Goal: Task Accomplishment & Management: Manage account settings

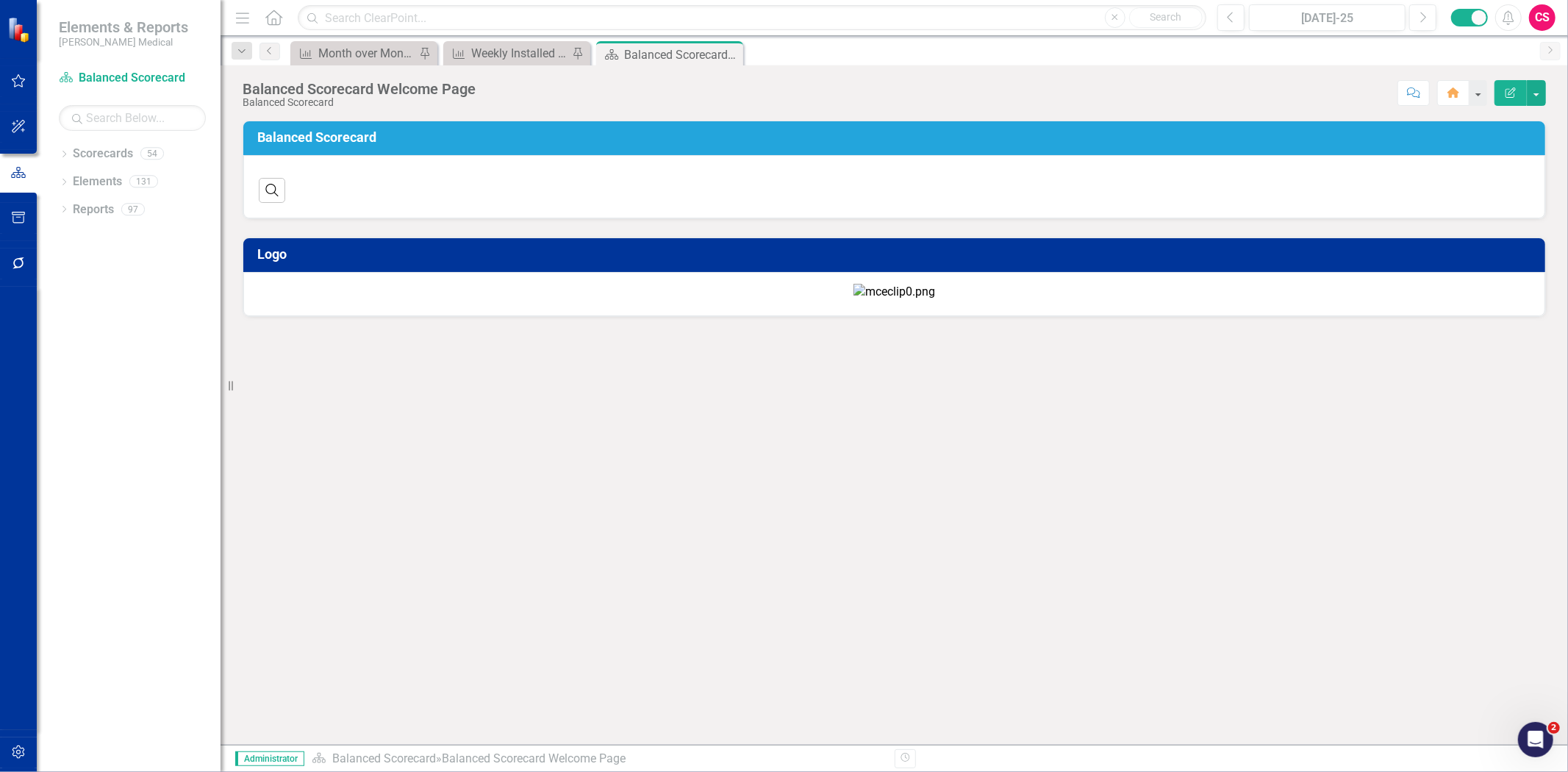
click at [111, 142] on div "Scorecards" at bounding box center [102, 155] width 60 height 24
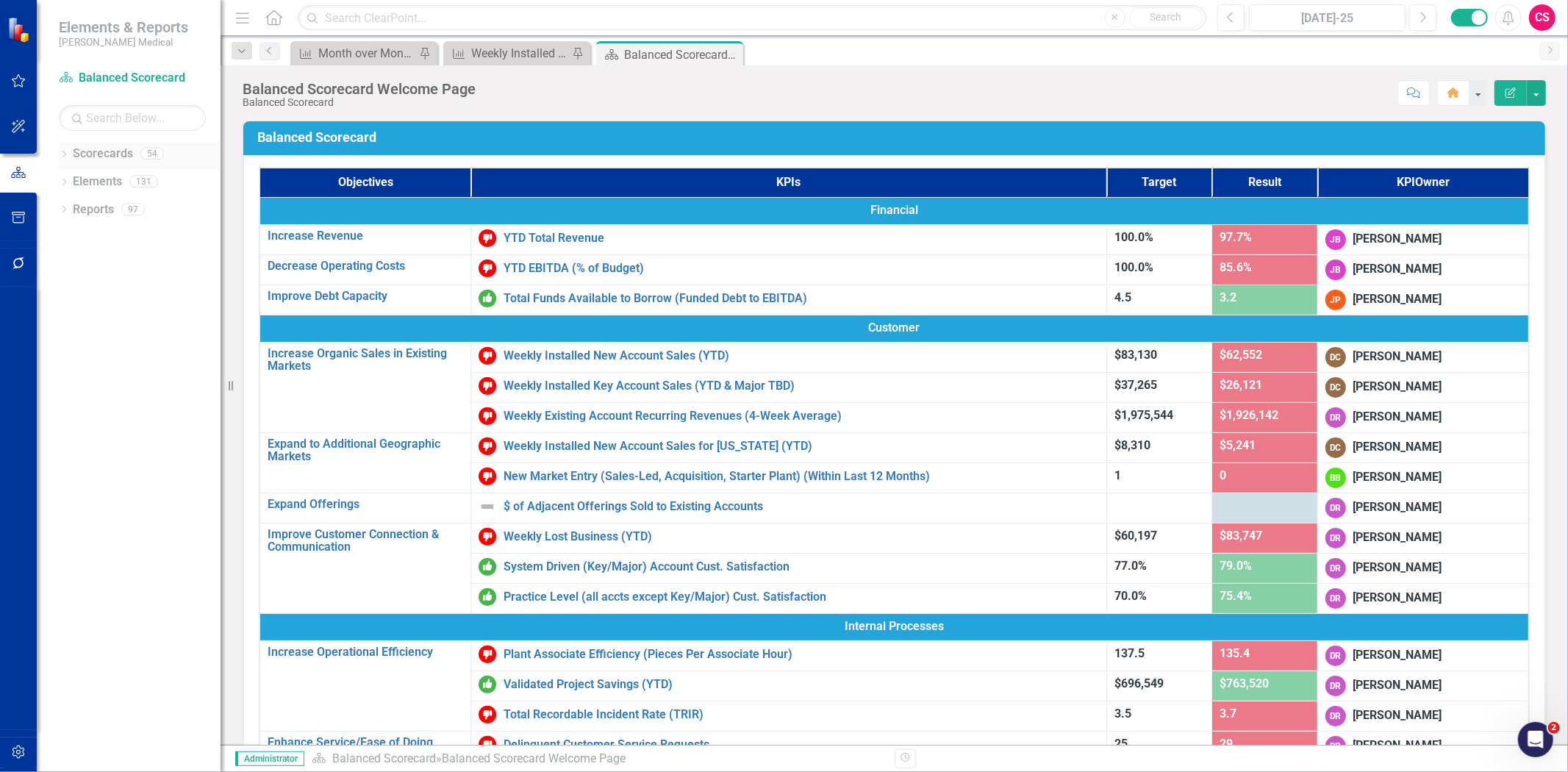
click at [104, 152] on link "Scorecards" at bounding box center [102, 154] width 60 height 17
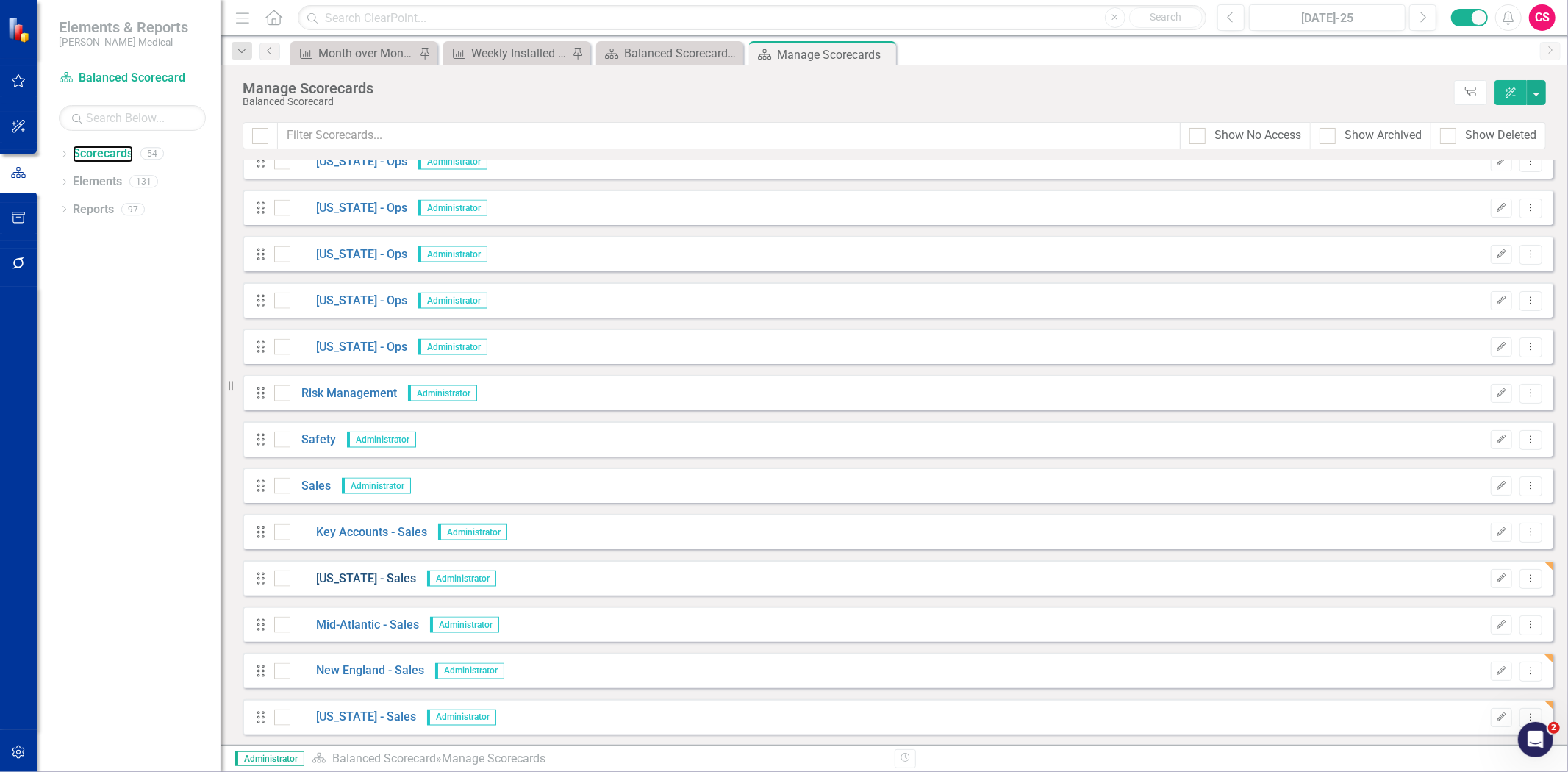
scroll to position [1916, 0]
click at [337, 529] on link "[US_STATE] - Sales" at bounding box center [354, 532] width 126 height 17
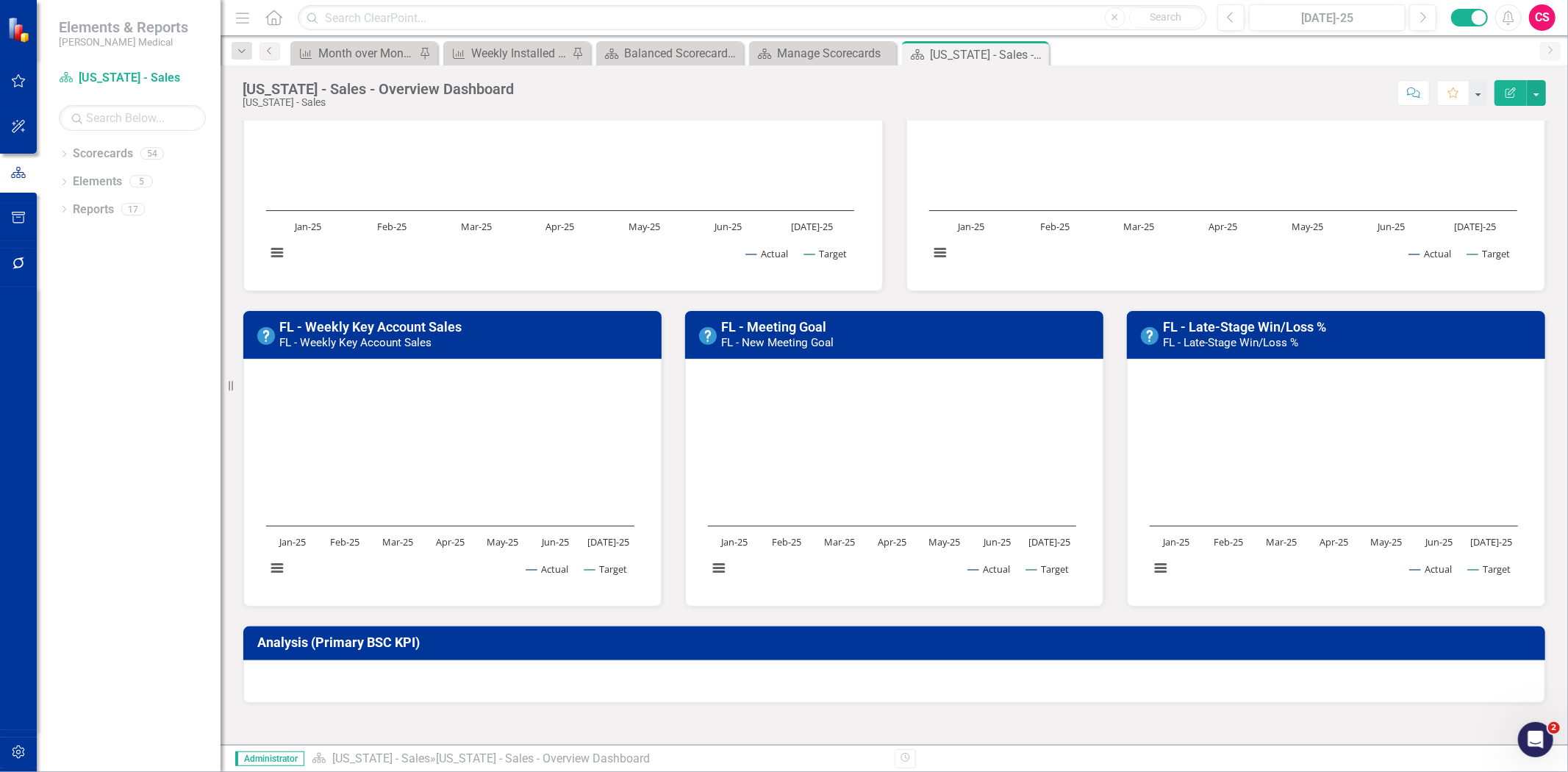
scroll to position [163, 0]
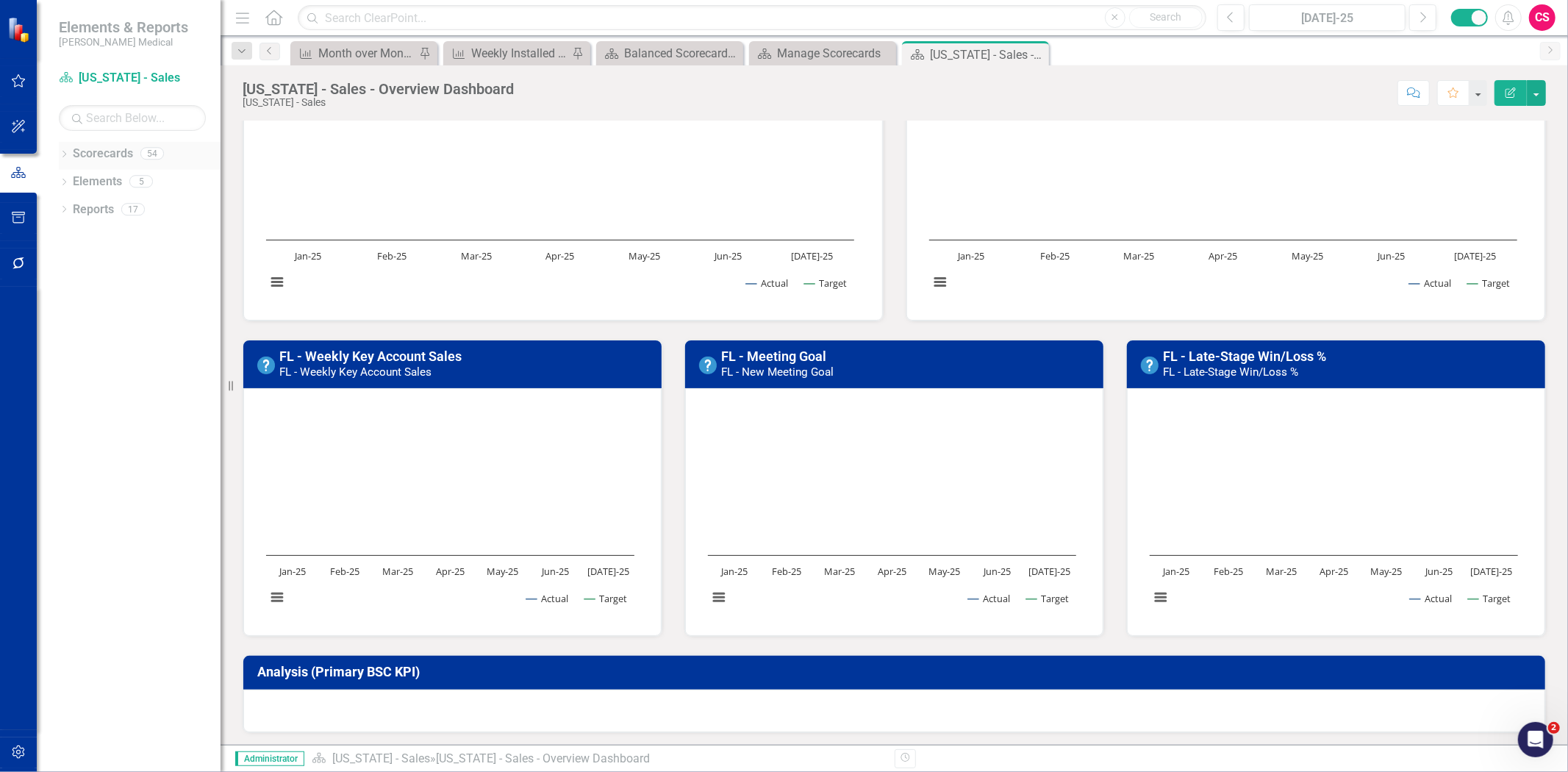
click at [115, 151] on link "Scorecards" at bounding box center [102, 154] width 60 height 17
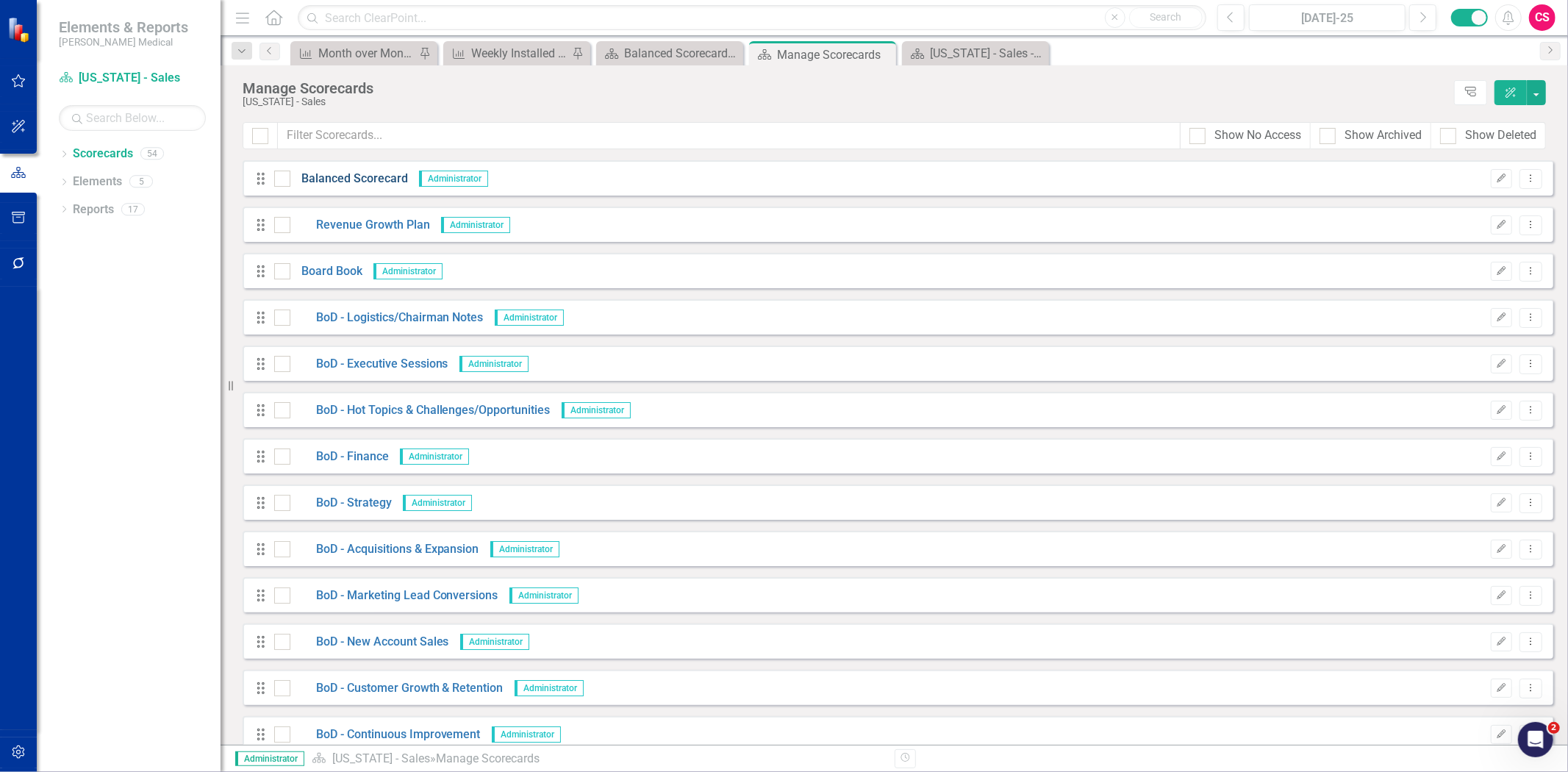
click at [319, 179] on link "Balanced Scorecard" at bounding box center [349, 178] width 118 height 17
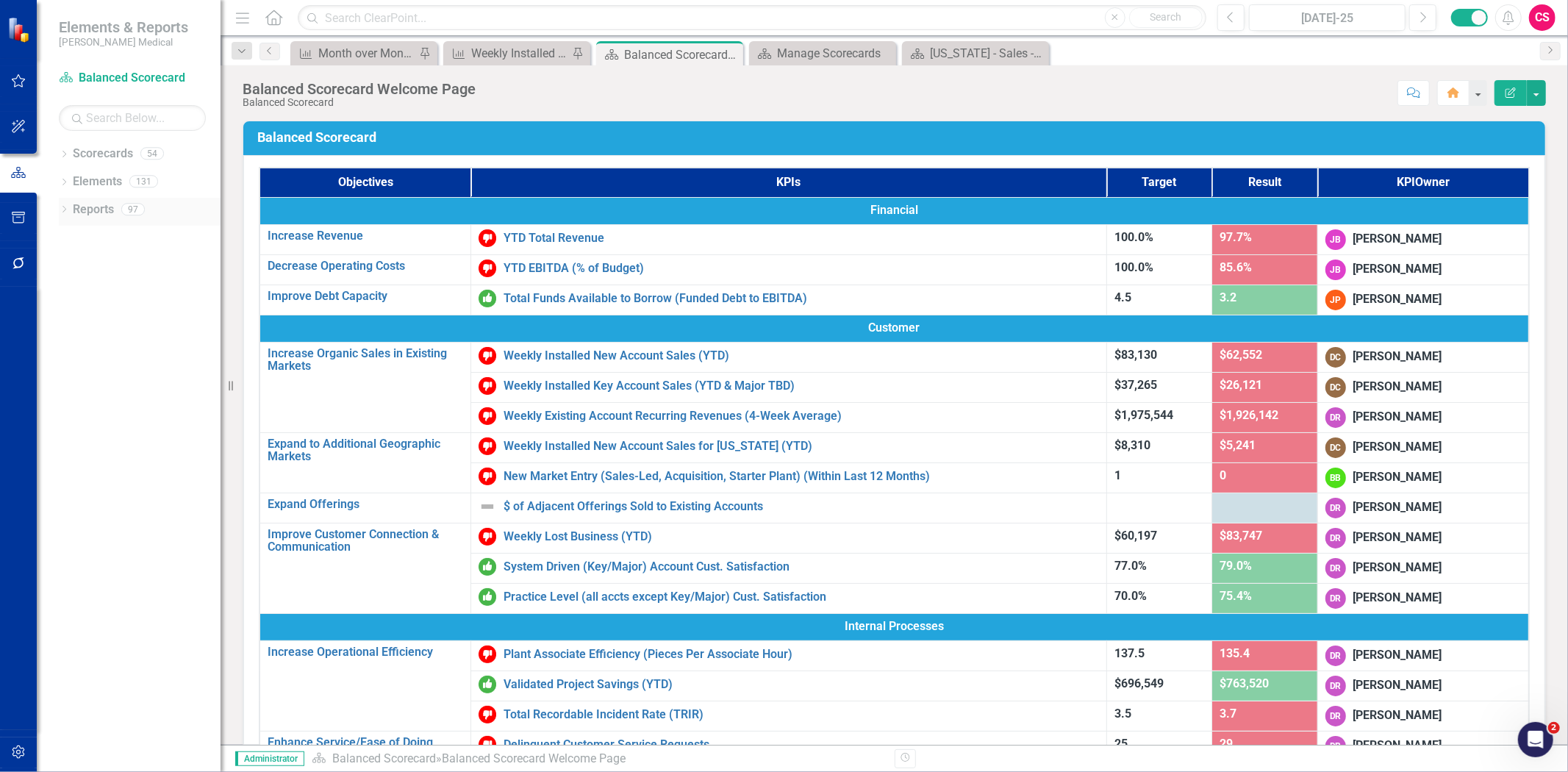
click at [89, 208] on link "Reports" at bounding box center [93, 210] width 41 height 17
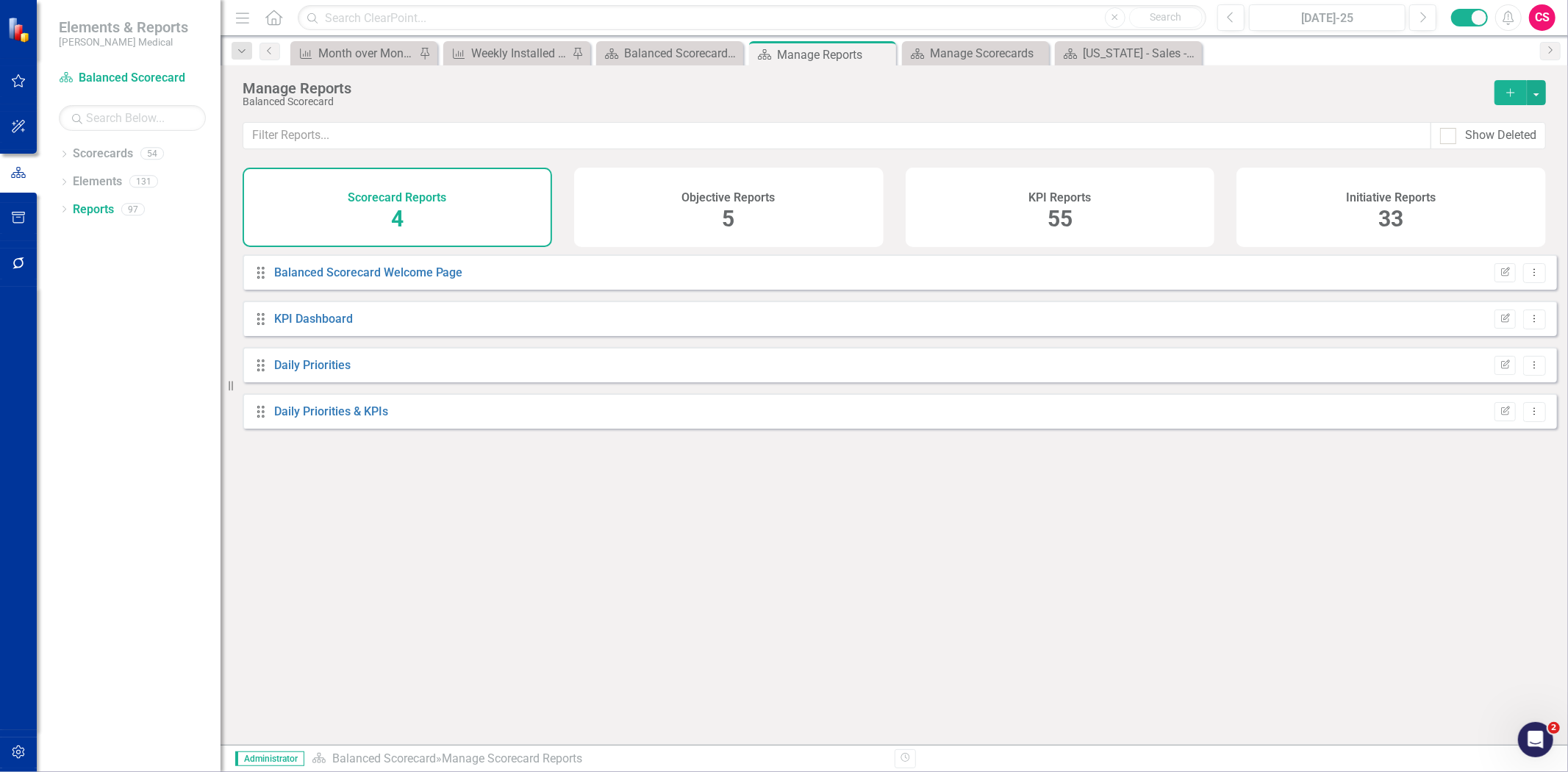
click at [700, 203] on h4 "Objective Reports" at bounding box center [728, 197] width 93 height 13
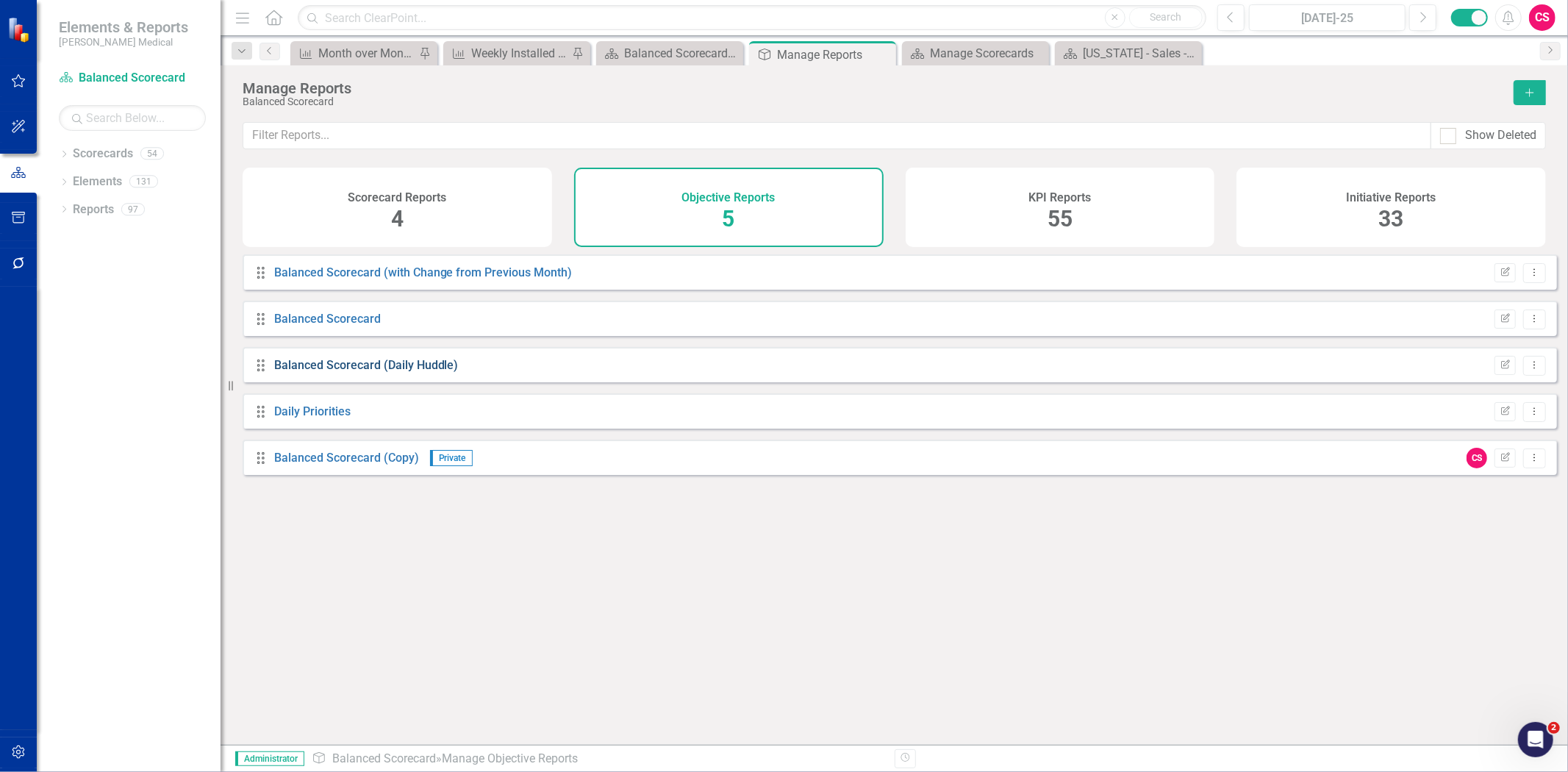
click at [368, 372] on link "Balanced Scorecard (Daily Huddle)" at bounding box center [366, 365] width 184 height 14
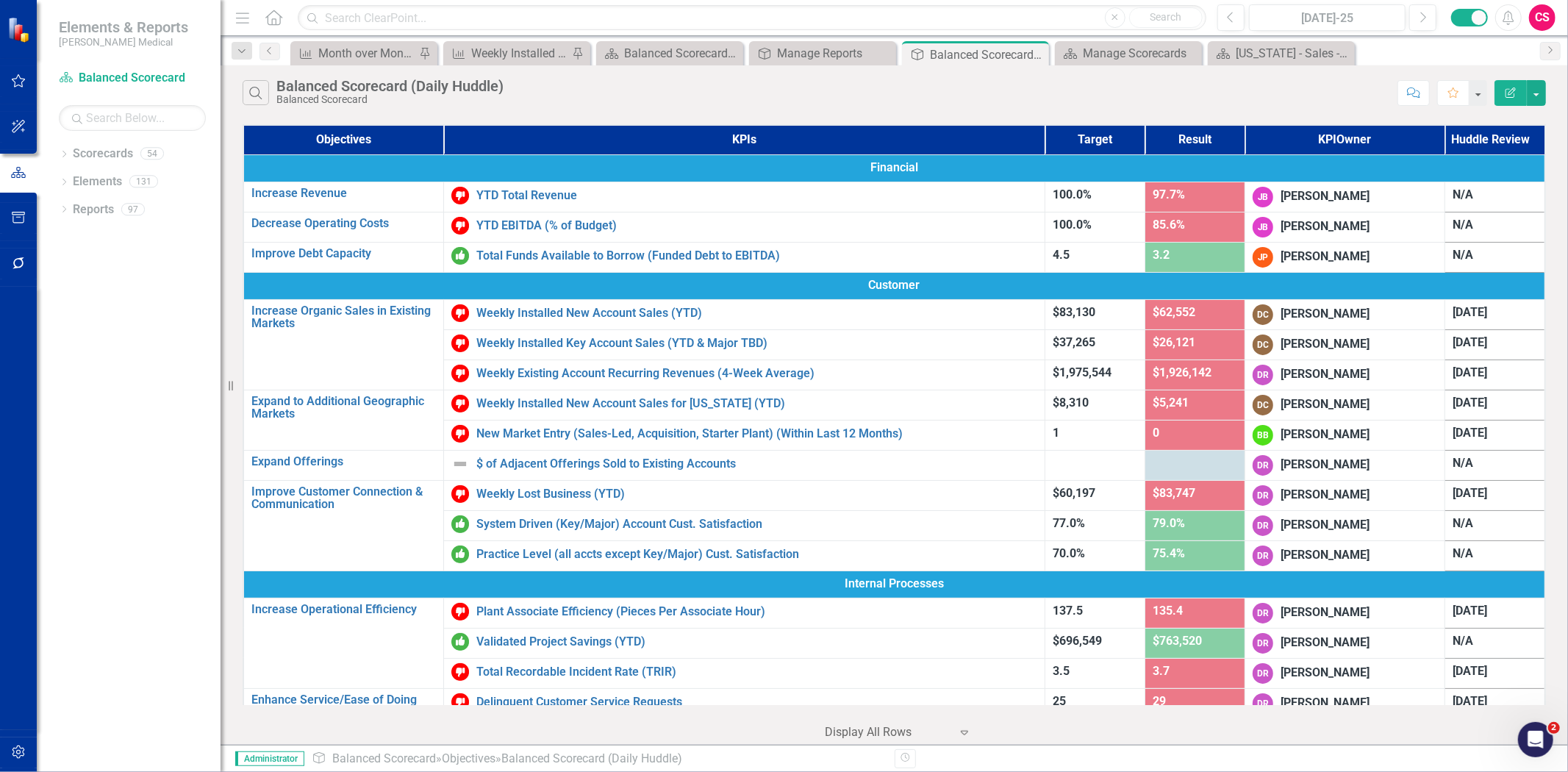
click at [1515, 91] on icon "Edit Report" at bounding box center [1510, 93] width 13 height 10
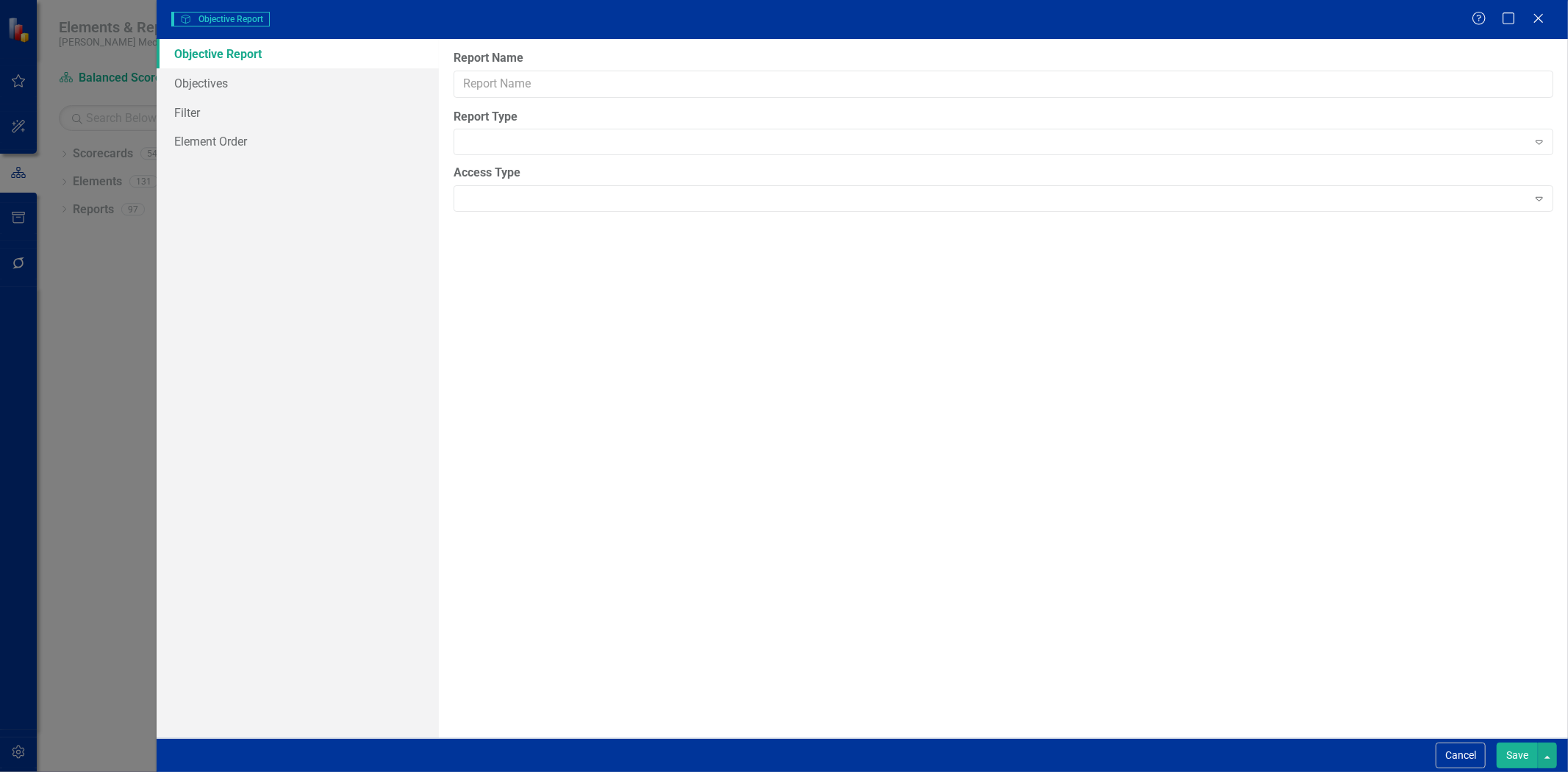
type input "Balanced Scorecard (Daily Huddle)"
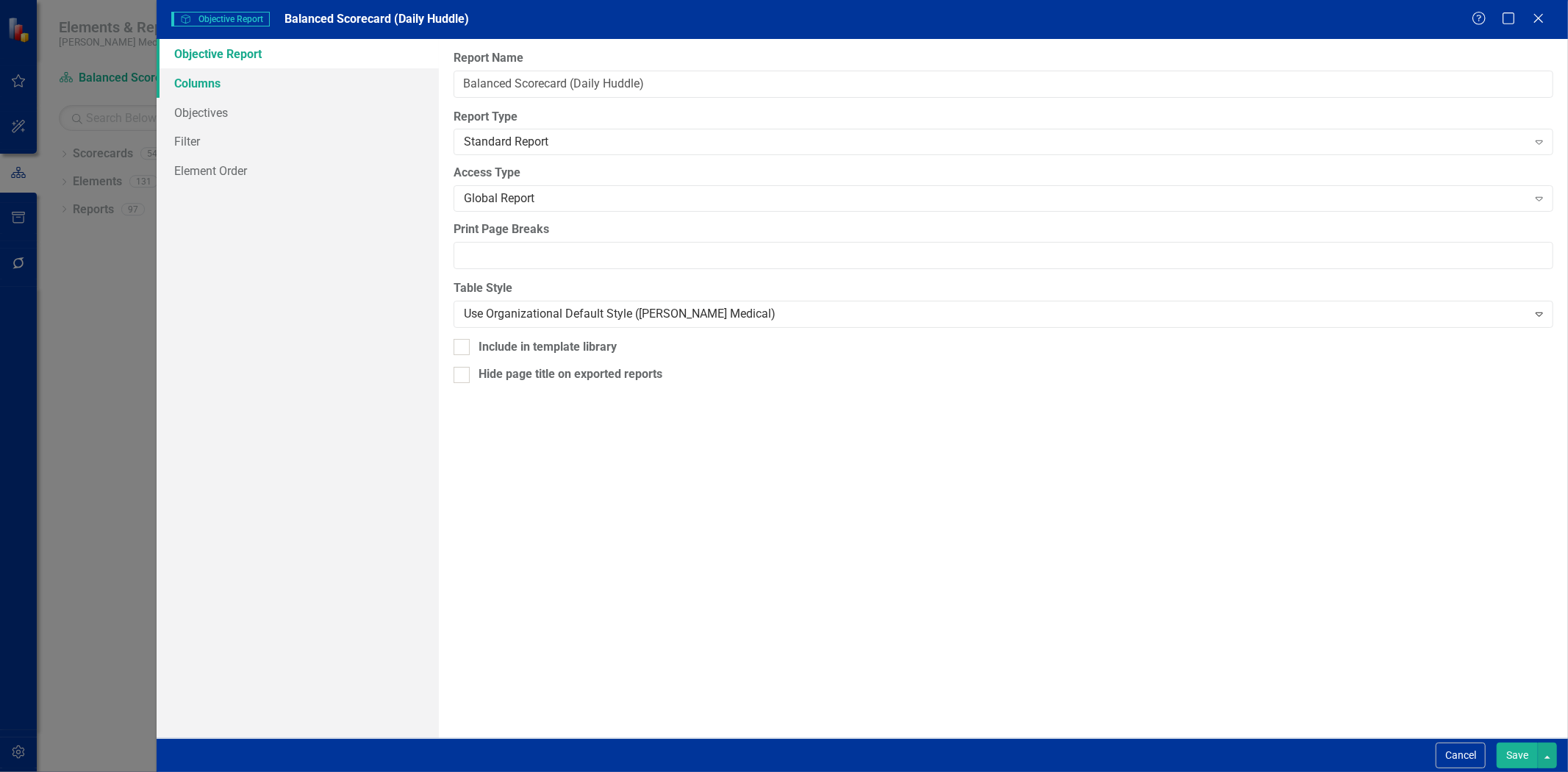
click at [199, 84] on link "Columns" at bounding box center [297, 83] width 282 height 30
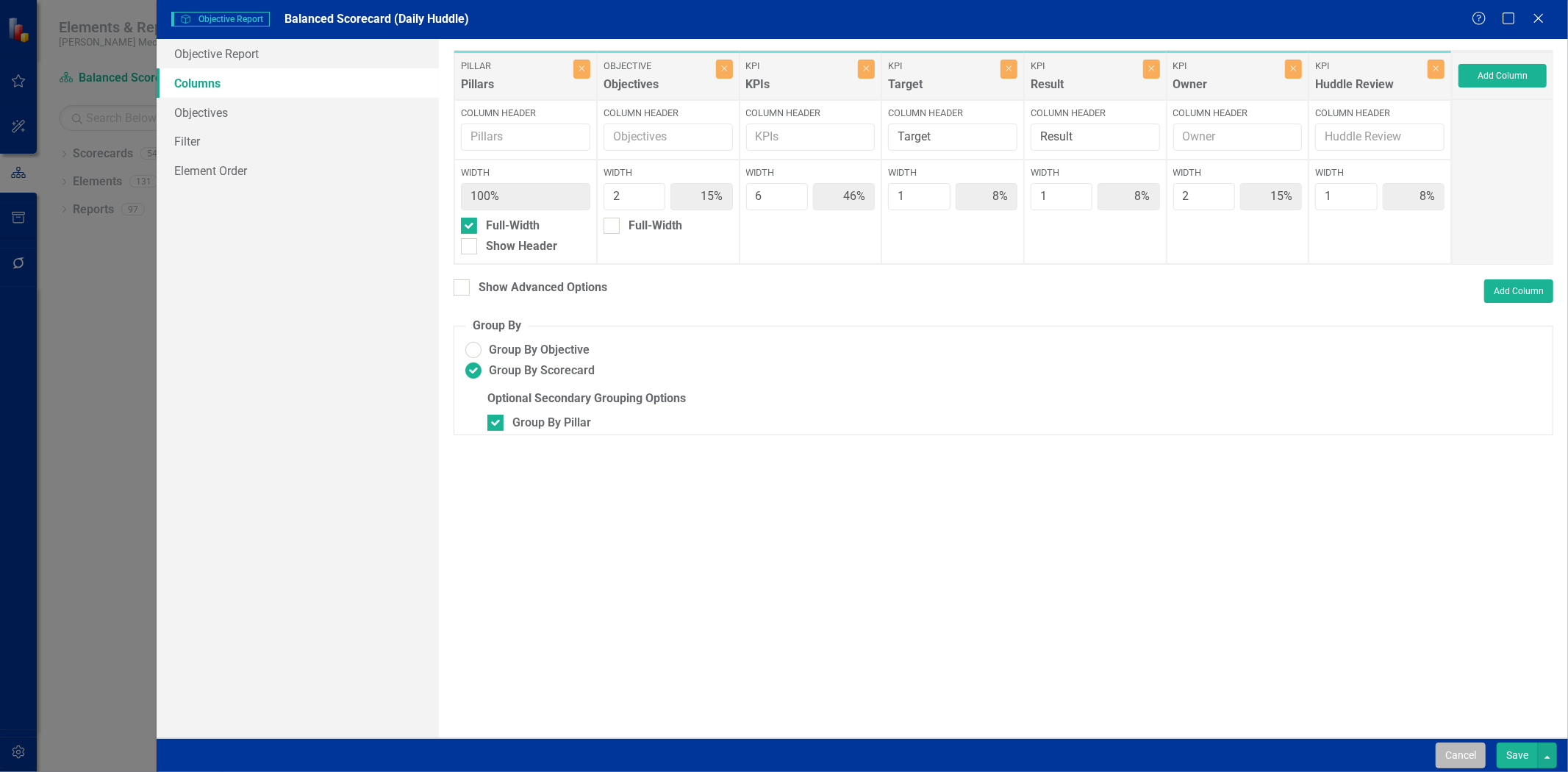
click at [1451, 745] on button "Cancel" at bounding box center [1461, 755] width 50 height 25
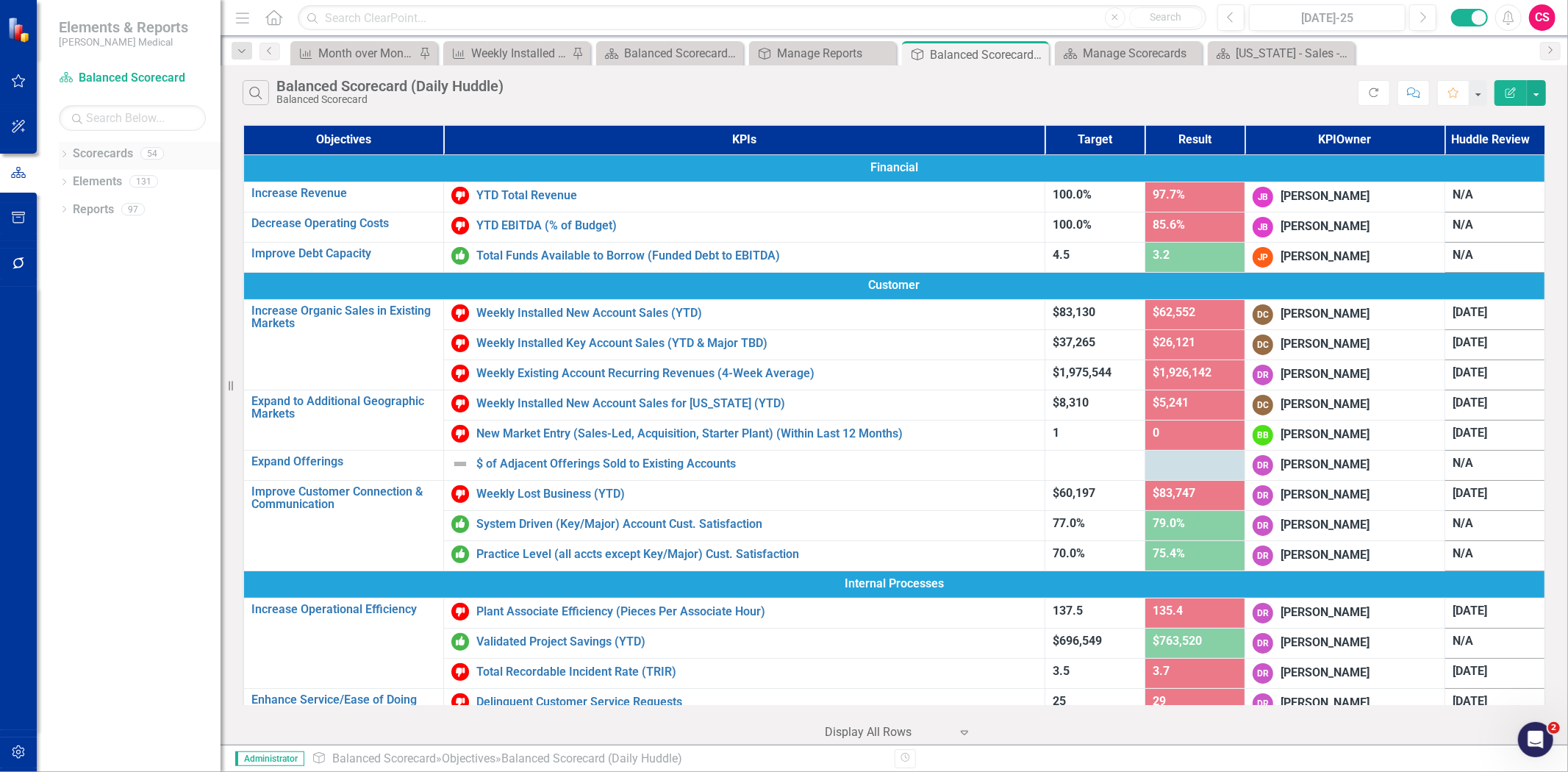
click at [90, 151] on link "Scorecards" at bounding box center [102, 154] width 60 height 17
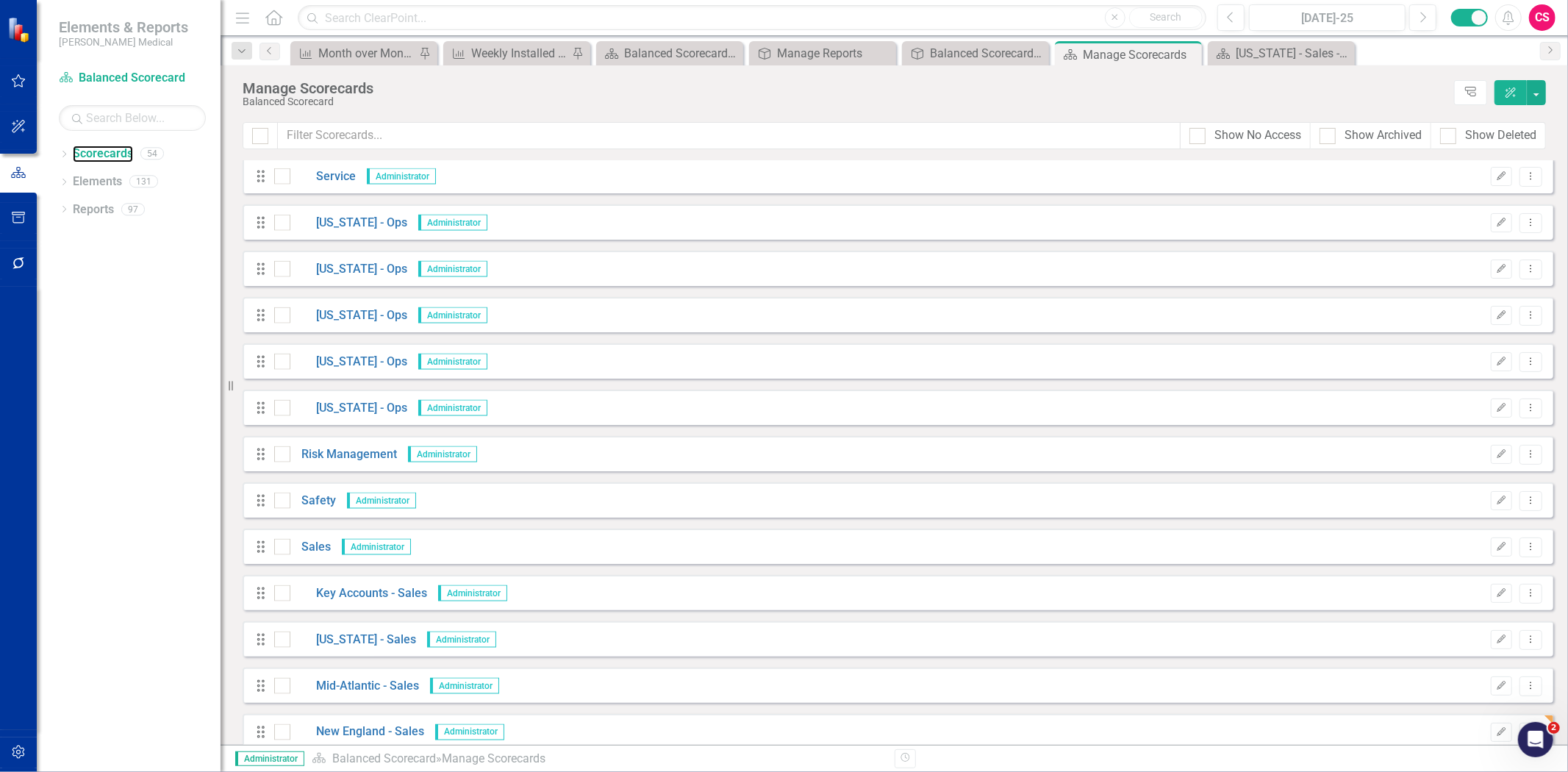
scroll to position [1916, 0]
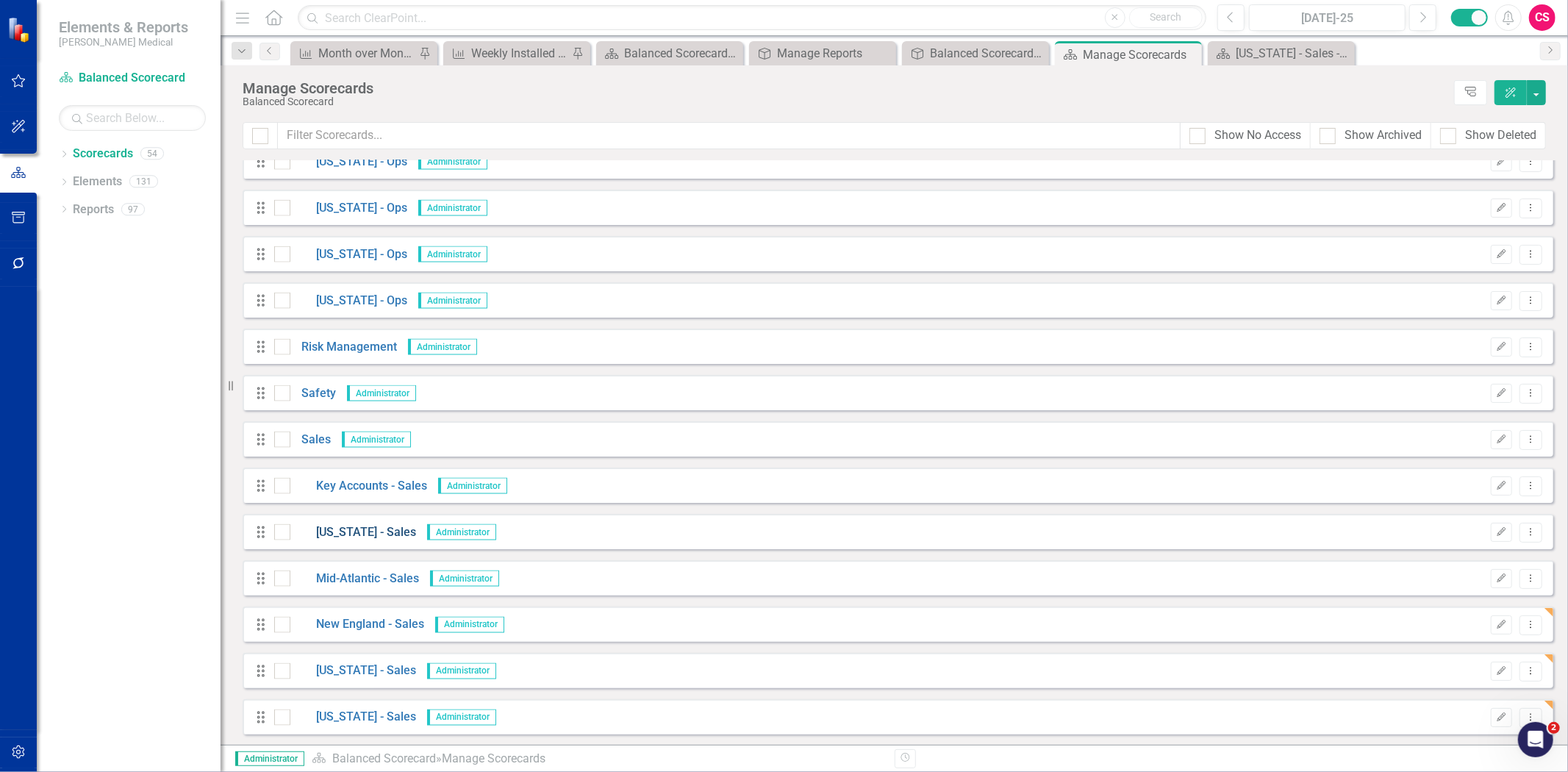
click at [338, 533] on link "[US_STATE] - Sales" at bounding box center [354, 532] width 126 height 17
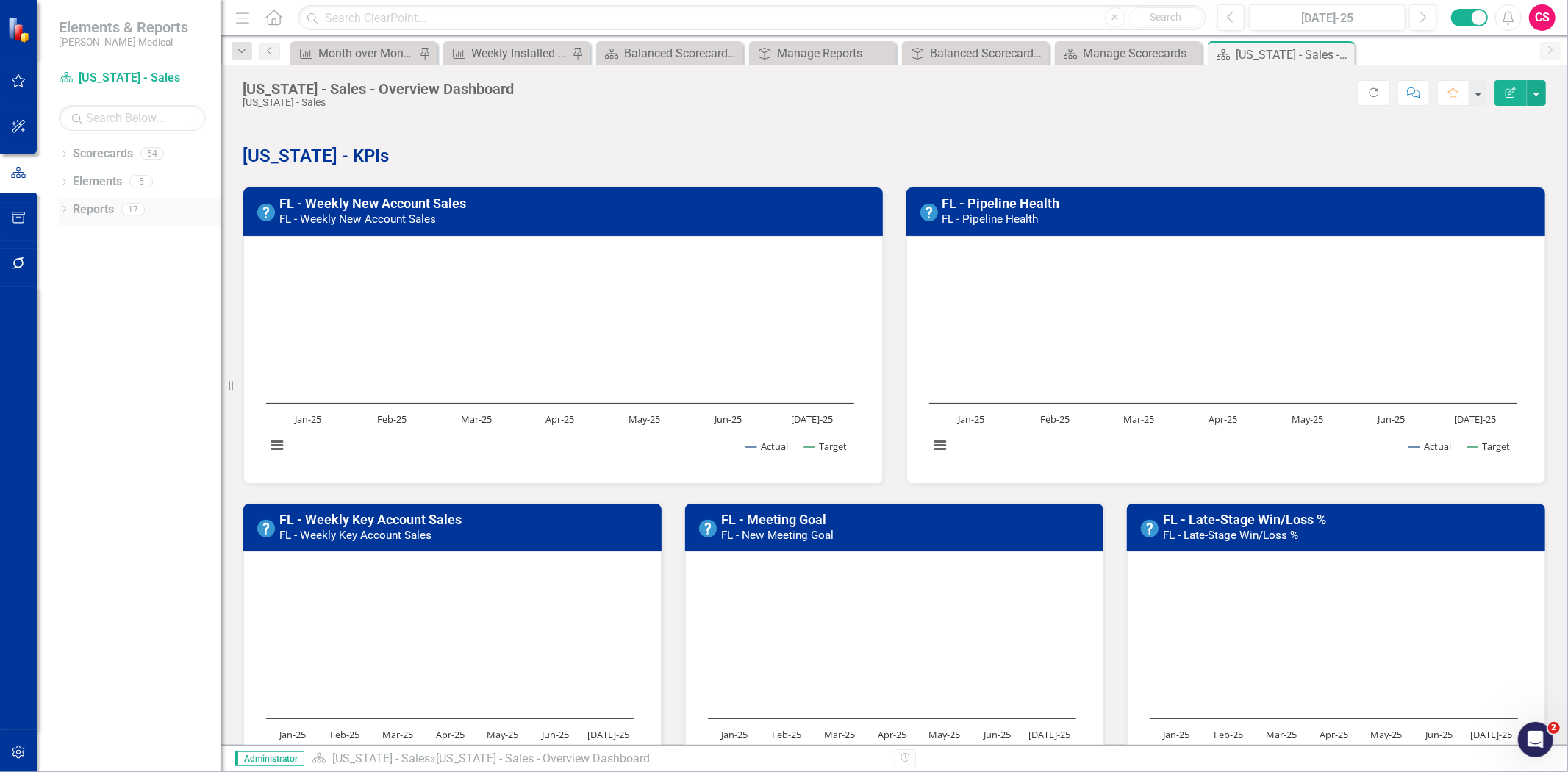
click at [107, 207] on link "Reports" at bounding box center [93, 210] width 41 height 17
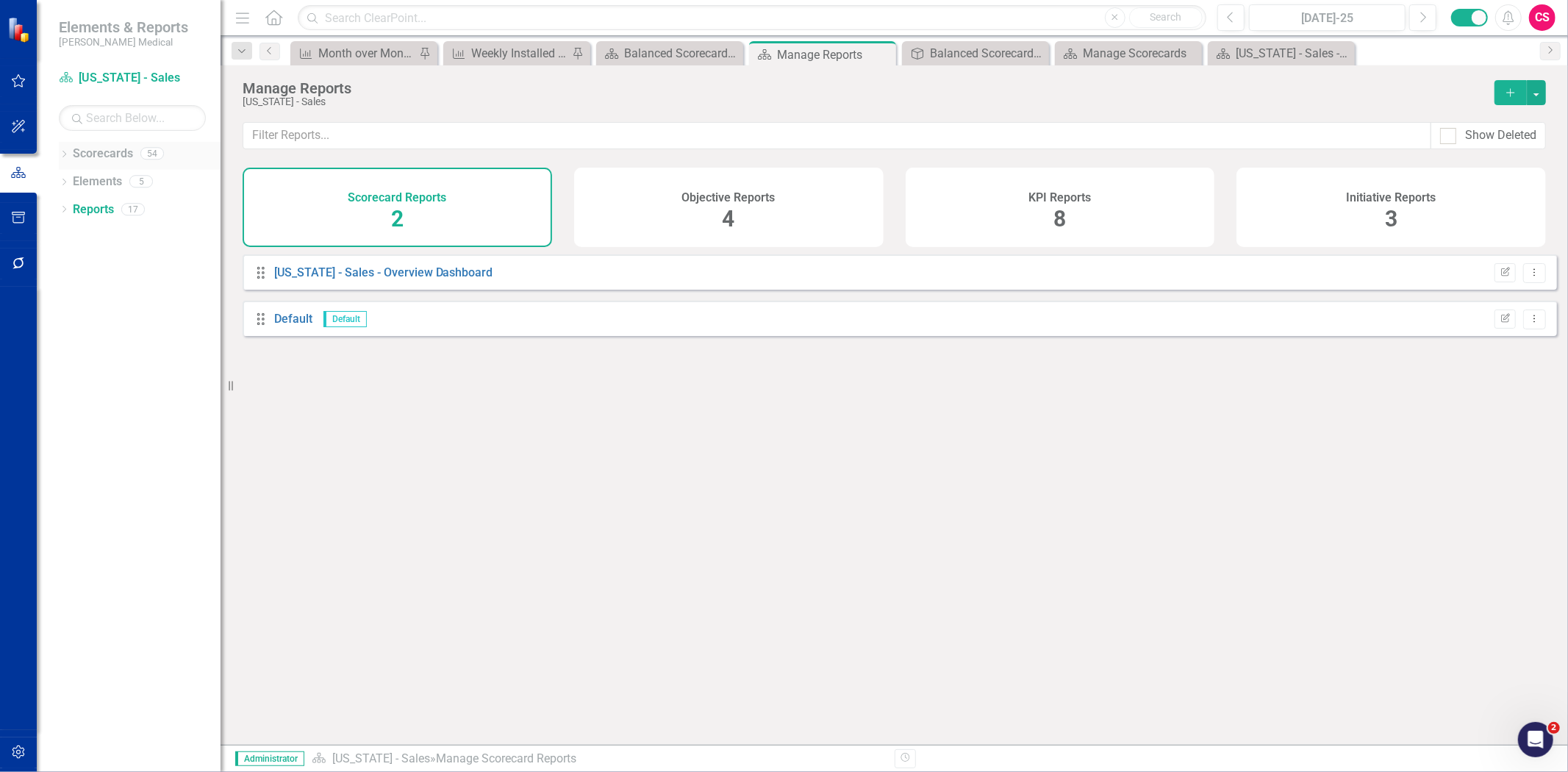
click at [107, 156] on link "Scorecards" at bounding box center [102, 154] width 60 height 17
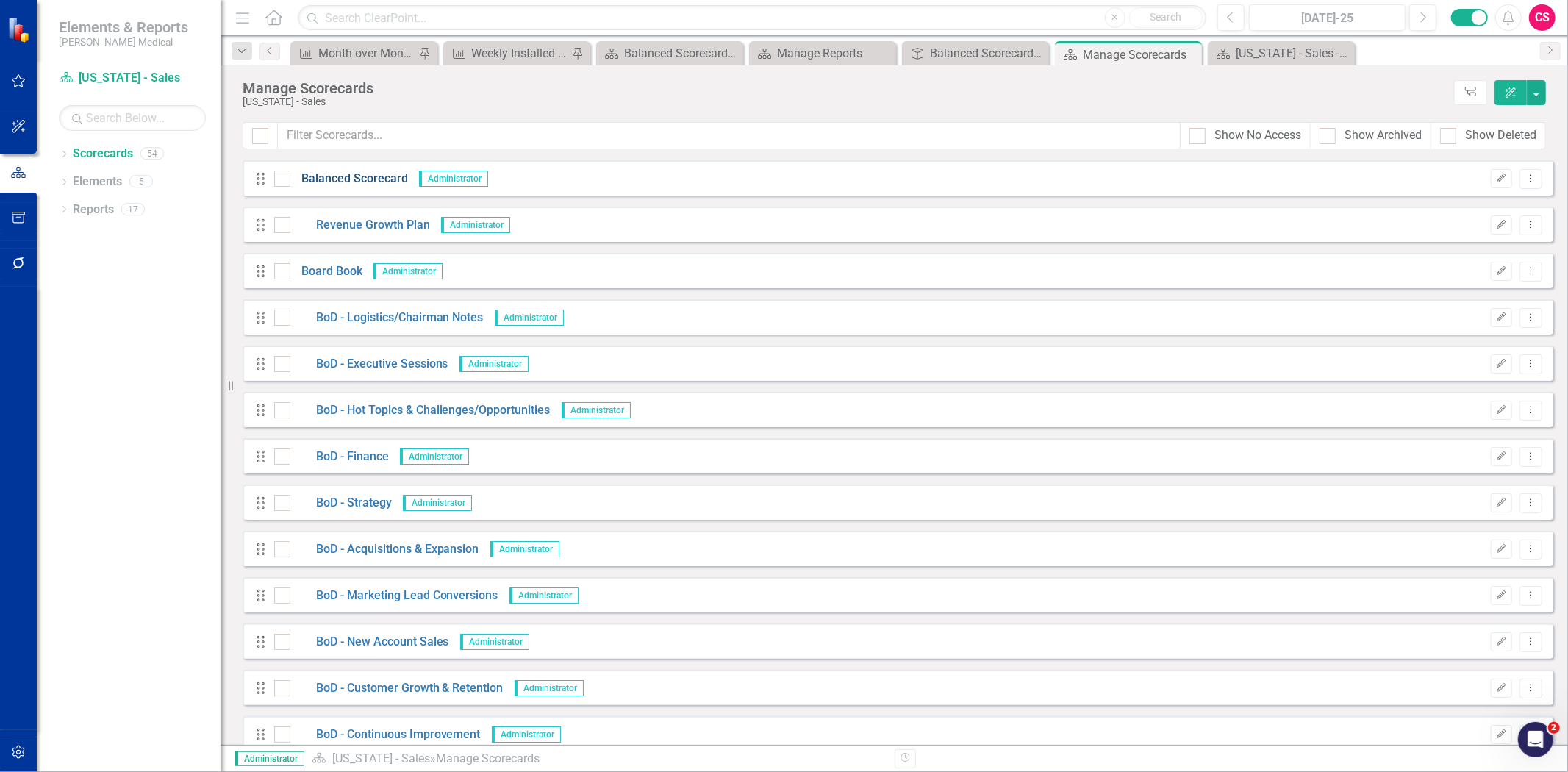
click at [339, 179] on link "Balanced Scorecard" at bounding box center [349, 178] width 118 height 17
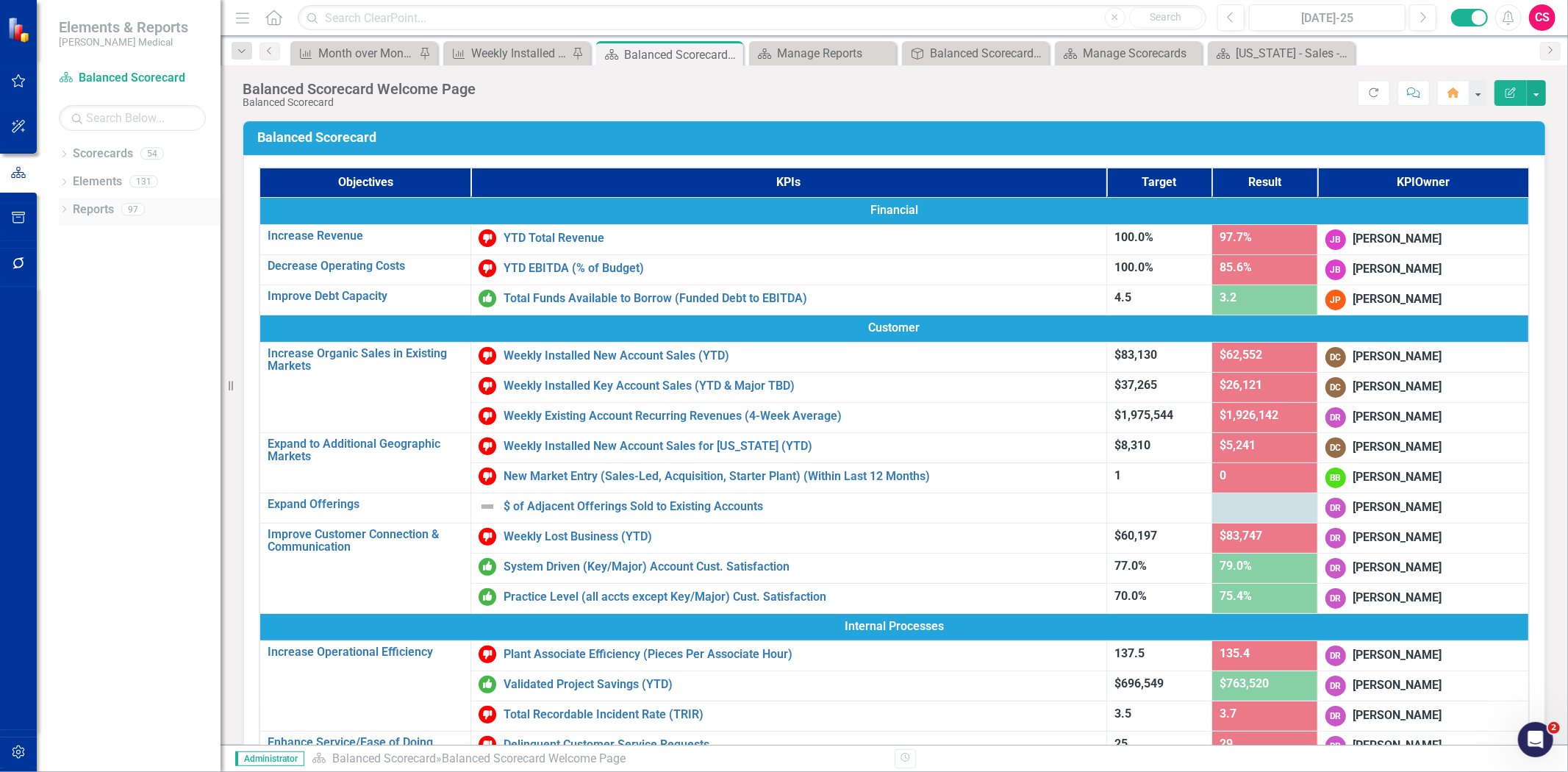
click at [99, 209] on link "Reports" at bounding box center [93, 210] width 41 height 17
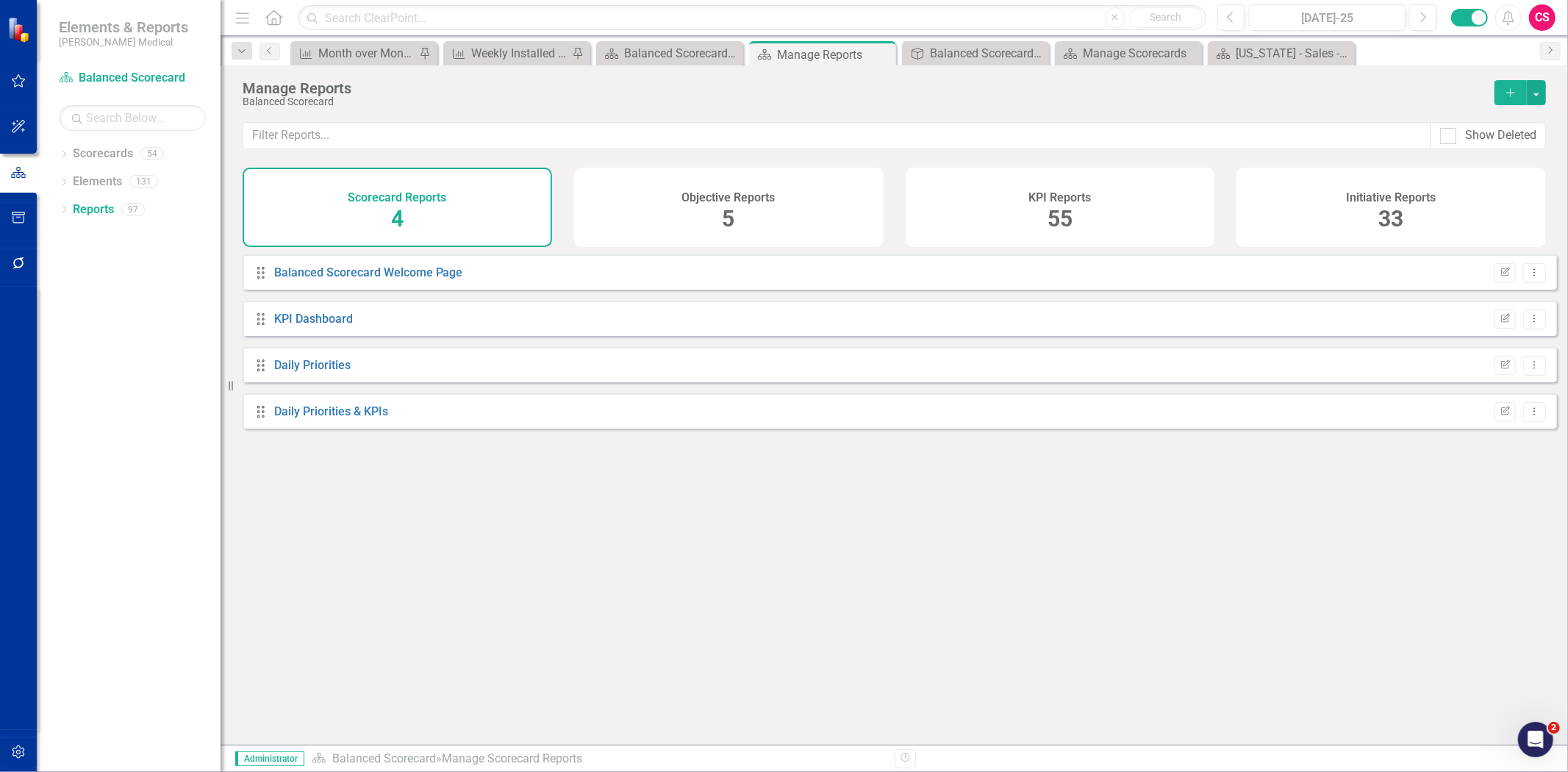
click at [812, 226] on div "Objective Reports 5" at bounding box center [729, 207] width 310 height 79
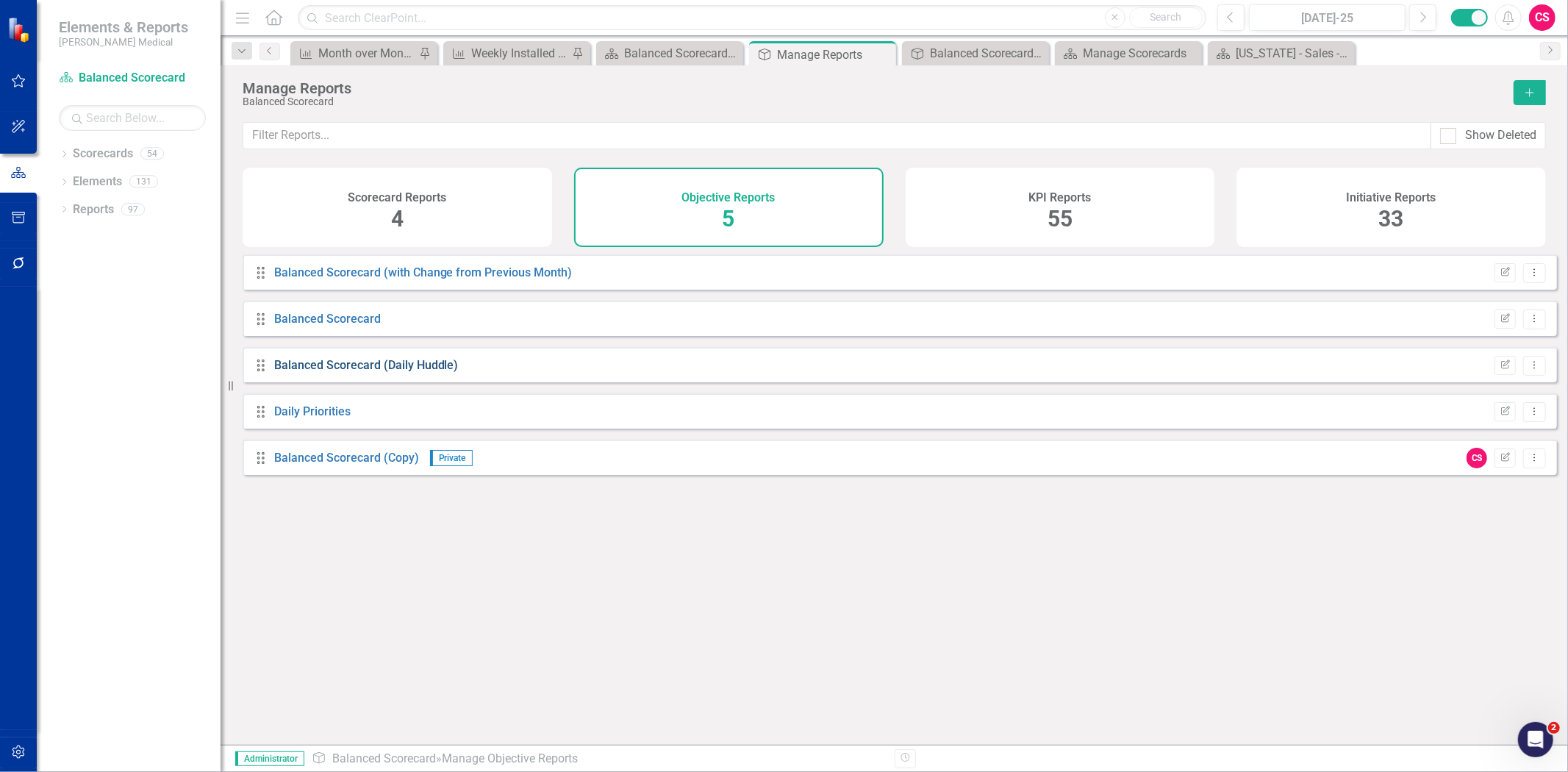
click at [381, 372] on link "Balanced Scorecard (Daily Huddle)" at bounding box center [366, 365] width 184 height 14
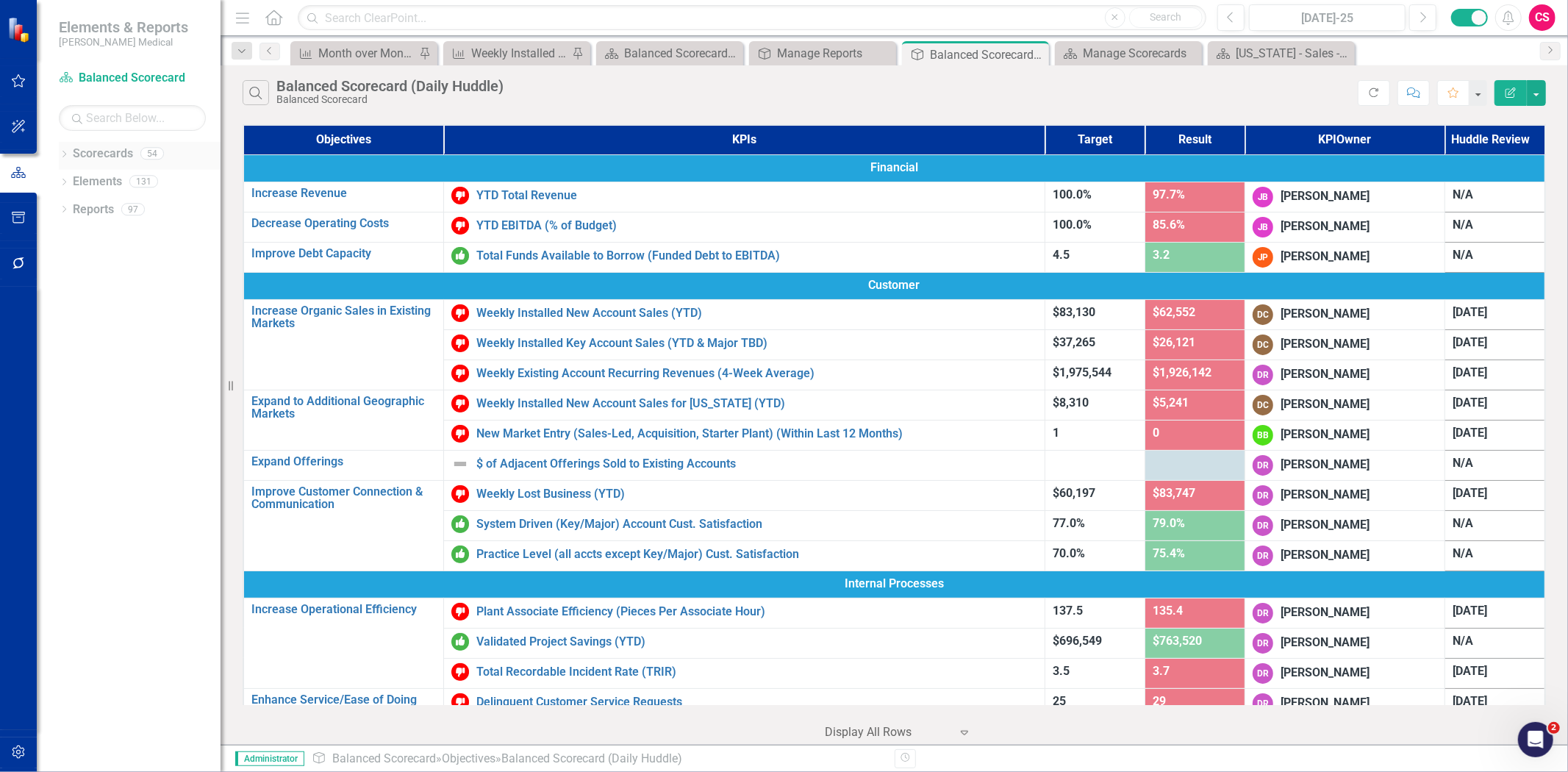
click at [81, 155] on link "Scorecards" at bounding box center [102, 154] width 60 height 17
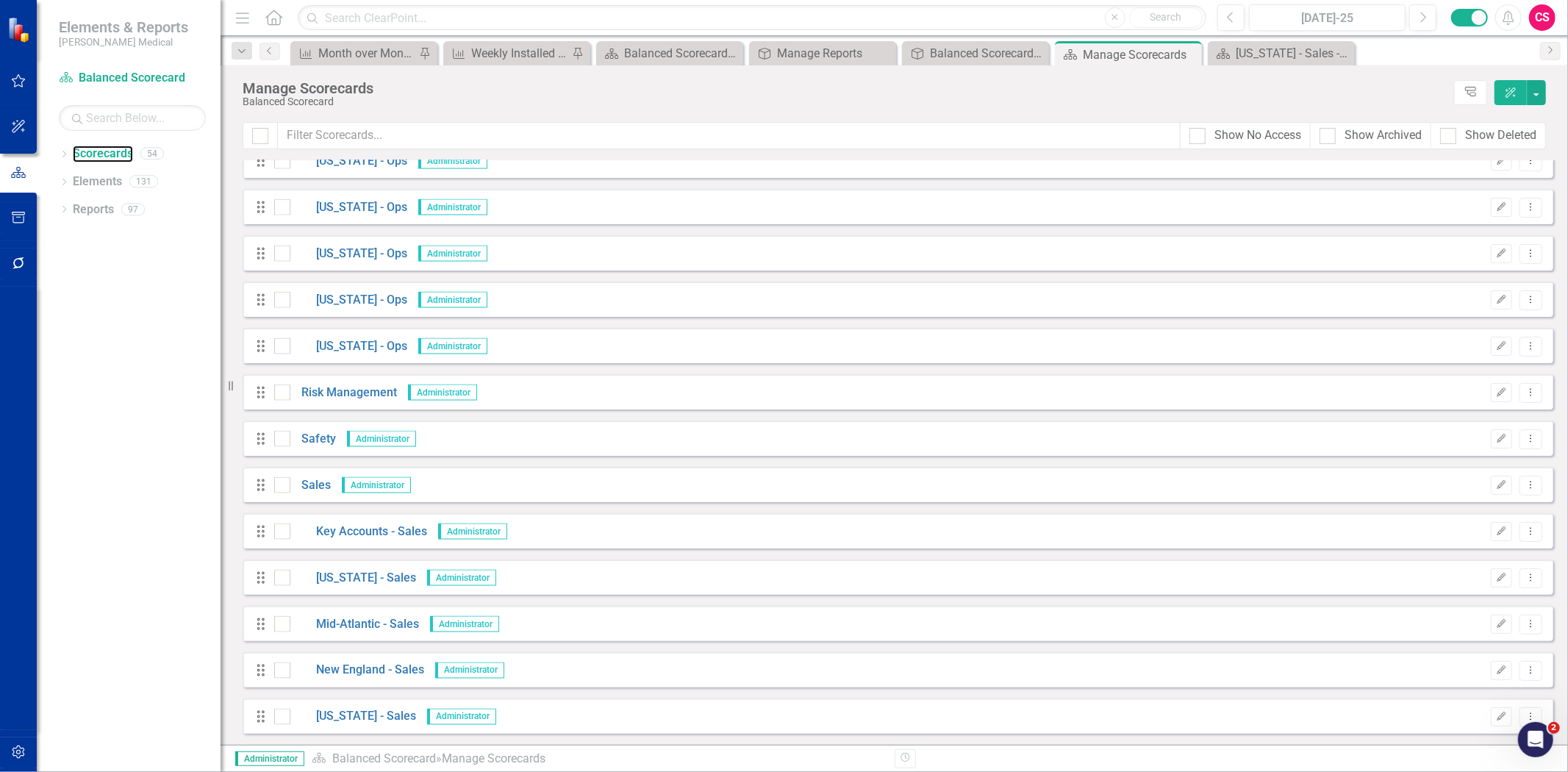
scroll to position [1916, 0]
click at [347, 674] on link "[US_STATE] - Sales" at bounding box center [354, 672] width 126 height 17
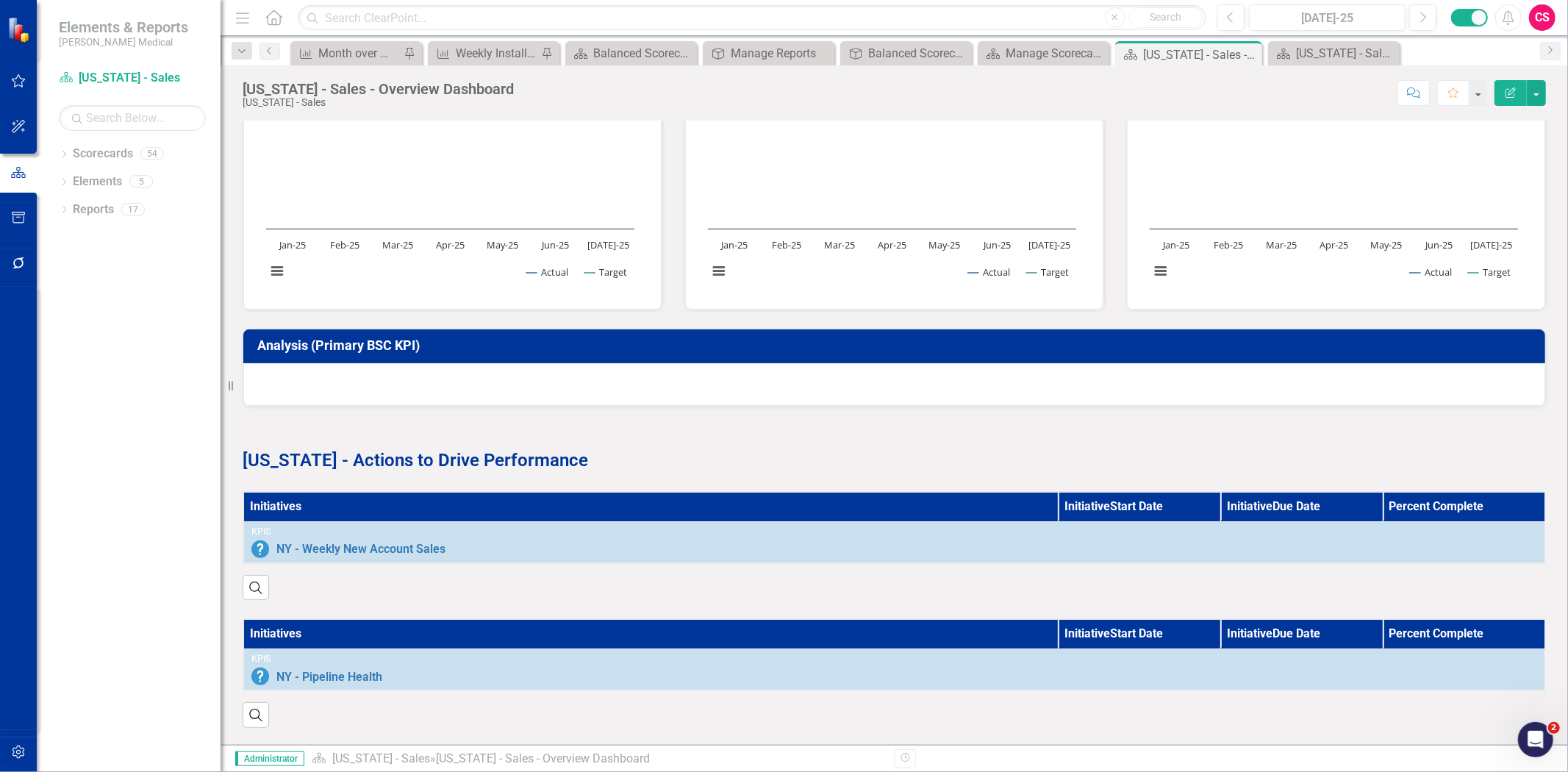
scroll to position [795, 0]
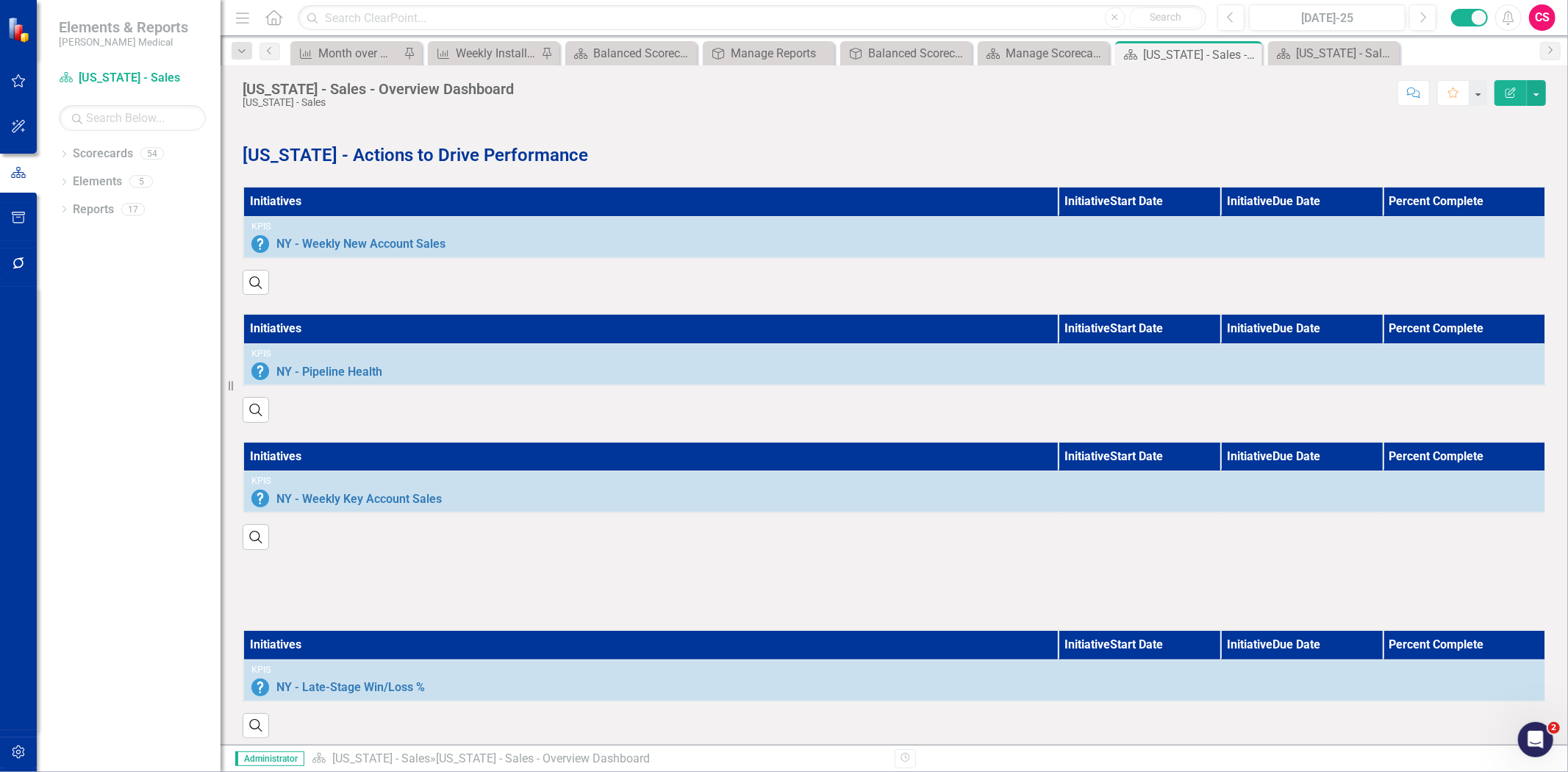
click at [384, 569] on div at bounding box center [894, 589] width 1303 height 43
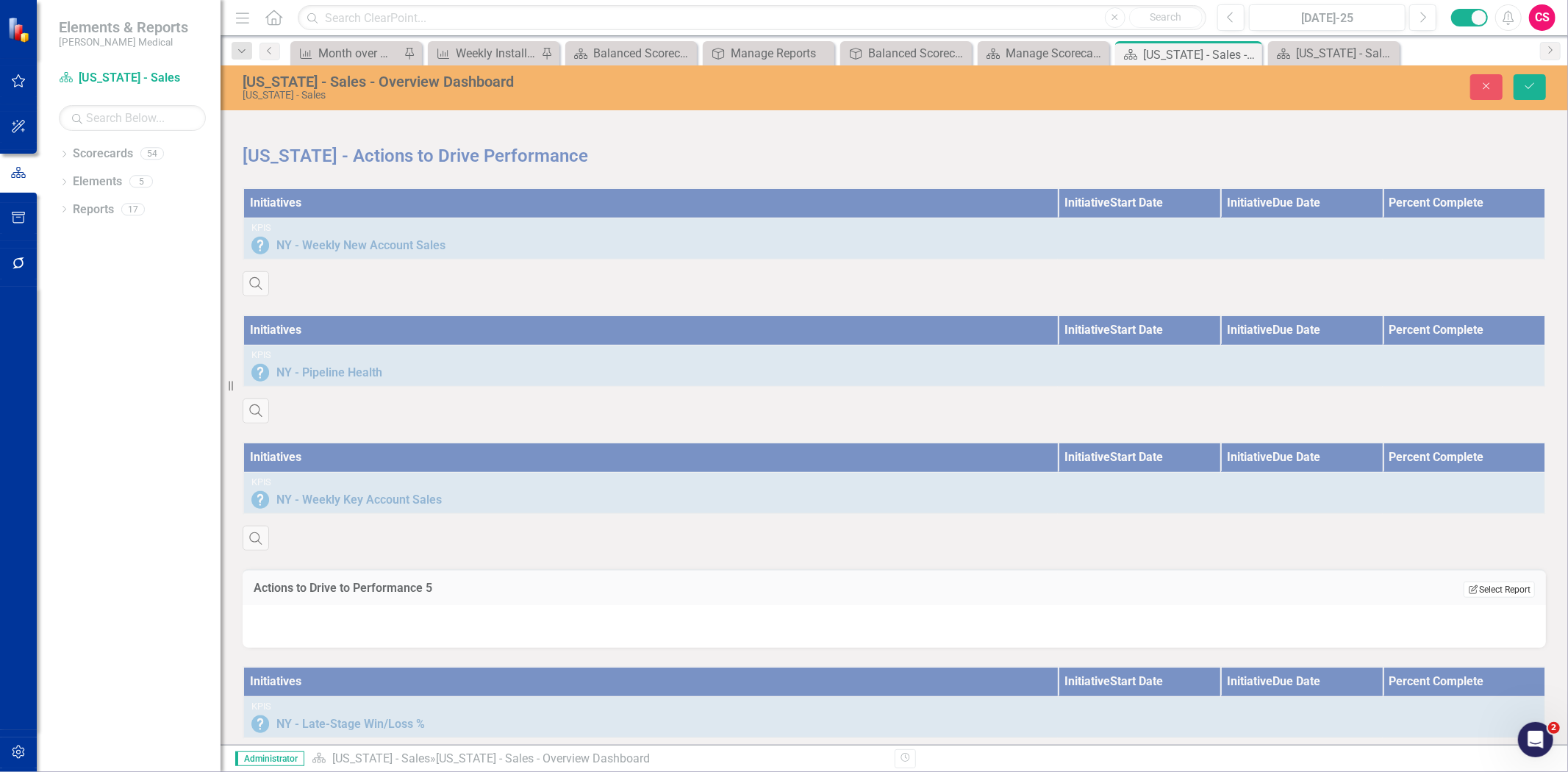
click at [1473, 583] on button "Edit Report Select Report" at bounding box center [1500, 589] width 72 height 17
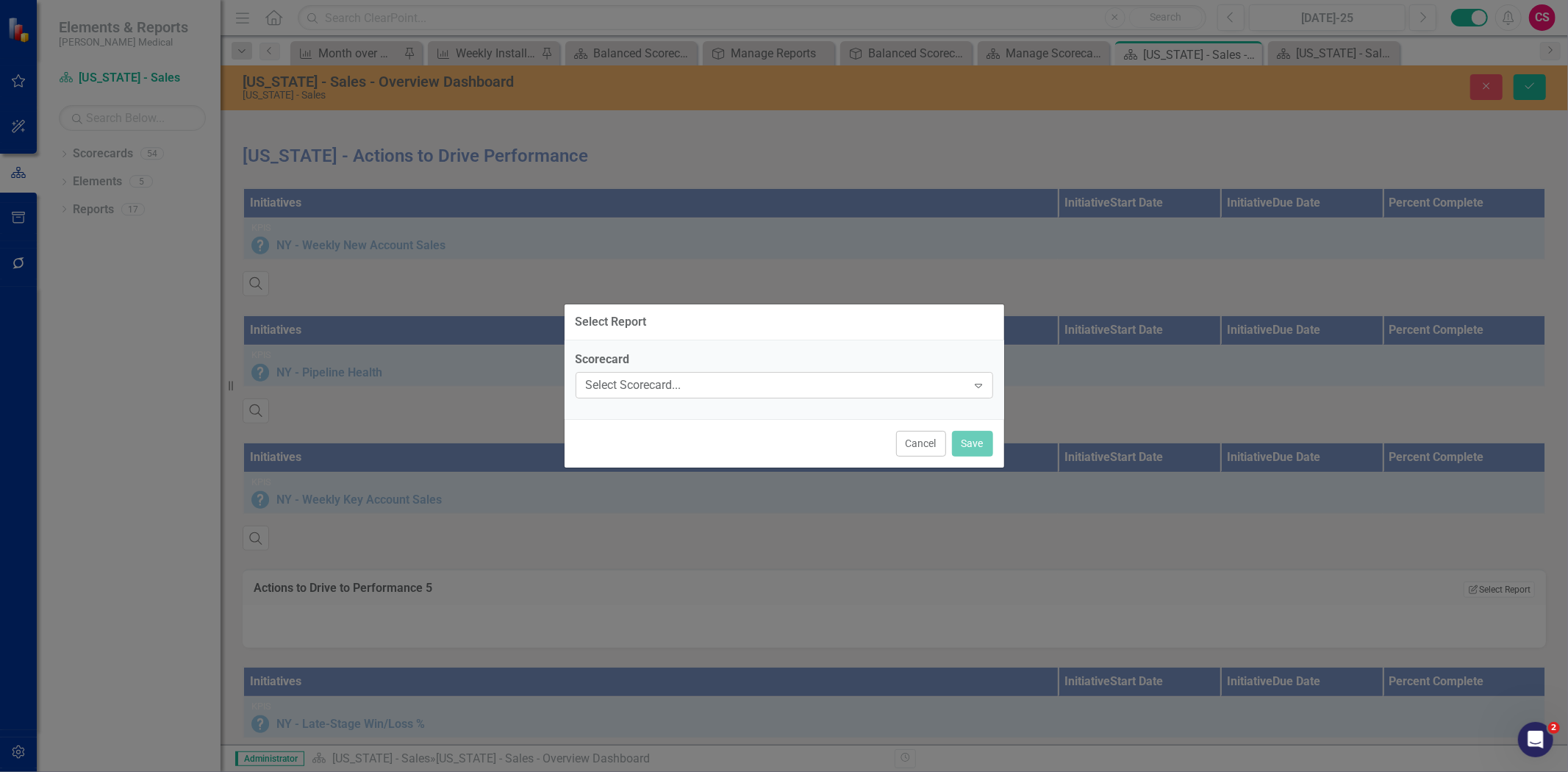
click at [765, 393] on div "Select Scorecard... Expand" at bounding box center [784, 385] width 417 height 26
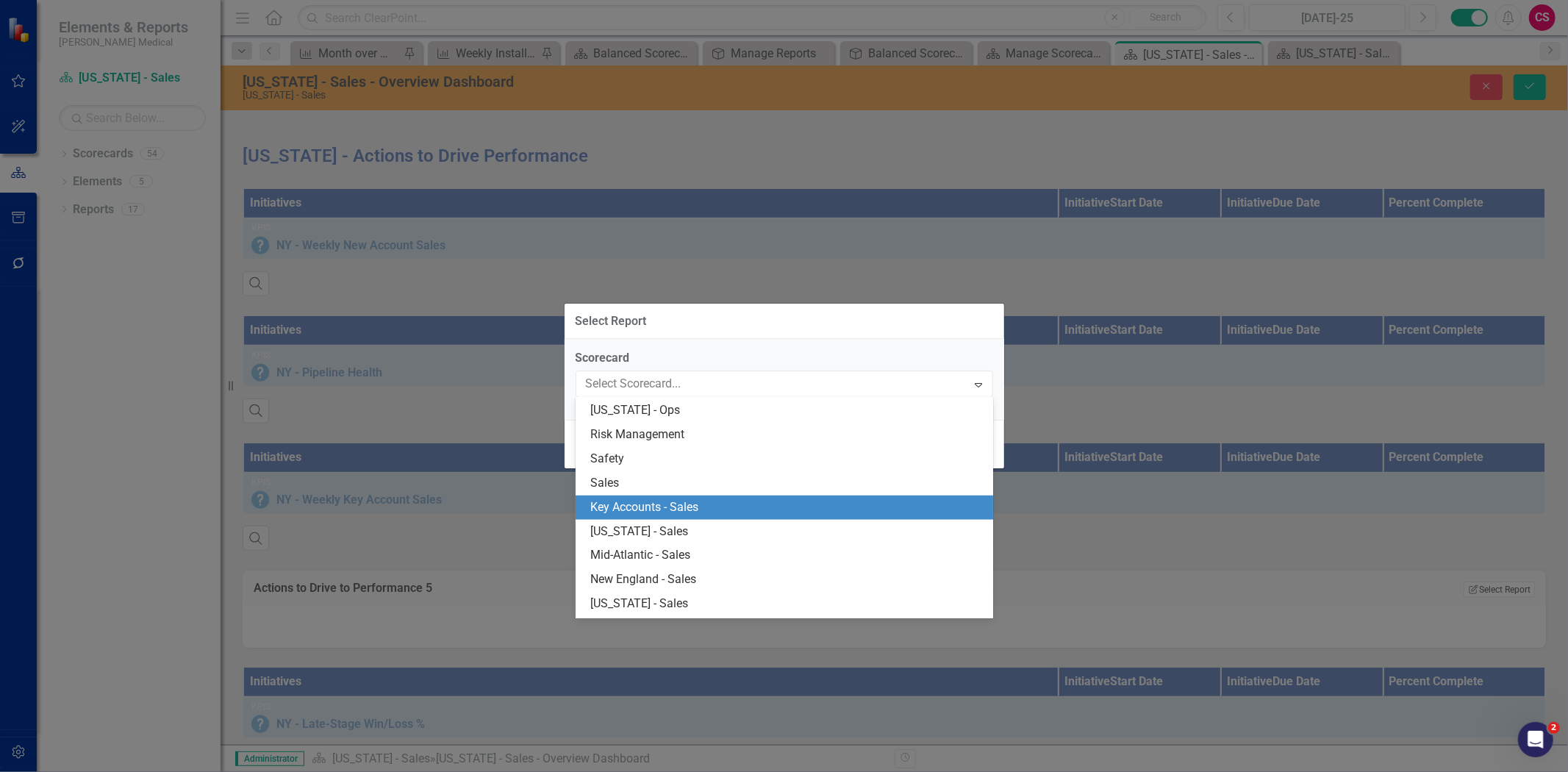
scroll to position [1084, 0]
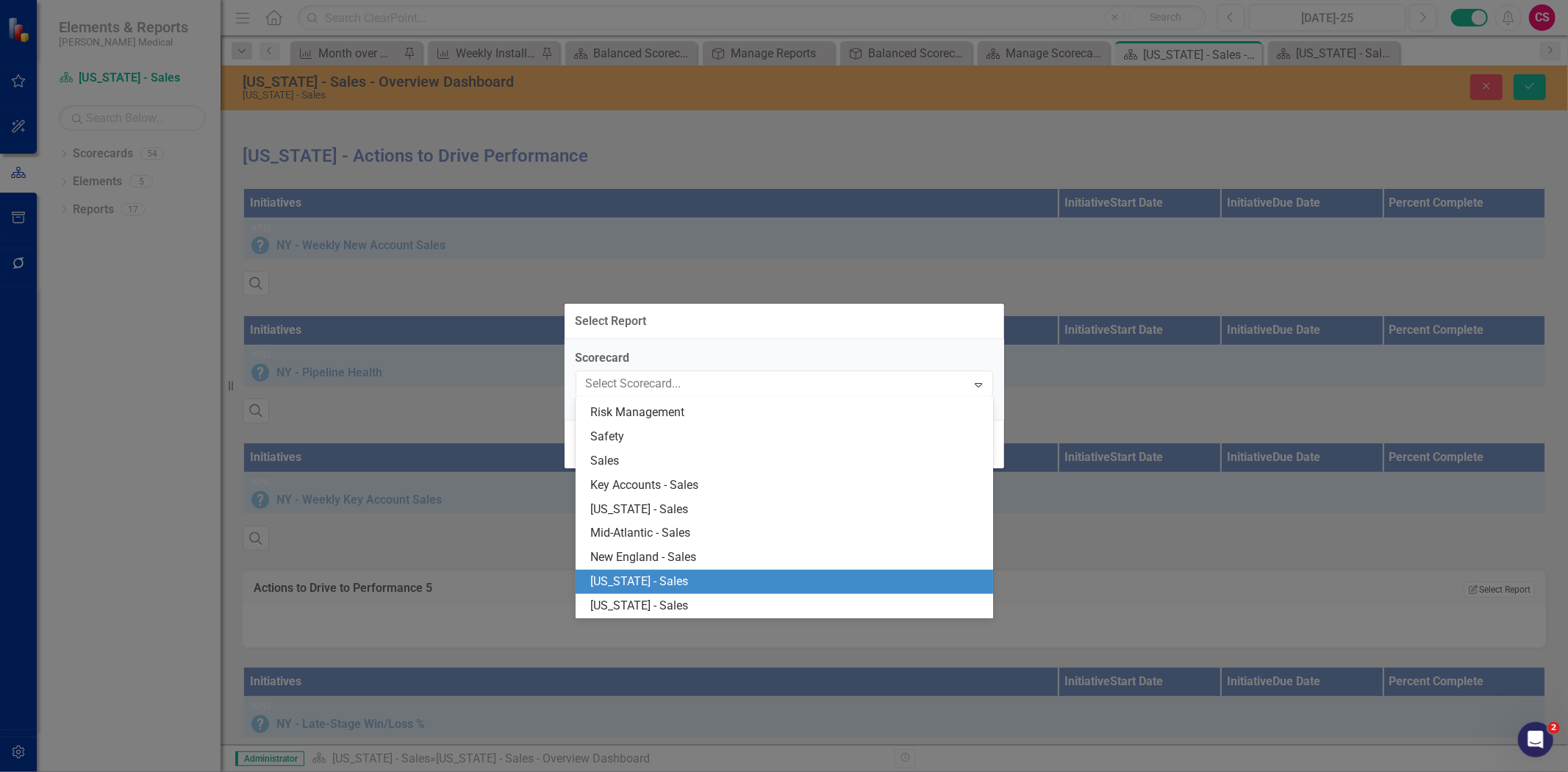
click at [630, 582] on div "[US_STATE] - Sales" at bounding box center [787, 582] width 394 height 17
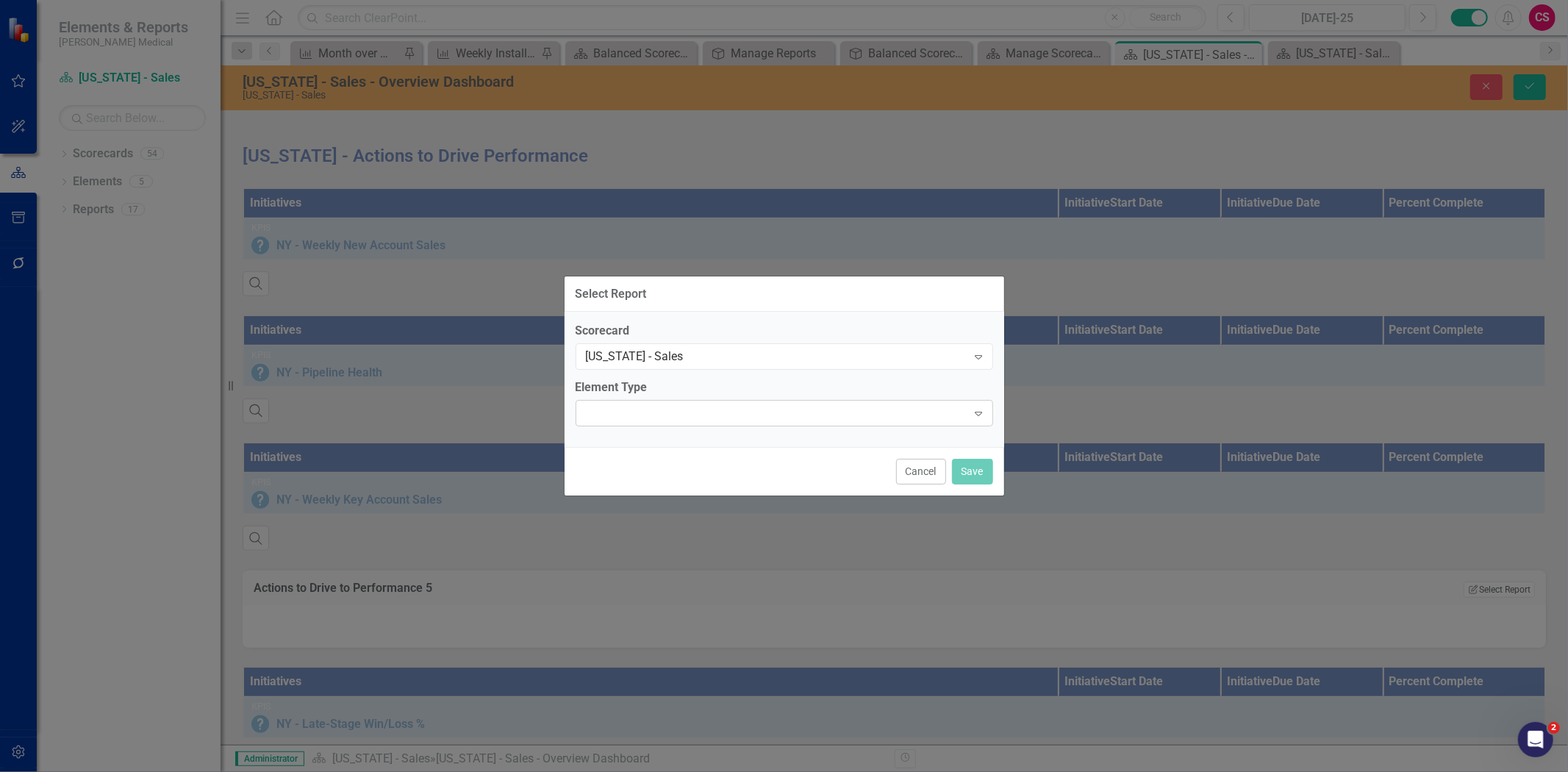
click at [672, 424] on div "Expand" at bounding box center [784, 413] width 417 height 26
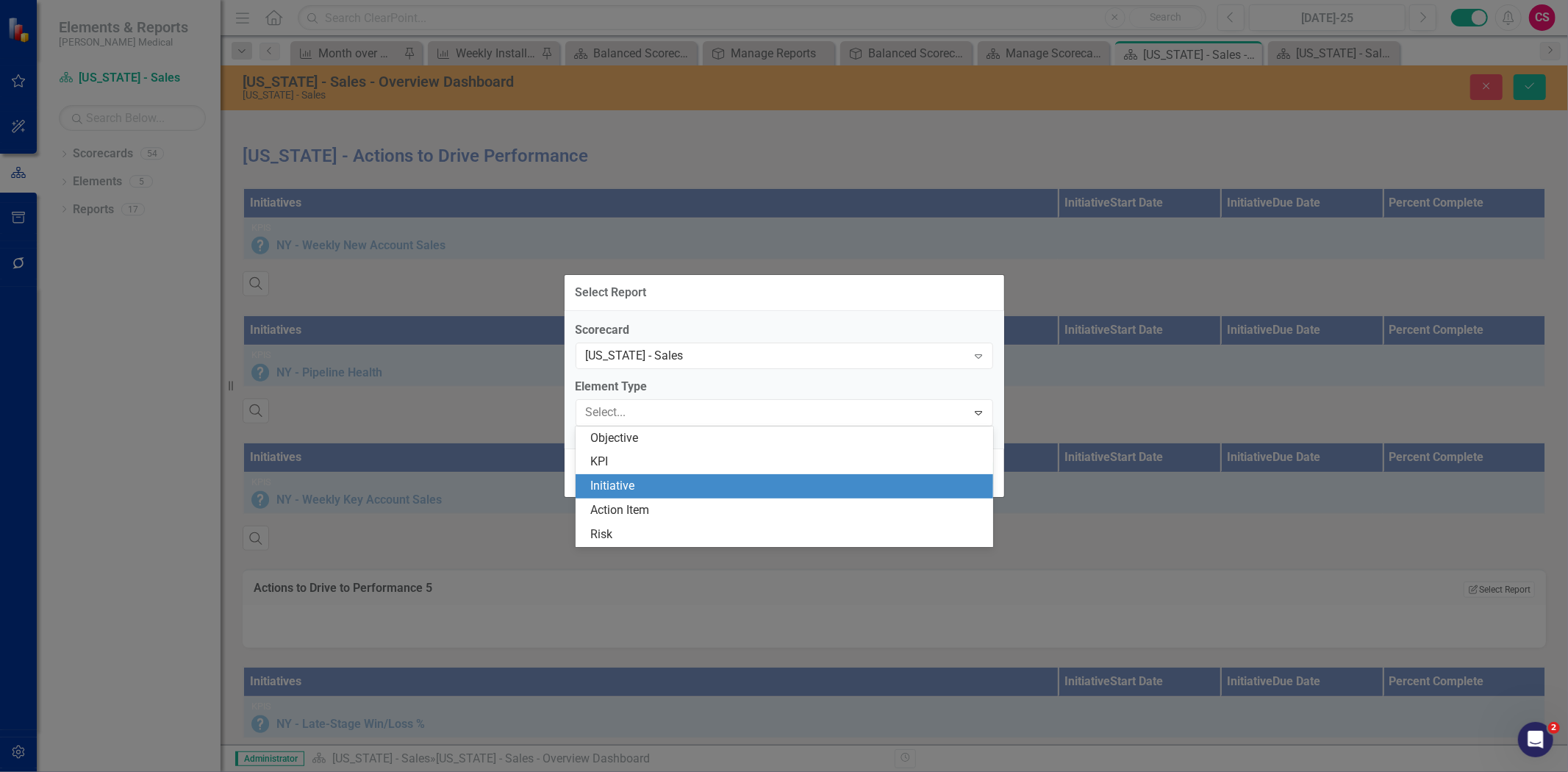
click at [636, 474] on div "Initiative" at bounding box center [784, 486] width 417 height 24
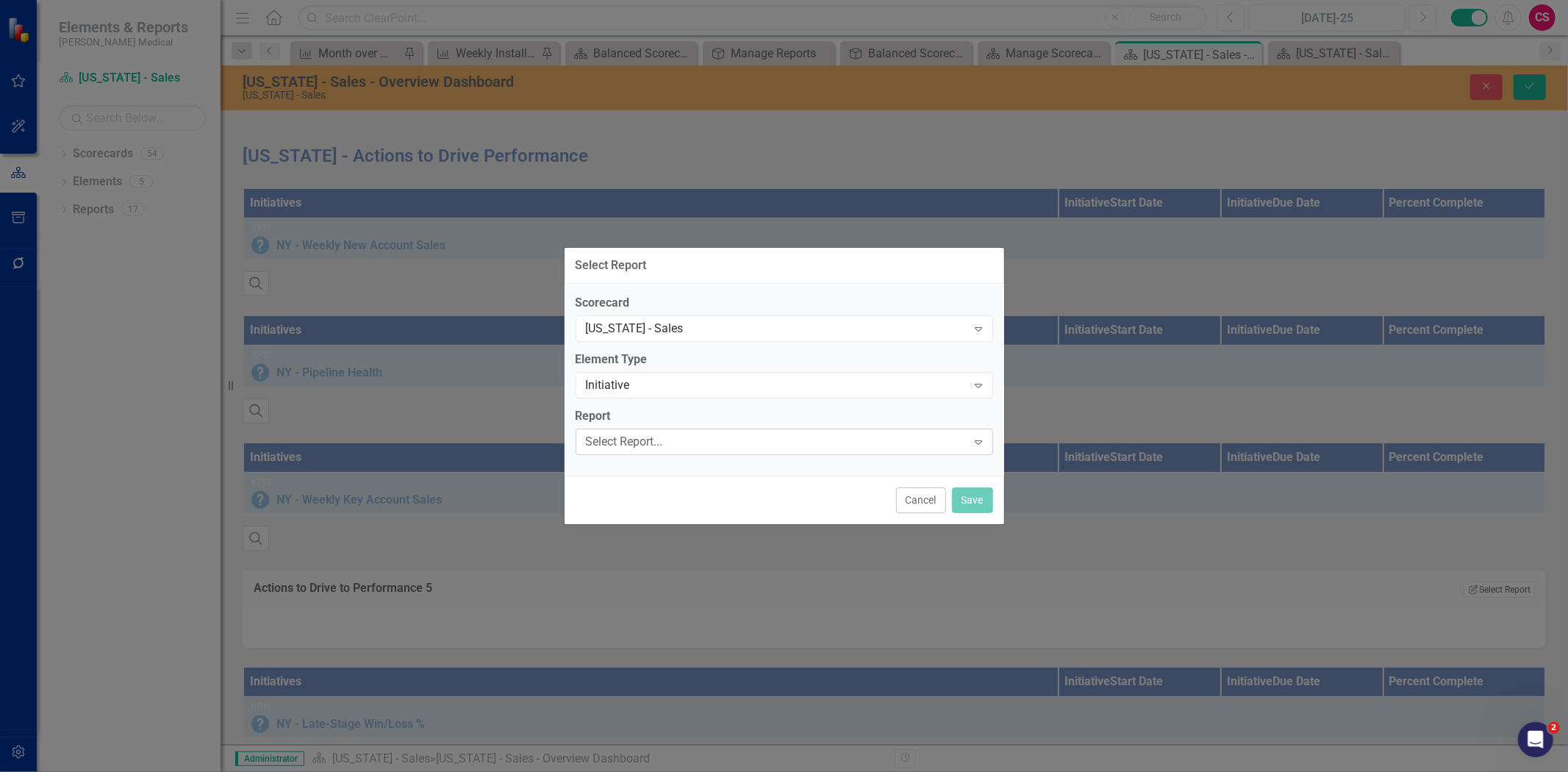
click at [641, 438] on div "Select Report..." at bounding box center [776, 441] width 382 height 17
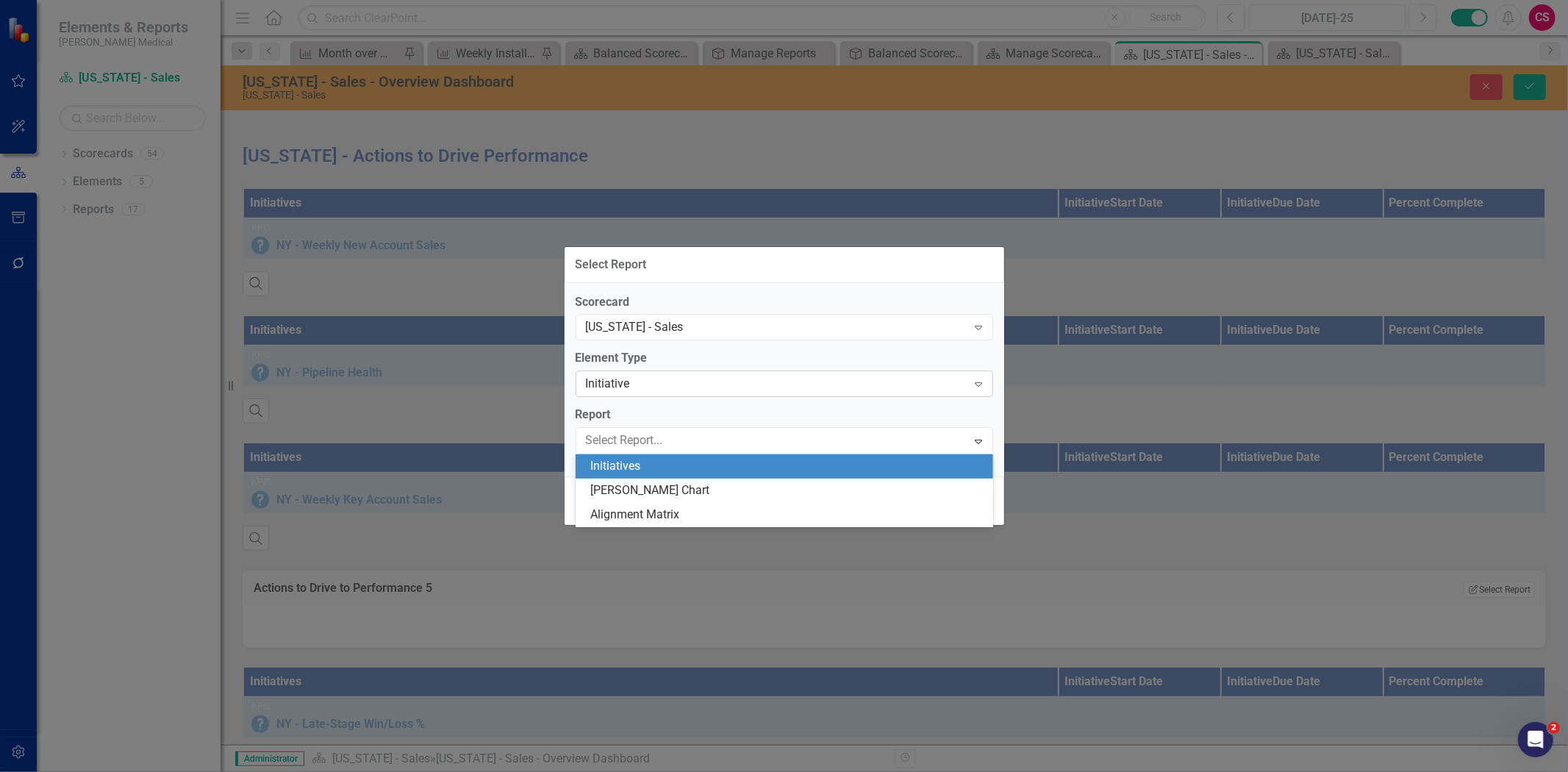
click at [644, 389] on div "Initiative" at bounding box center [776, 383] width 382 height 17
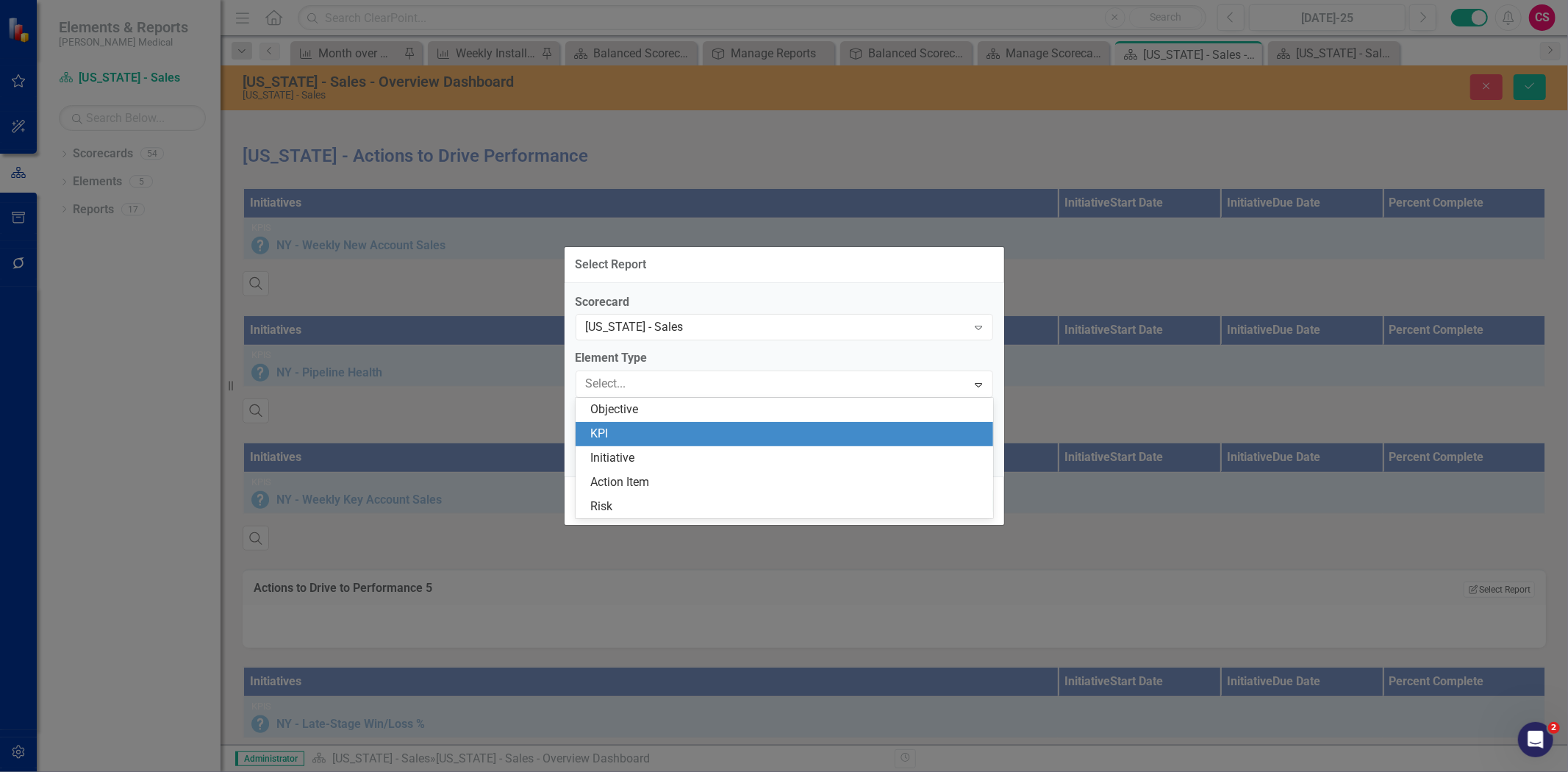
click at [637, 427] on div "KPI" at bounding box center [787, 434] width 394 height 17
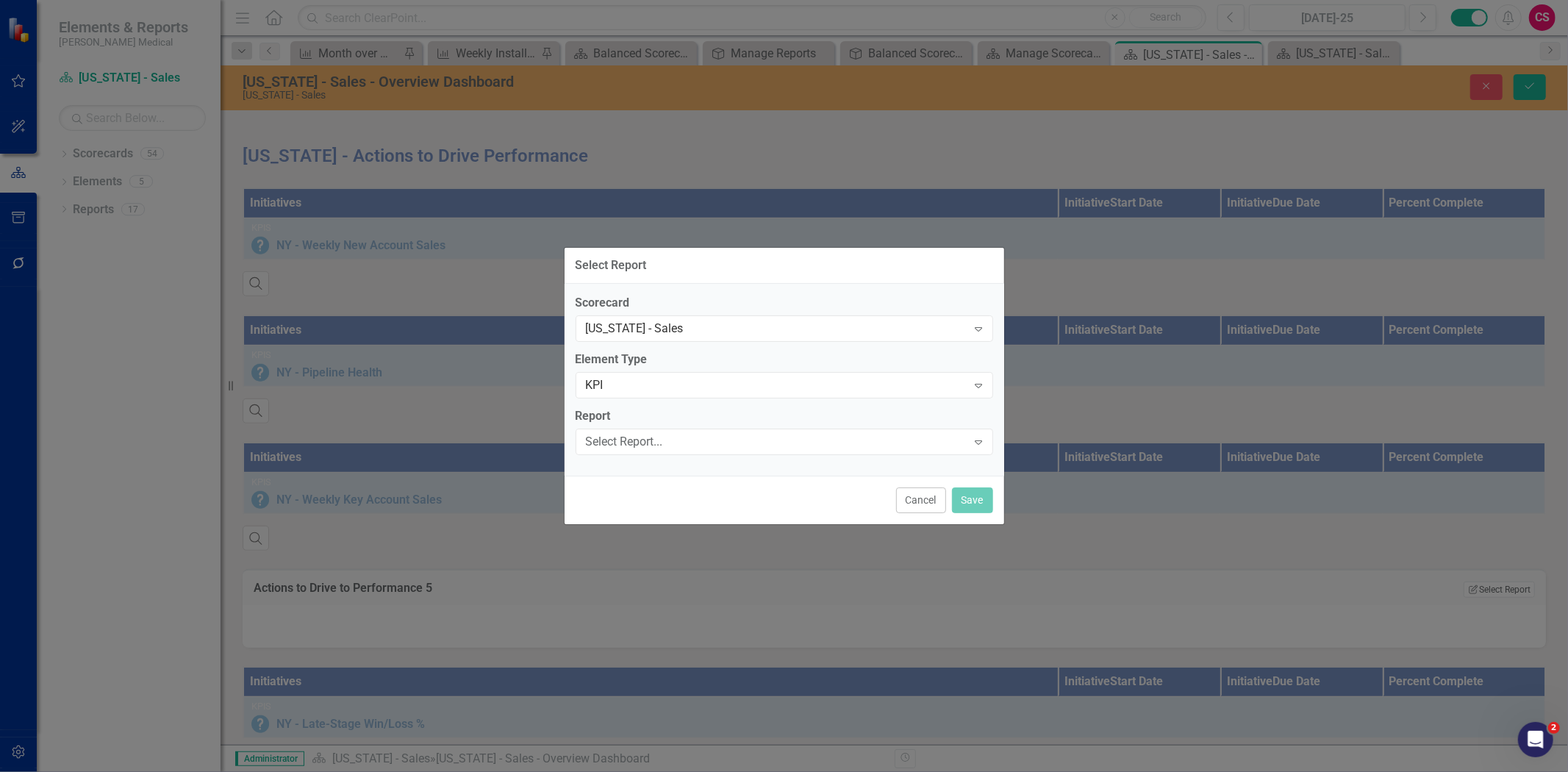
click at [635, 462] on div "Scorecard [US_STATE] - Sales Expand Element Type KPI Expand Report Select Repor…" at bounding box center [785, 380] width 440 height 192
click at [626, 446] on div "Select Report..." at bounding box center [776, 441] width 382 height 17
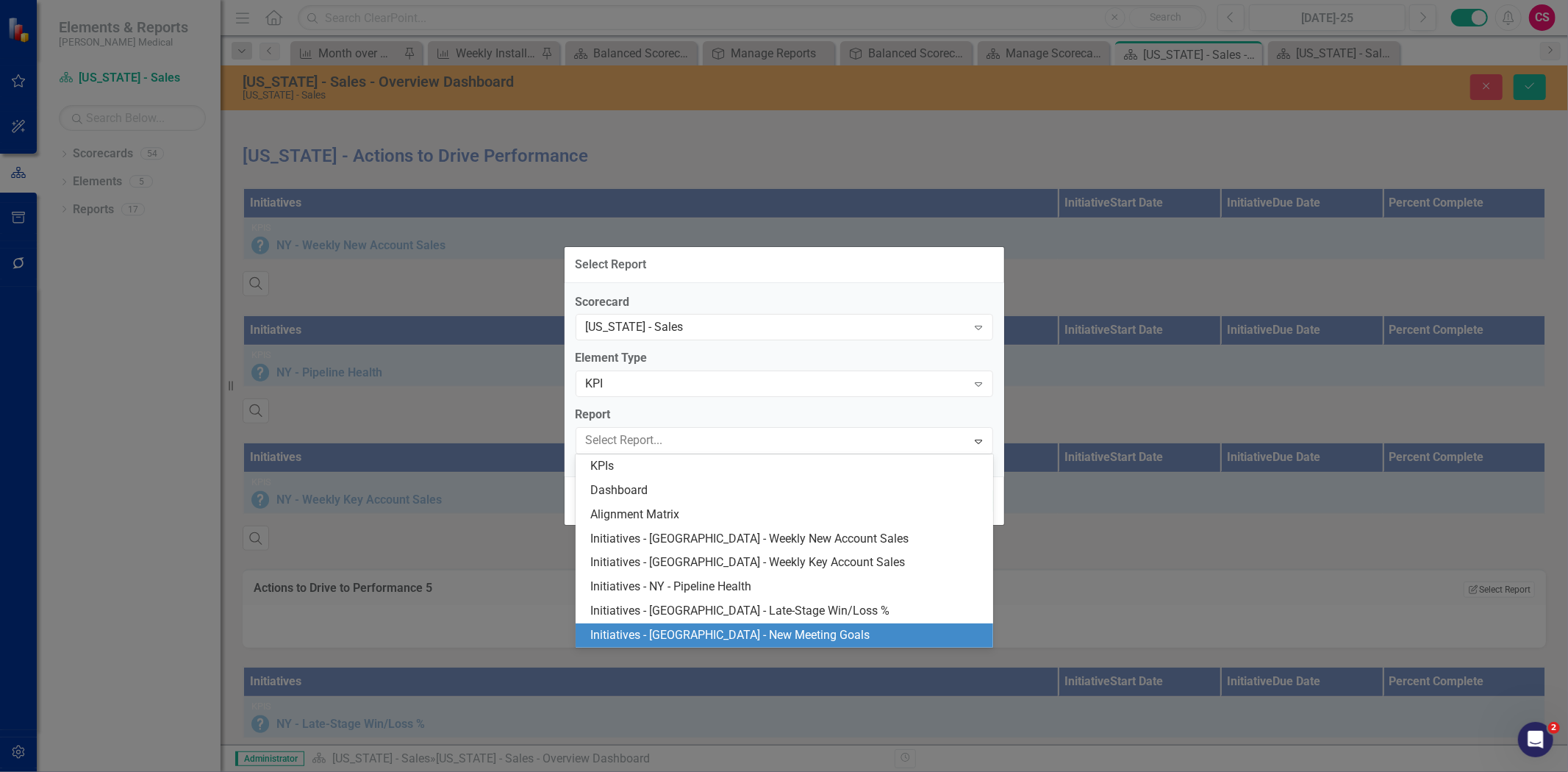
click at [651, 626] on div "Initiatives - [GEOGRAPHIC_DATA] - New Meeting Goals" at bounding box center [784, 636] width 417 height 24
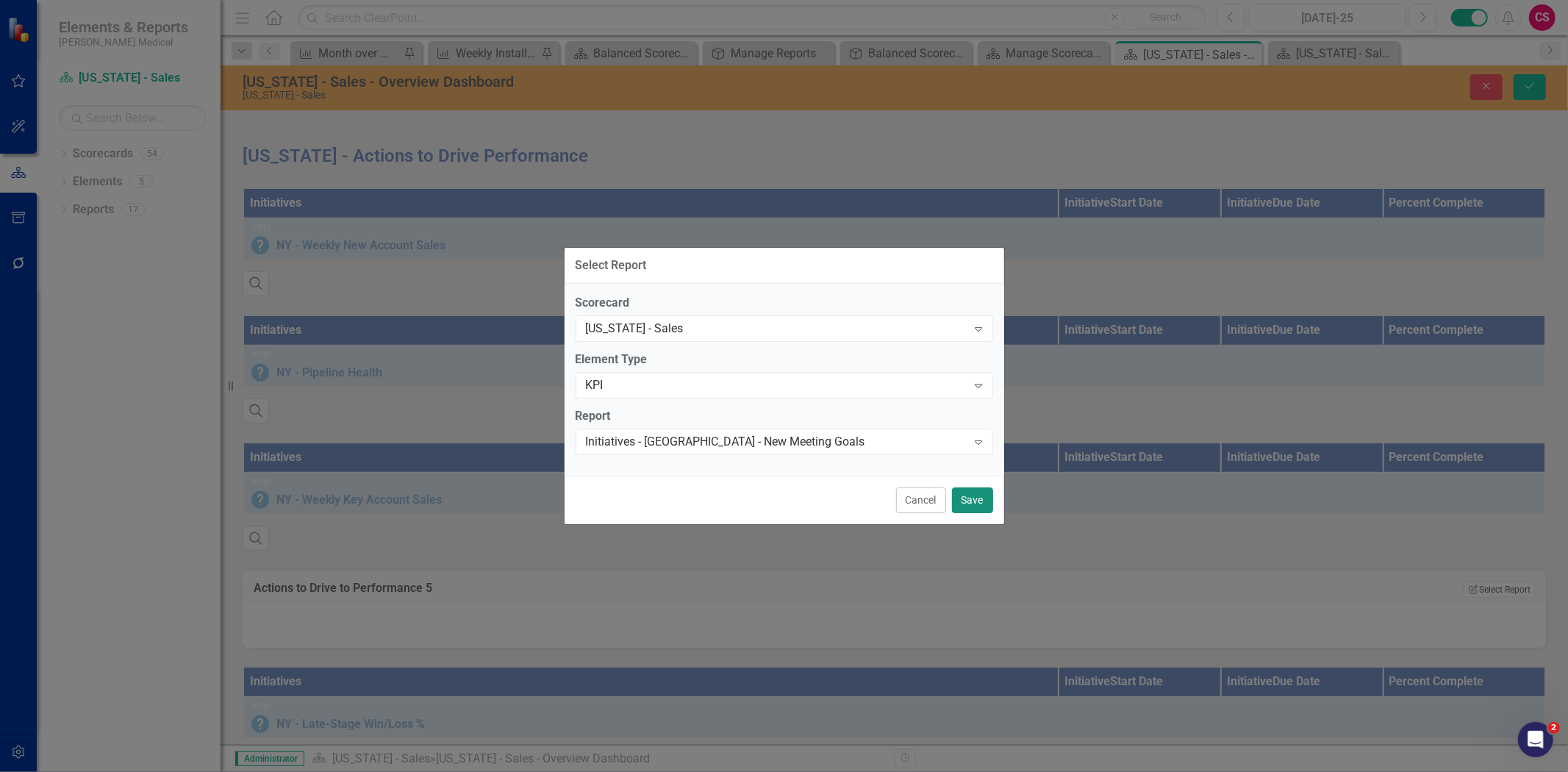
click at [971, 496] on button "Save" at bounding box center [972, 500] width 41 height 25
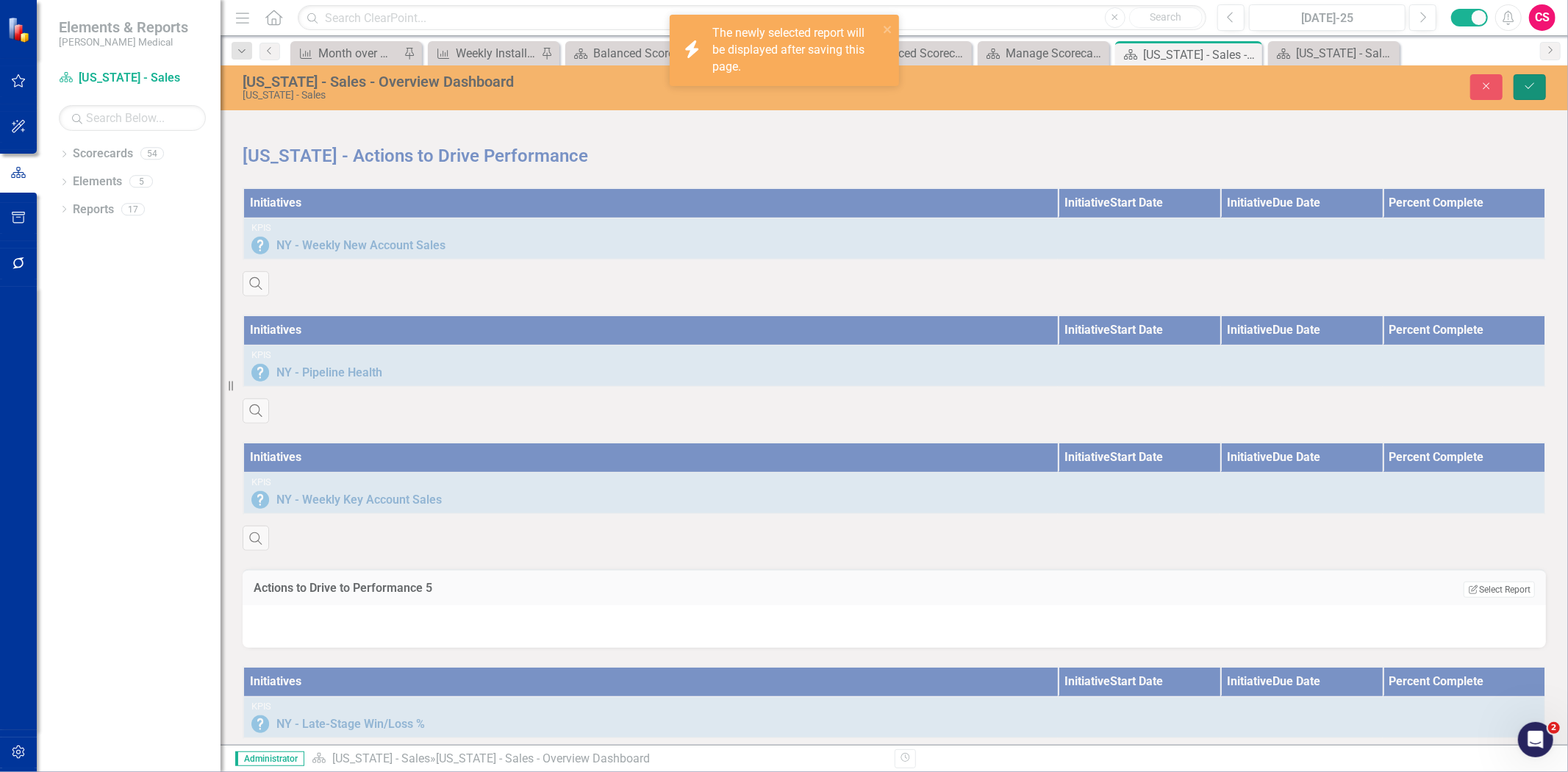
click at [1526, 85] on icon "Save" at bounding box center [1530, 86] width 13 height 10
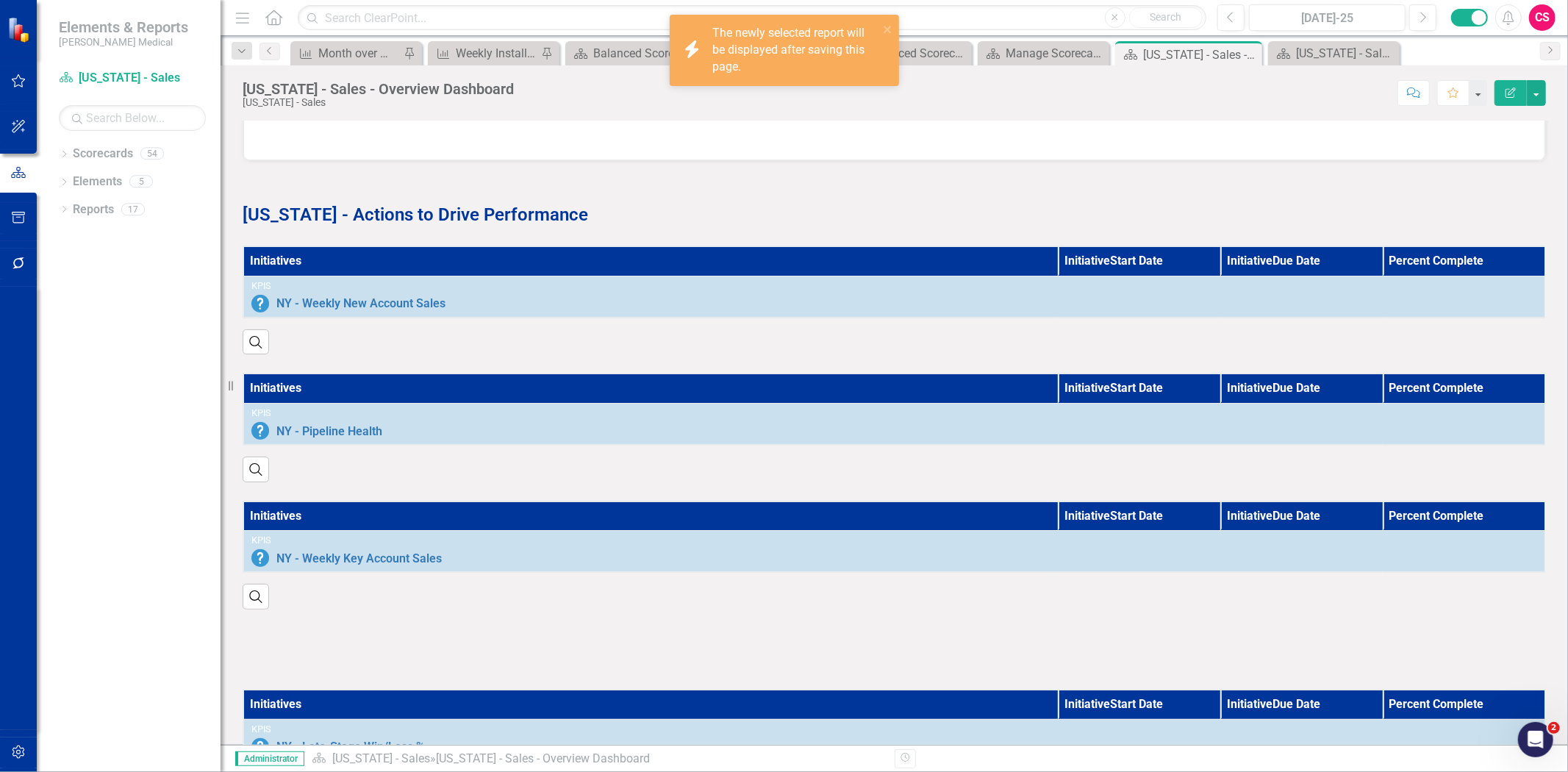
scroll to position [795, 0]
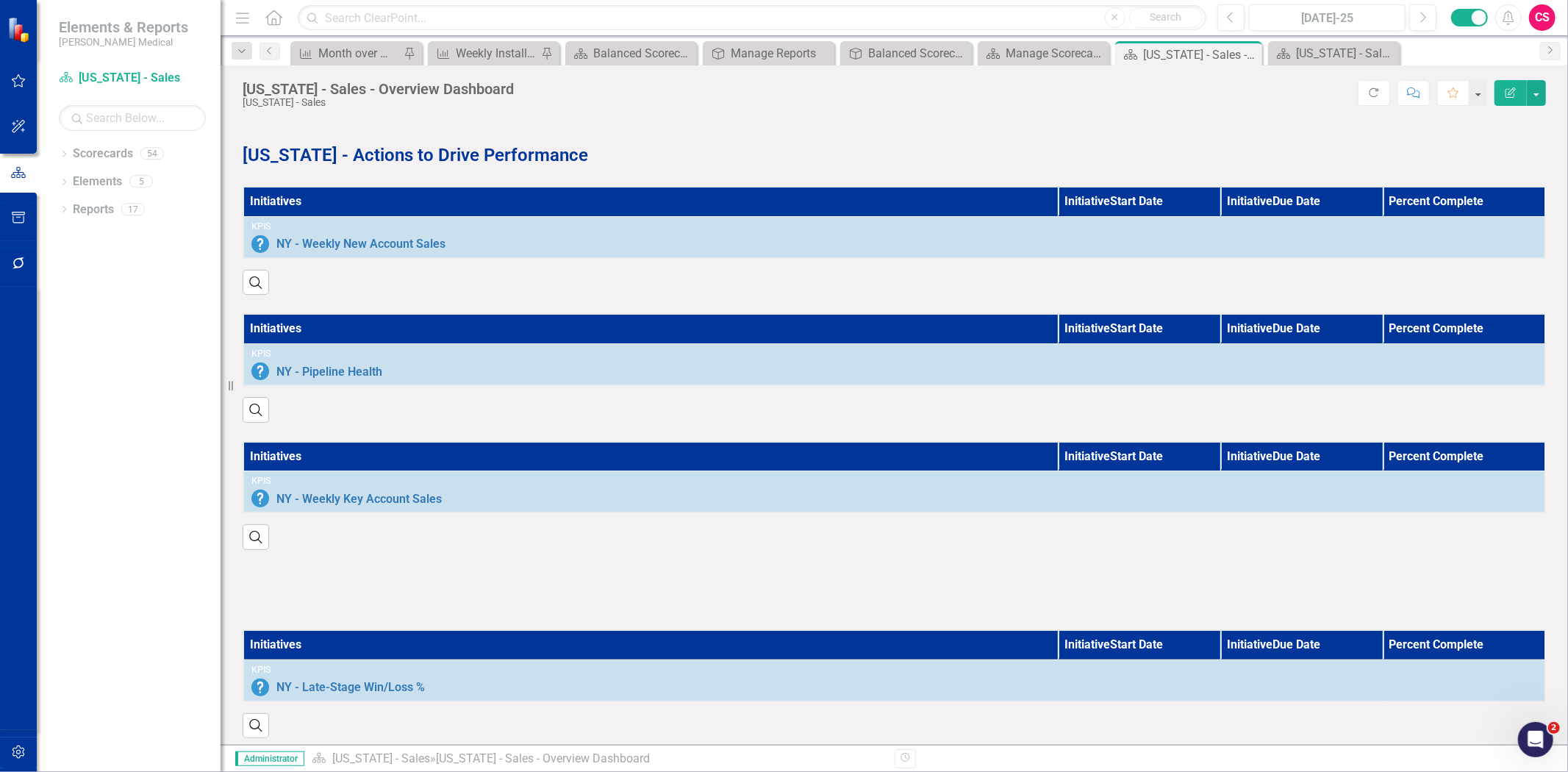
click at [496, 569] on div at bounding box center [894, 589] width 1303 height 43
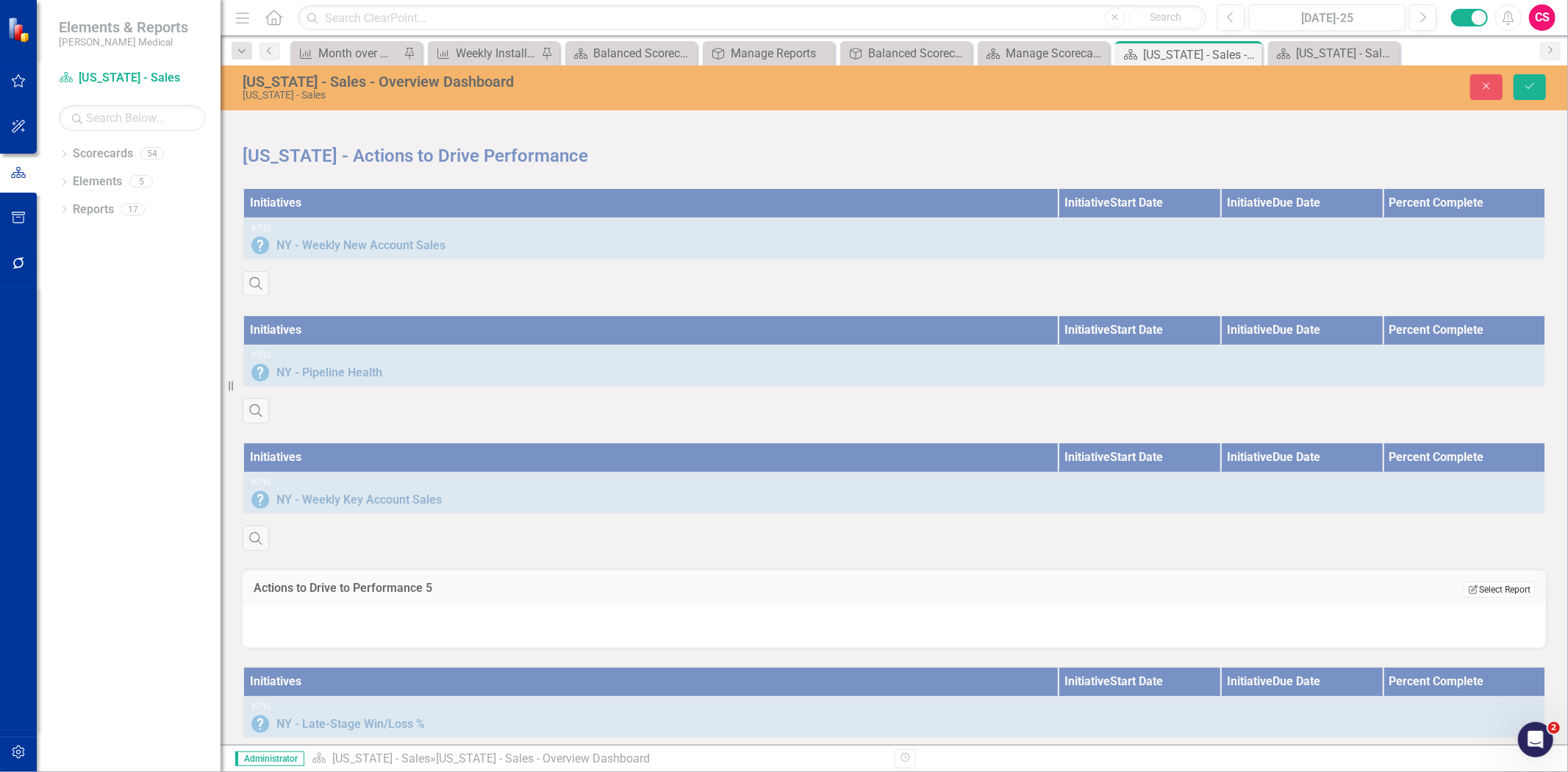
click at [1471, 582] on button "Edit Report Select Report" at bounding box center [1500, 589] width 72 height 17
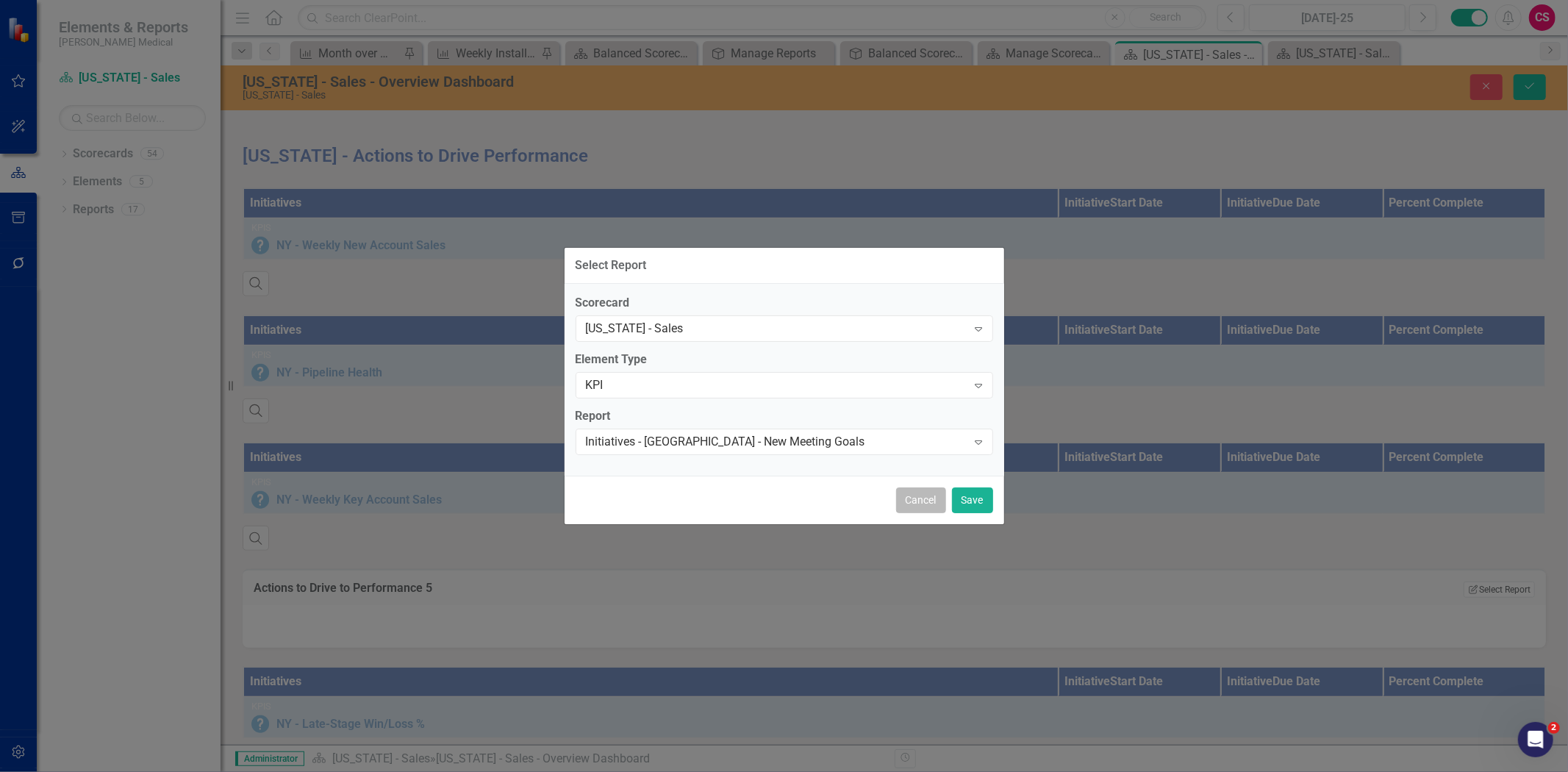
click at [905, 495] on button "Cancel" at bounding box center [920, 500] width 50 height 25
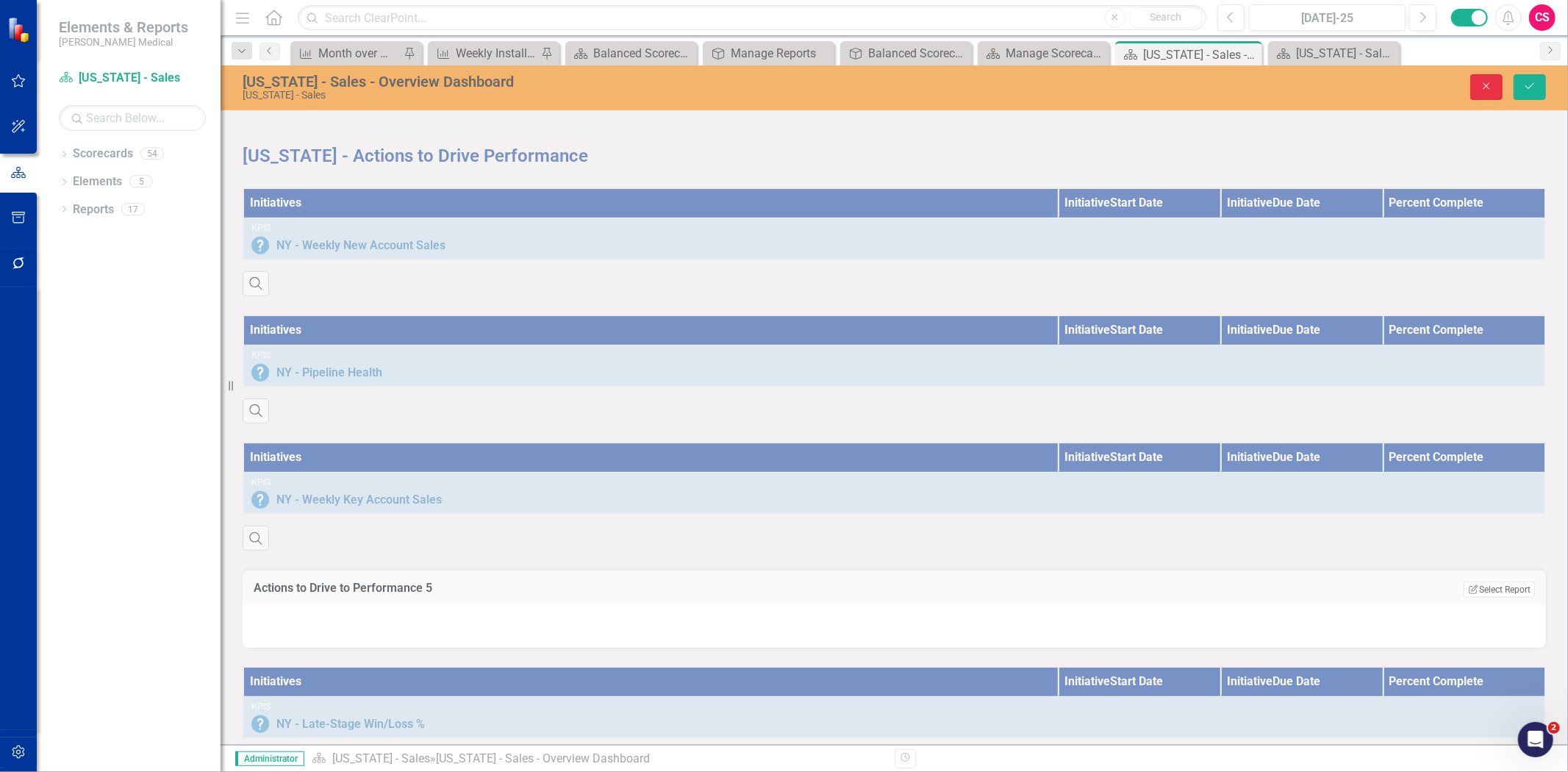
click at [1489, 77] on button "Close" at bounding box center [1486, 86] width 32 height 25
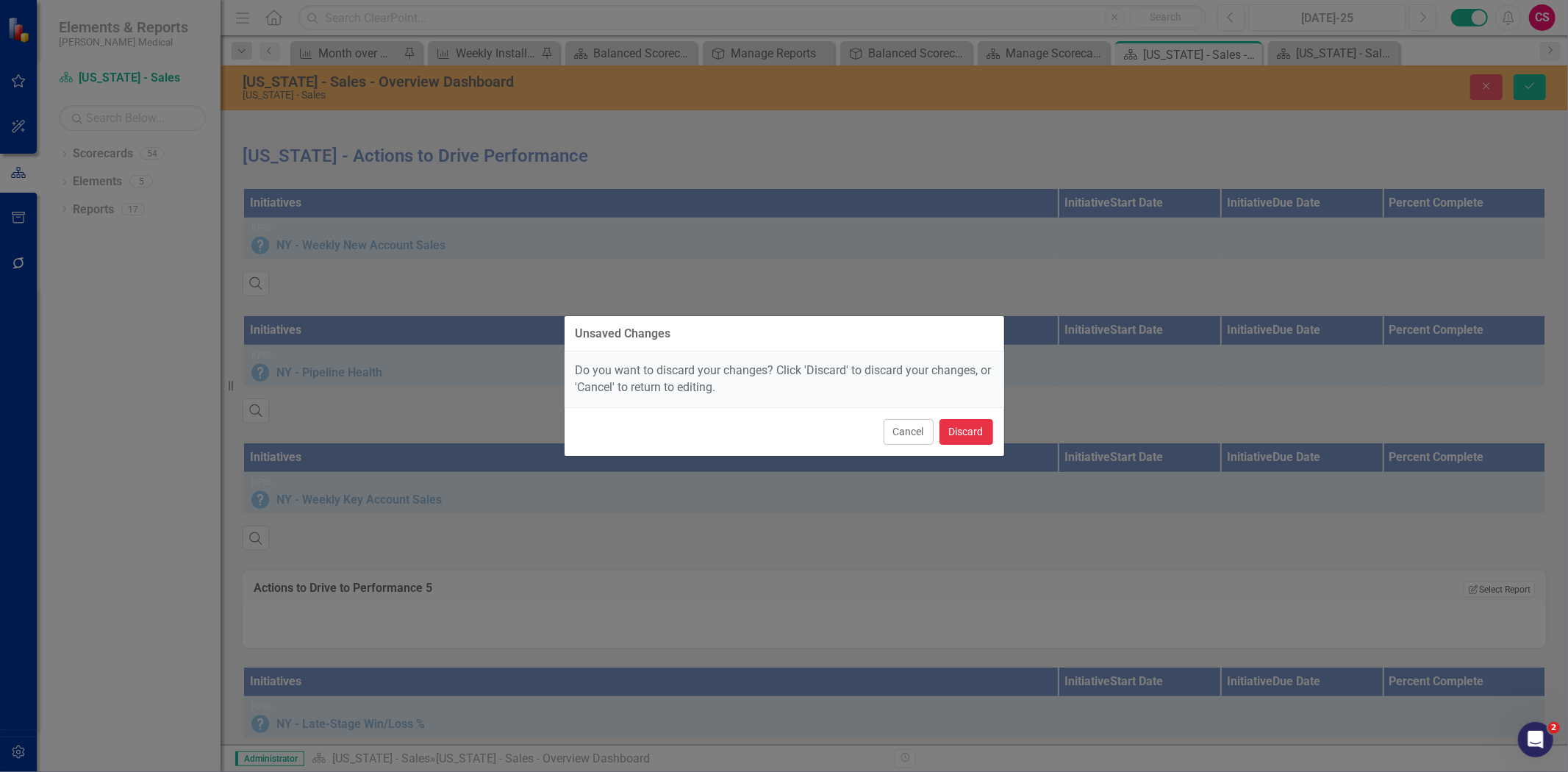
click at [953, 428] on button "Discard" at bounding box center [966, 431] width 53 height 25
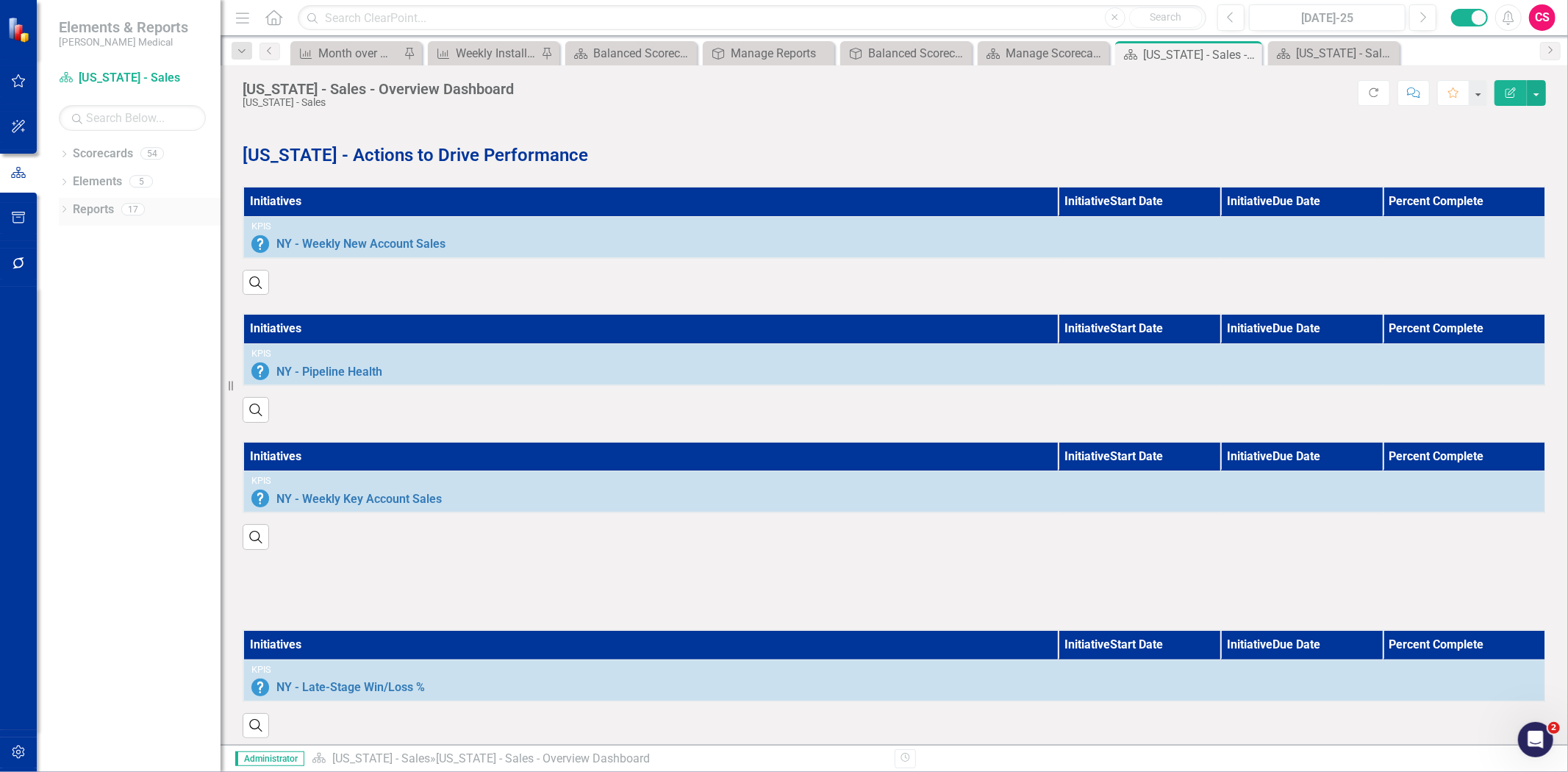
click at [73, 209] on link "Reports" at bounding box center [93, 210] width 41 height 17
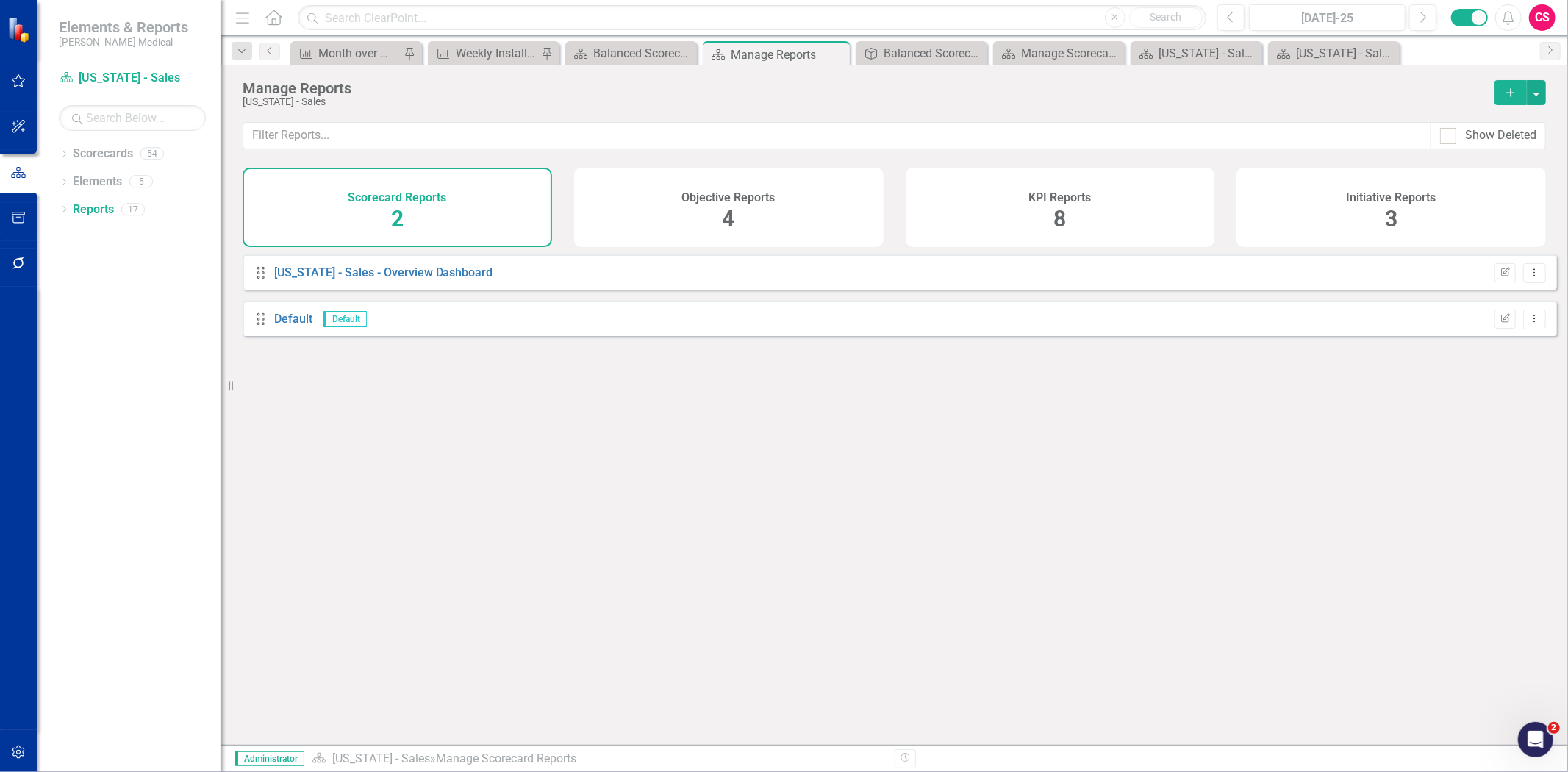
click at [1192, 209] on div "KPI Reports 8" at bounding box center [1060, 207] width 310 height 79
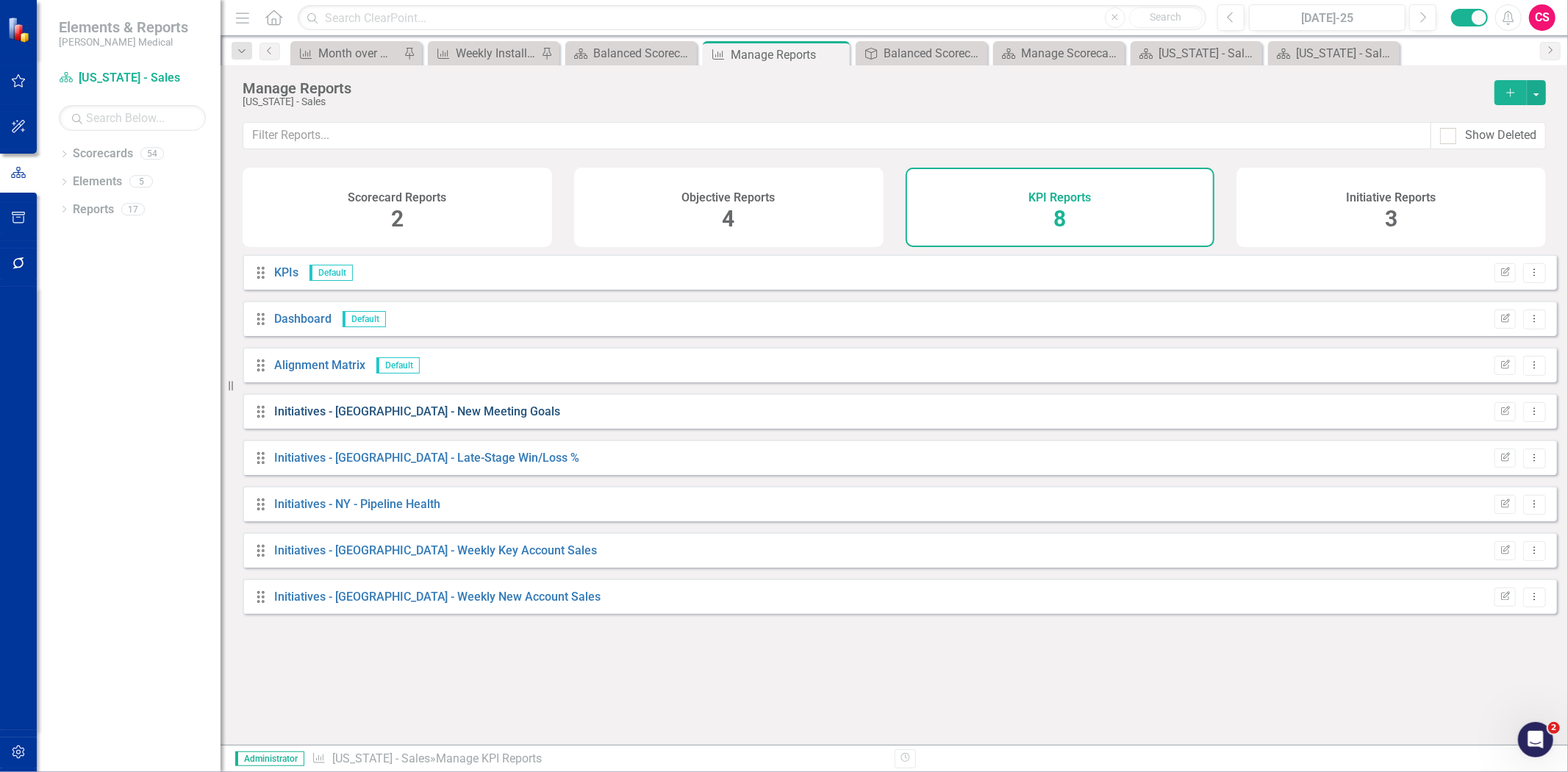
click at [377, 417] on link "Initiatives - [GEOGRAPHIC_DATA] - New Meeting Goals" at bounding box center [417, 411] width 286 height 14
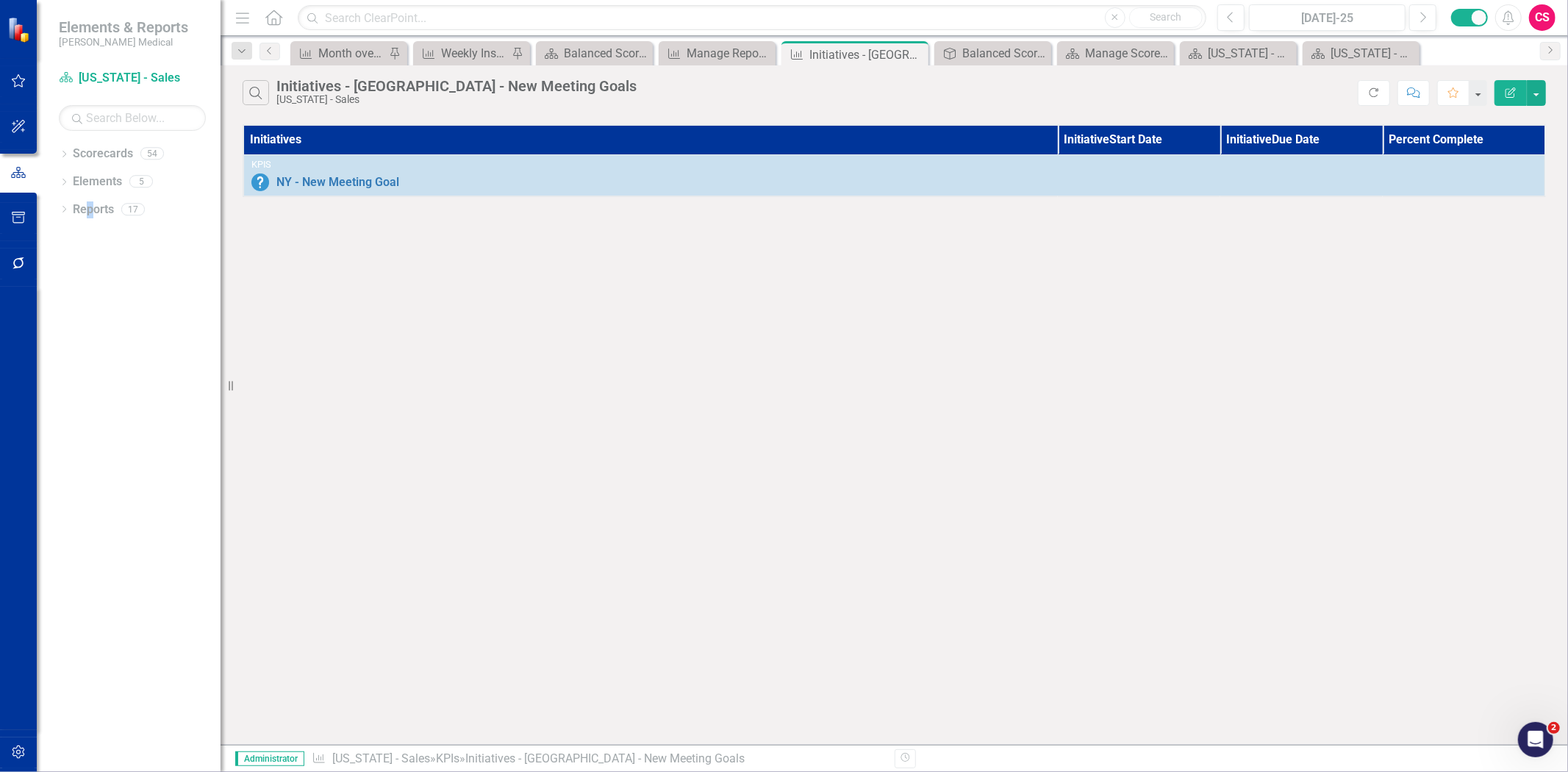
click at [91, 286] on div "Dropdown Scorecards 54 Dropdown Balanced Scorecard Revenue Growth Plan Dropdown…" at bounding box center [128, 458] width 184 height 631
click at [123, 81] on link "Scorecard [US_STATE] - Sales" at bounding box center [132, 78] width 147 height 17
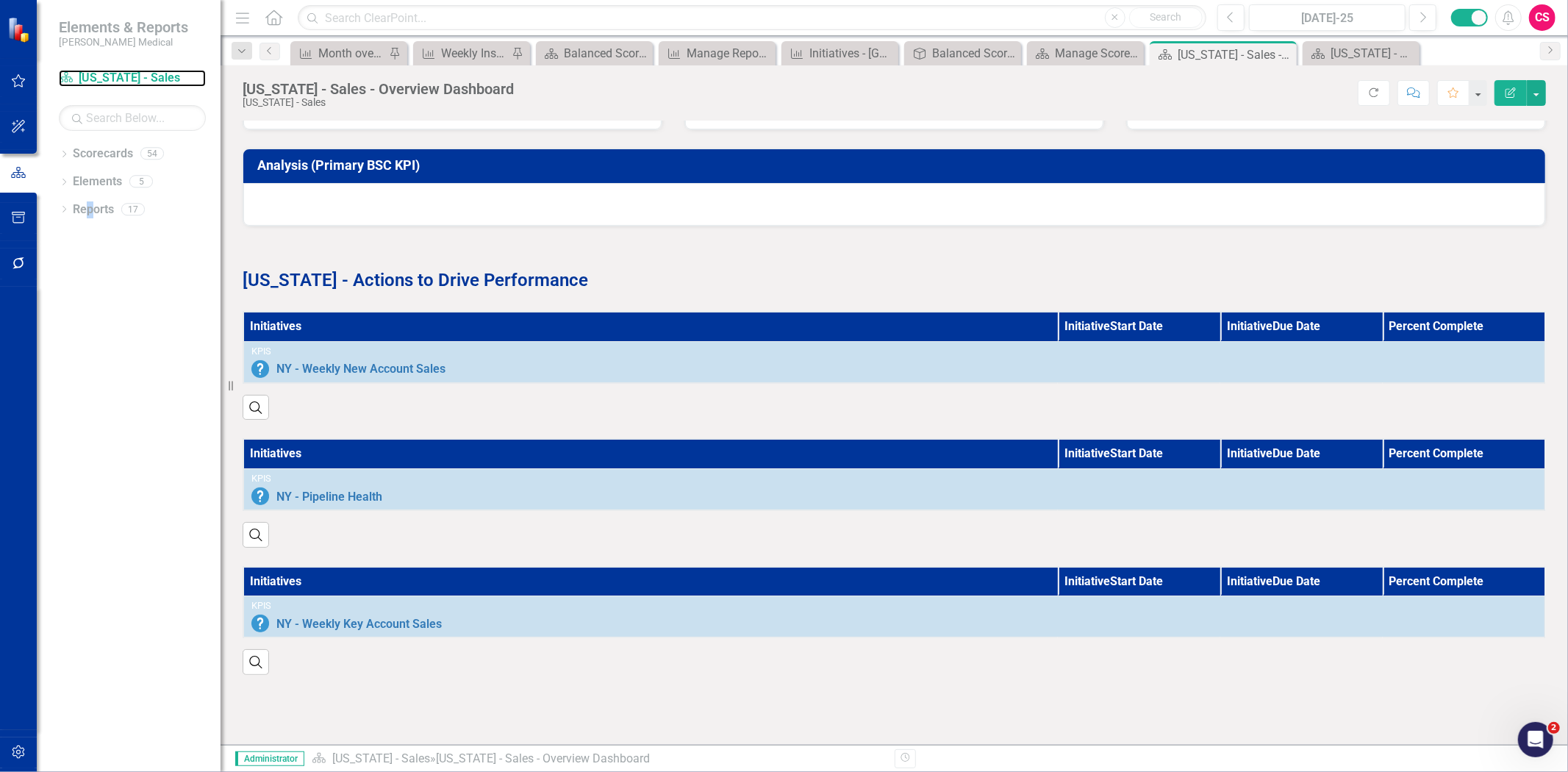
scroll to position [795, 0]
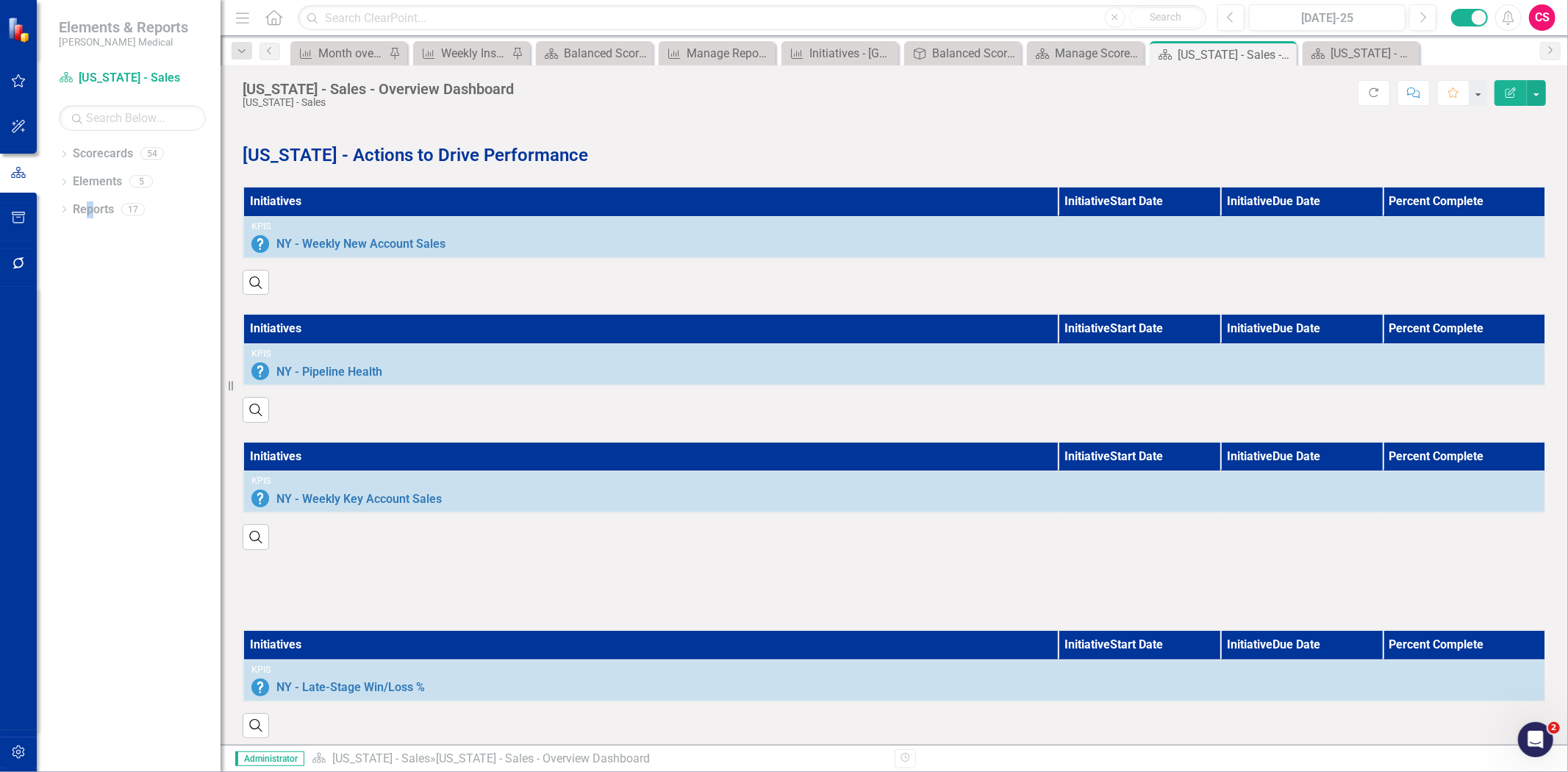
click at [398, 592] on div at bounding box center [894, 589] width 1303 height 43
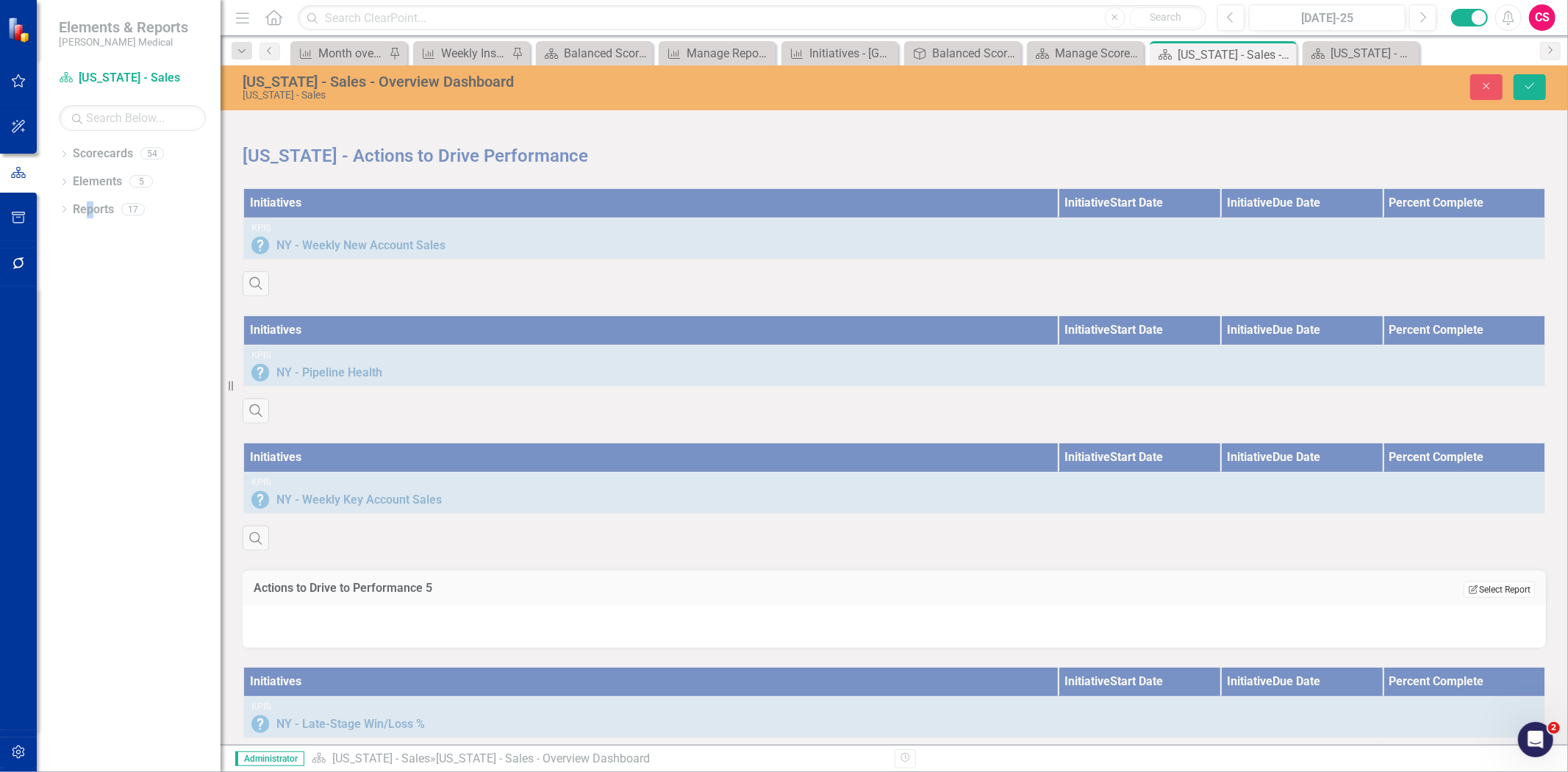
click at [1496, 583] on button "Edit Report Select Report" at bounding box center [1500, 589] width 72 height 17
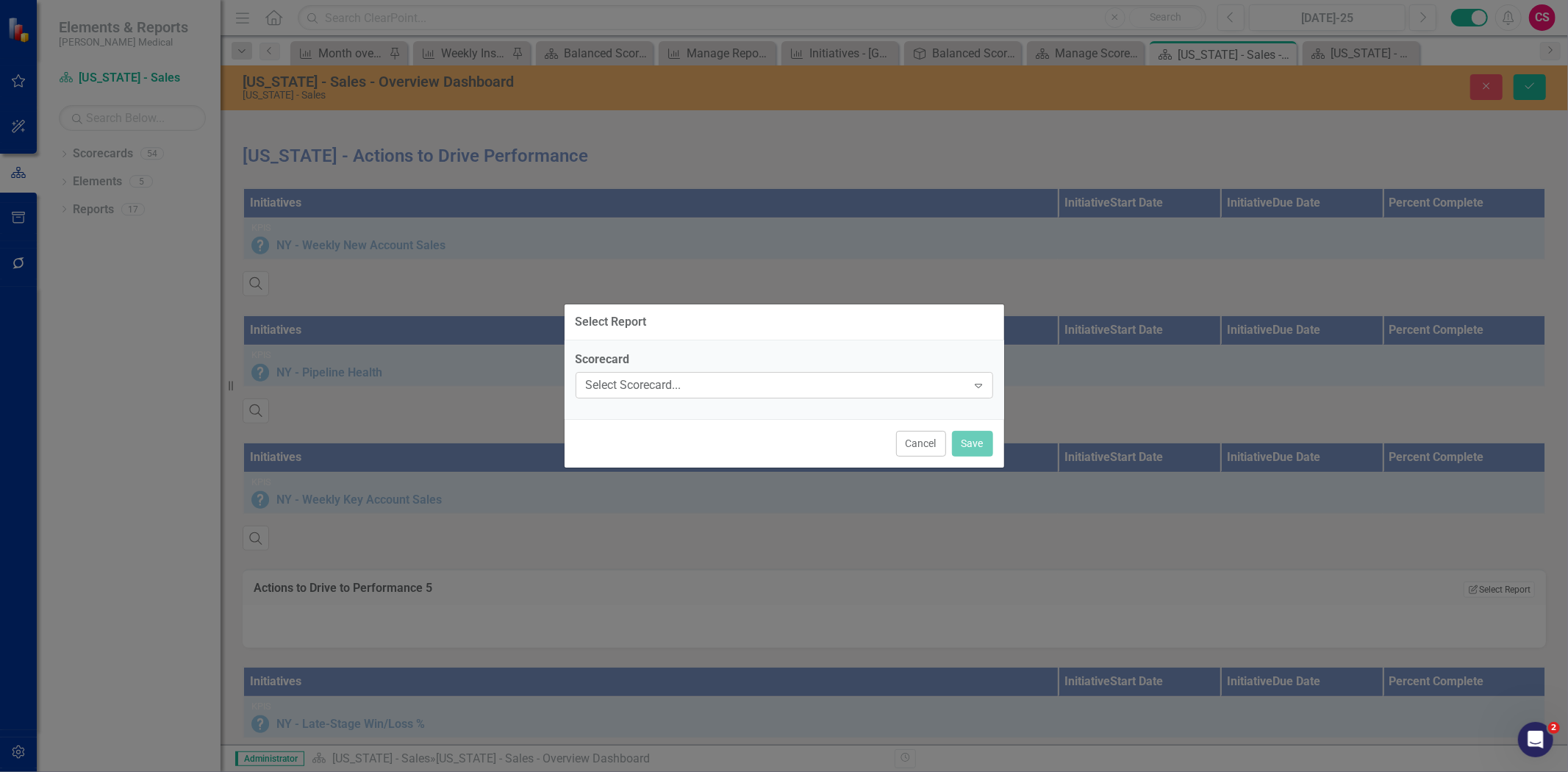
click at [714, 386] on div "Select Scorecard..." at bounding box center [776, 384] width 382 height 17
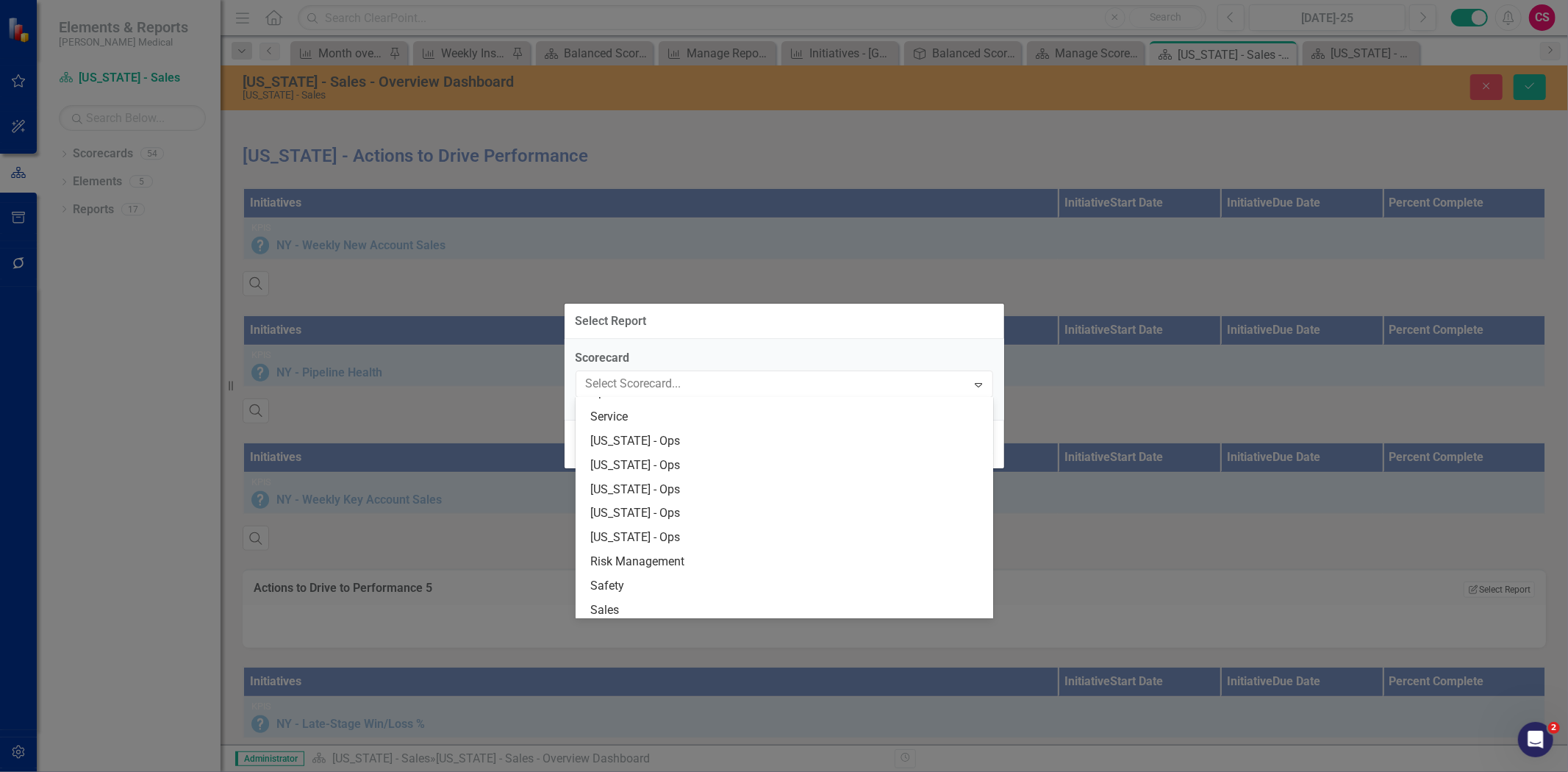
scroll to position [1084, 0]
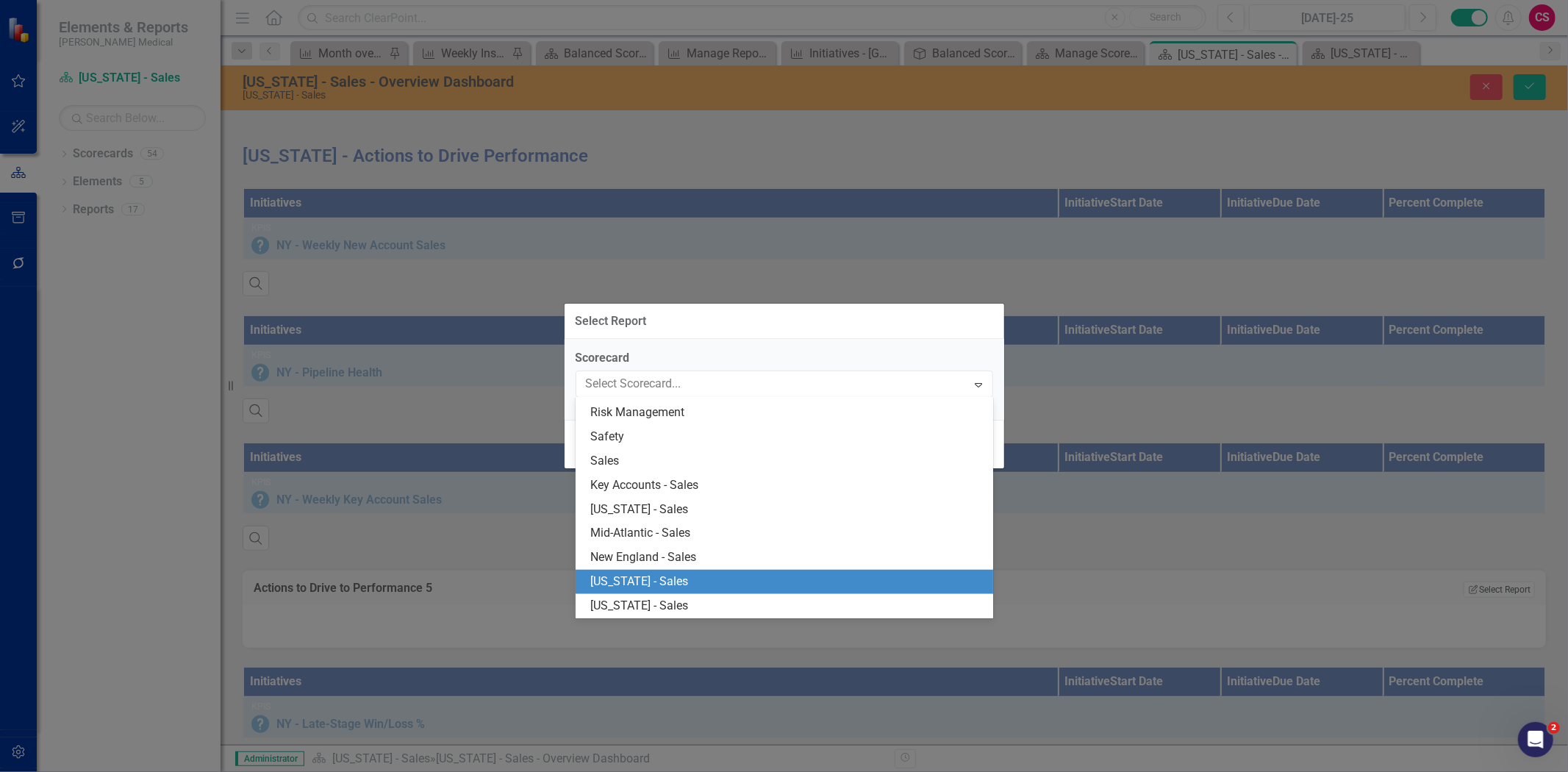
click at [671, 581] on div "[US_STATE] - Sales" at bounding box center [787, 582] width 394 height 17
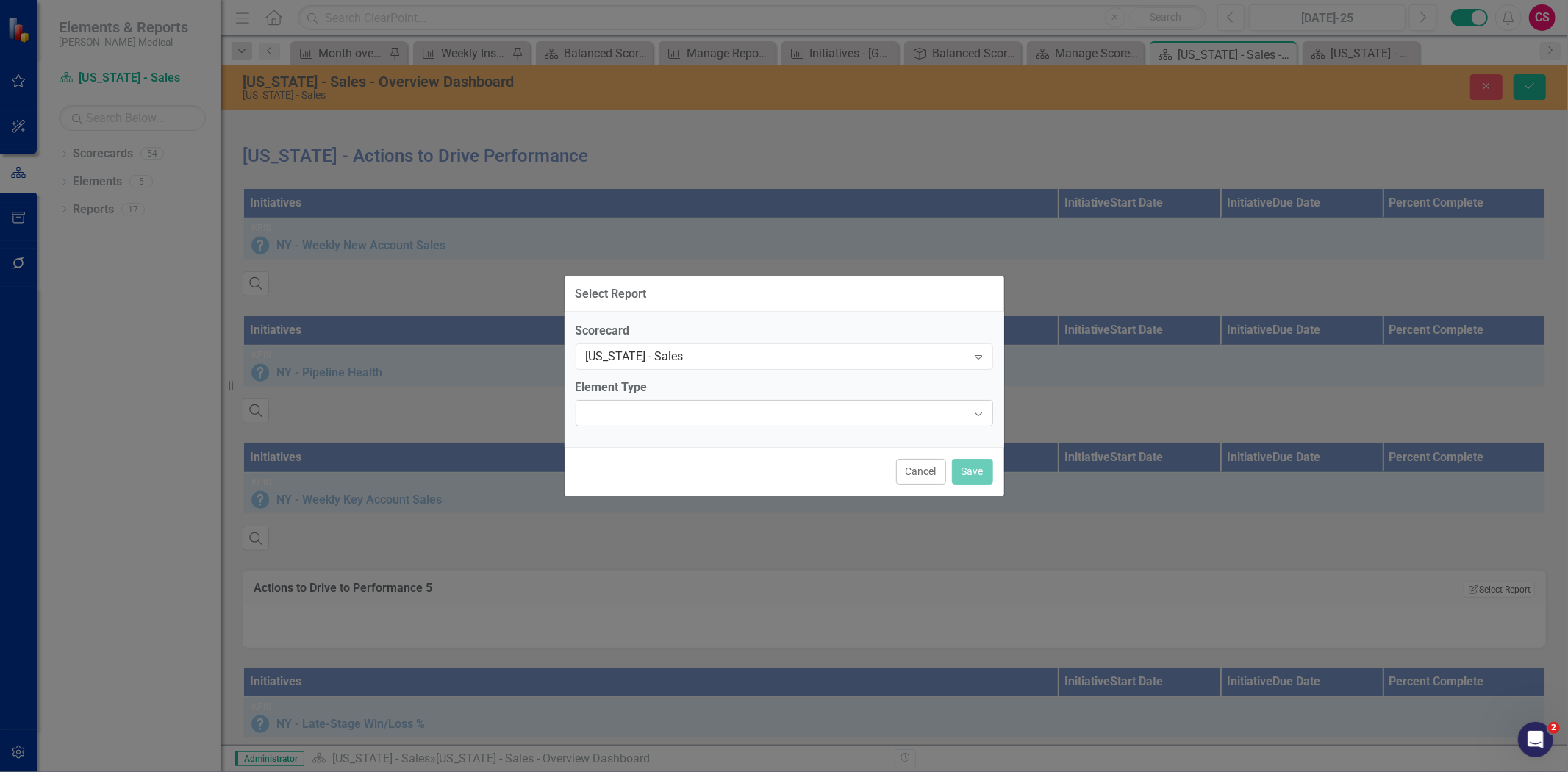
click at [660, 403] on div "Expand" at bounding box center [784, 413] width 417 height 26
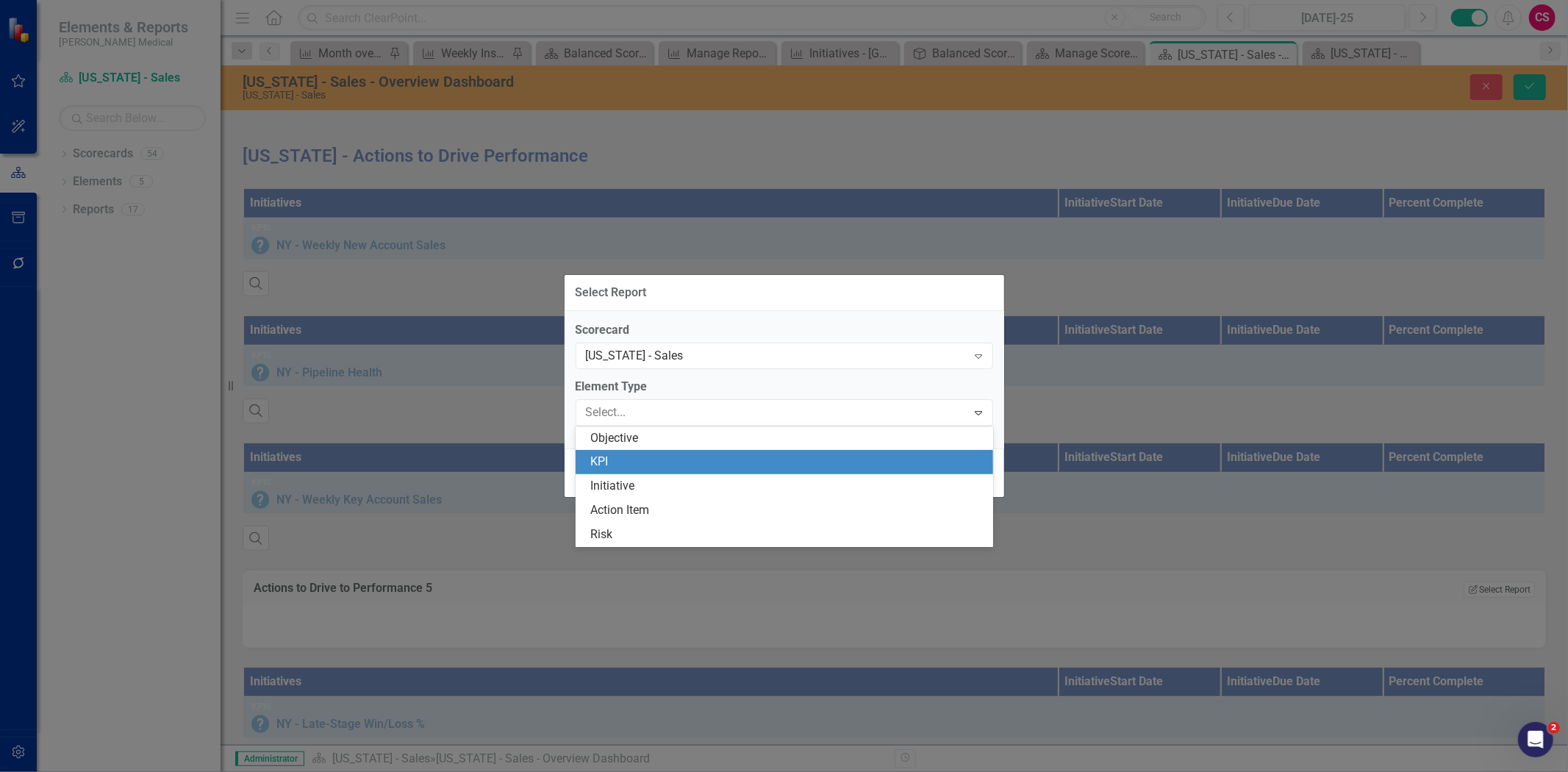
click at [653, 465] on div "KPI" at bounding box center [787, 462] width 394 height 17
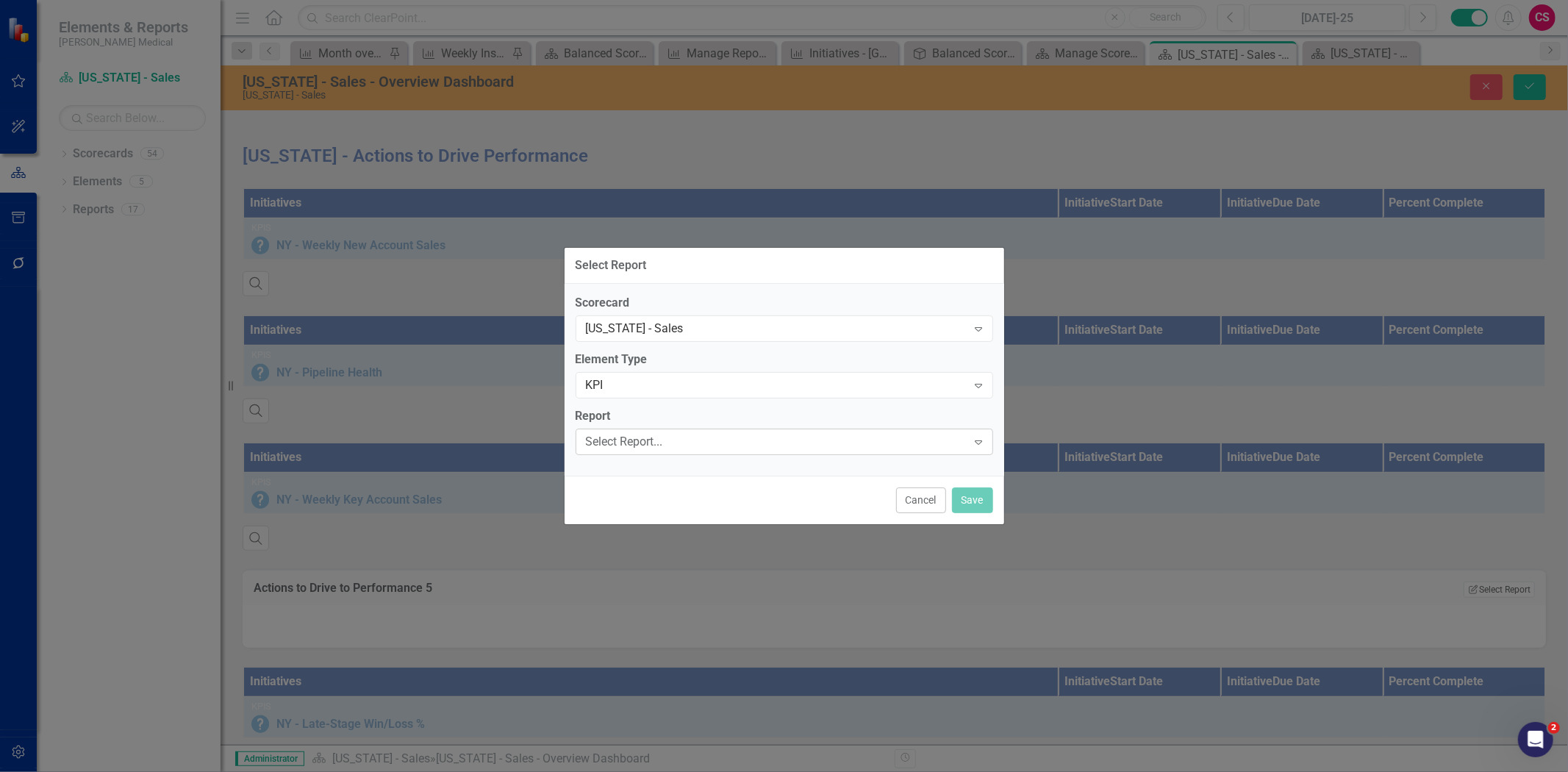
click at [645, 436] on div "Select Report..." at bounding box center [776, 441] width 382 height 17
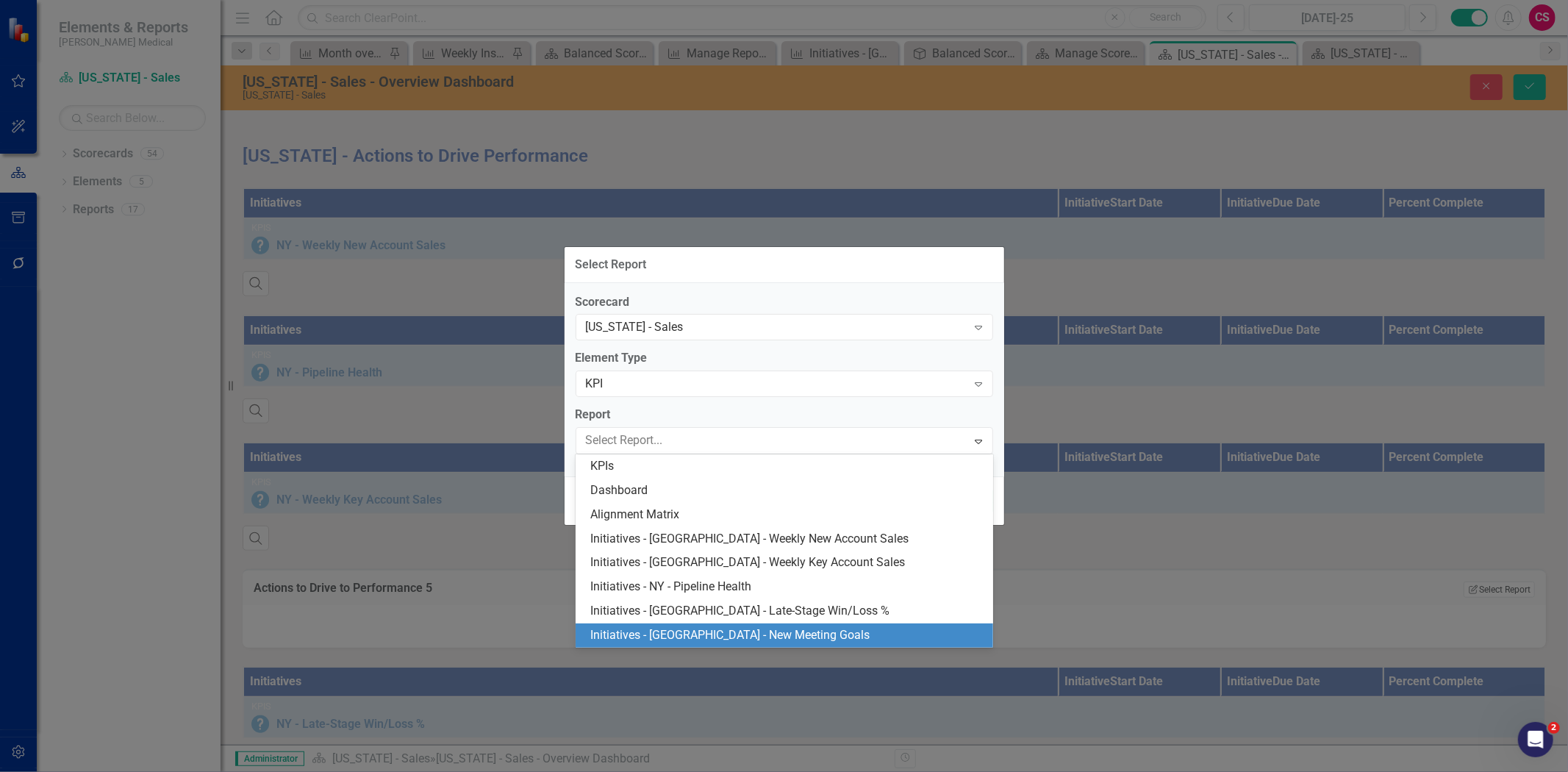
click at [670, 635] on div "Initiatives - [GEOGRAPHIC_DATA] - New Meeting Goals" at bounding box center [787, 635] width 394 height 17
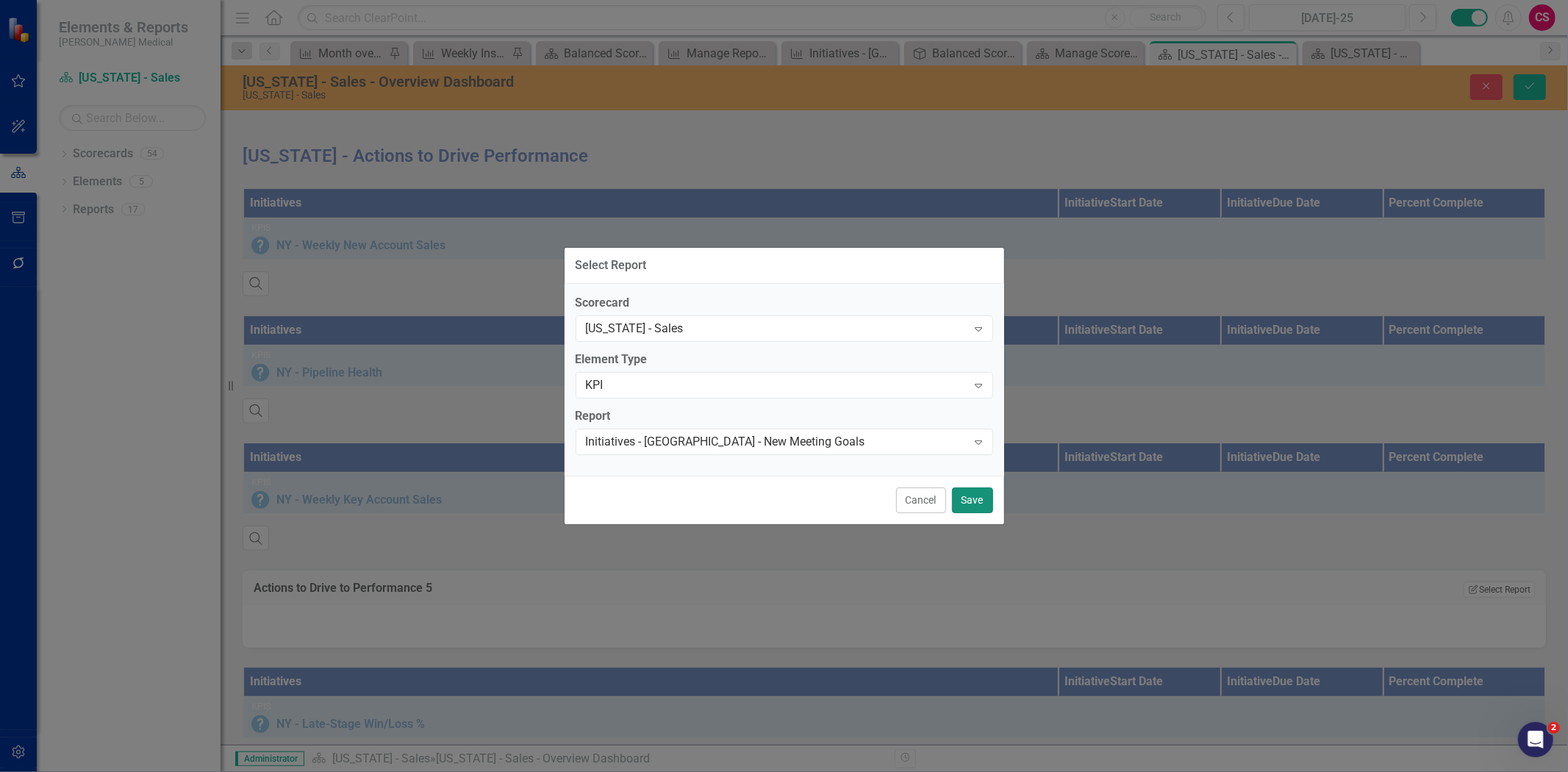
click at [979, 497] on button "Save" at bounding box center [972, 500] width 41 height 25
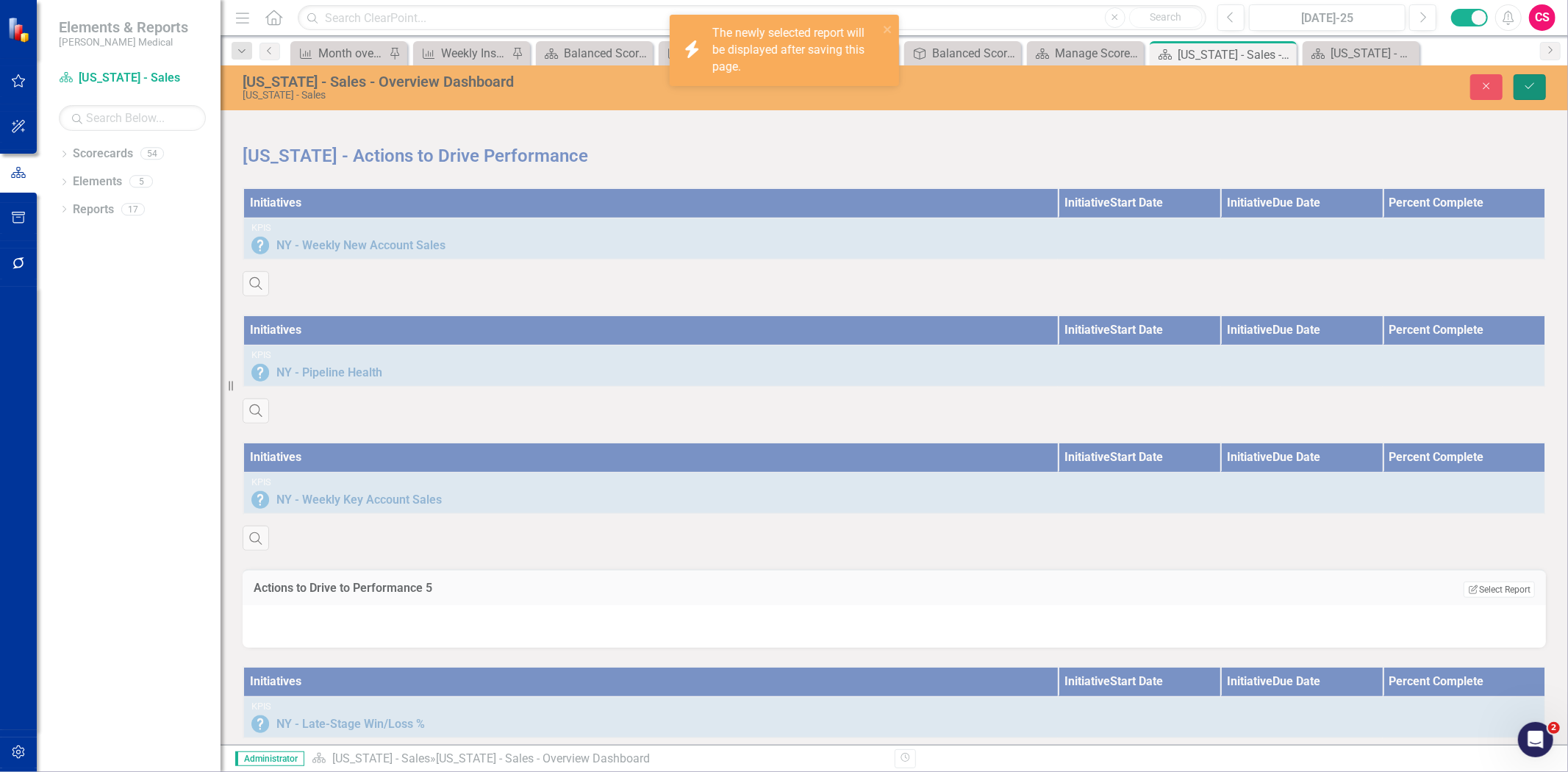
click at [1526, 84] on icon "Save" at bounding box center [1530, 86] width 13 height 10
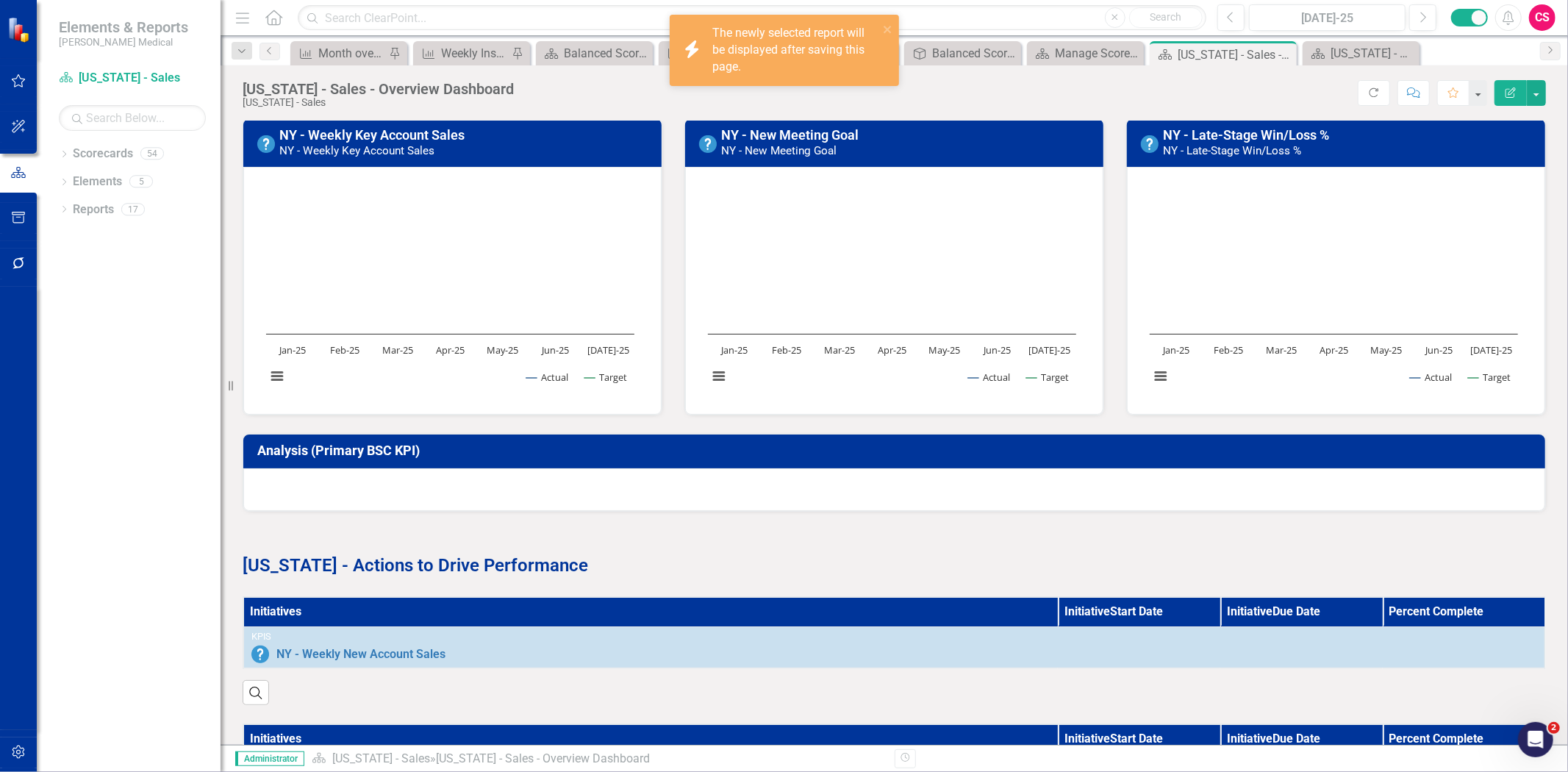
scroll to position [795, 0]
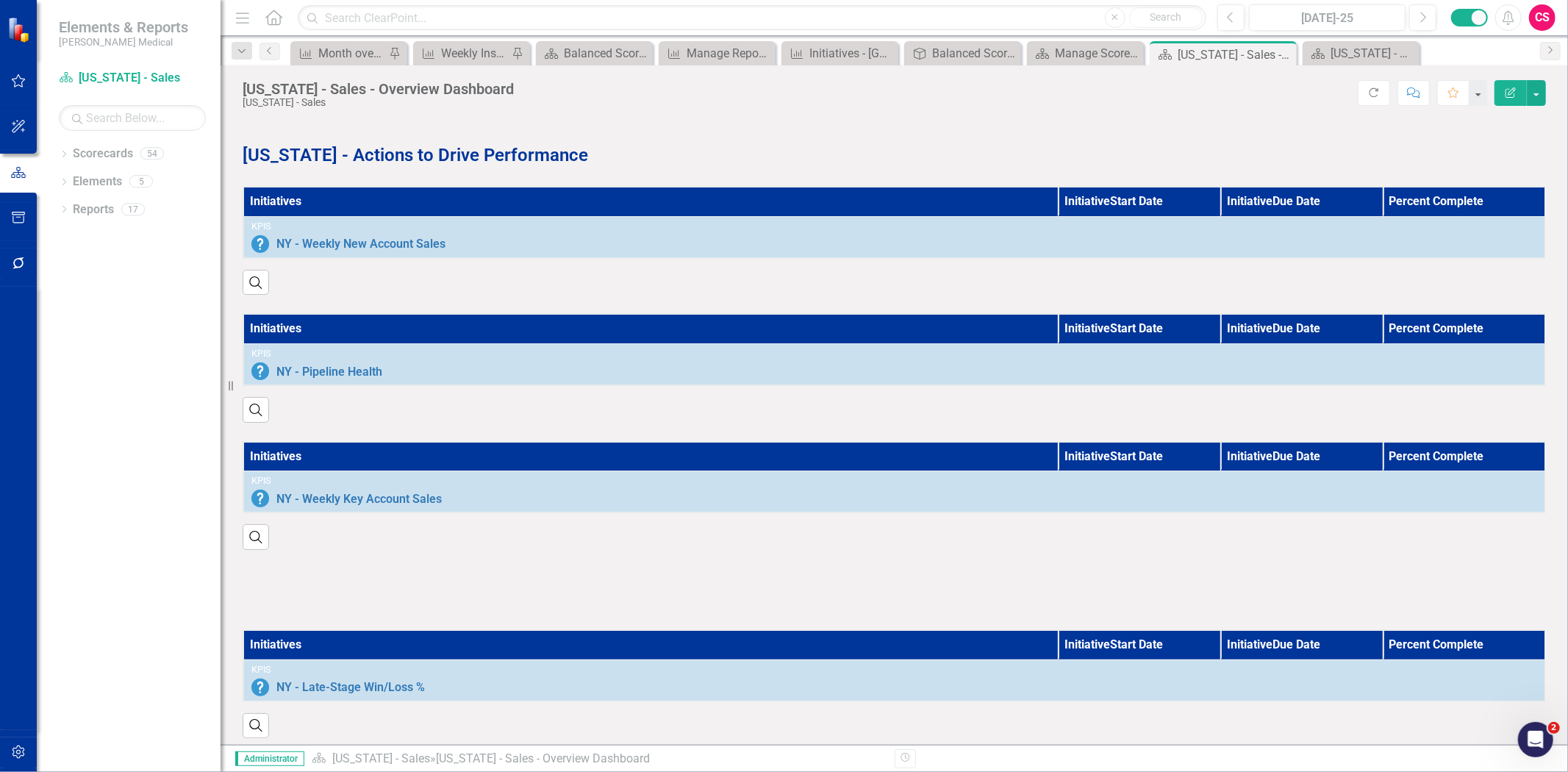
click at [53, 518] on div "Dropdown Scorecards 54 Dropdown Balanced Scorecard Revenue Growth Plan Dropdown…" at bounding box center [128, 458] width 184 height 631
click at [19, 270] on button "button" at bounding box center [19, 264] width 33 height 31
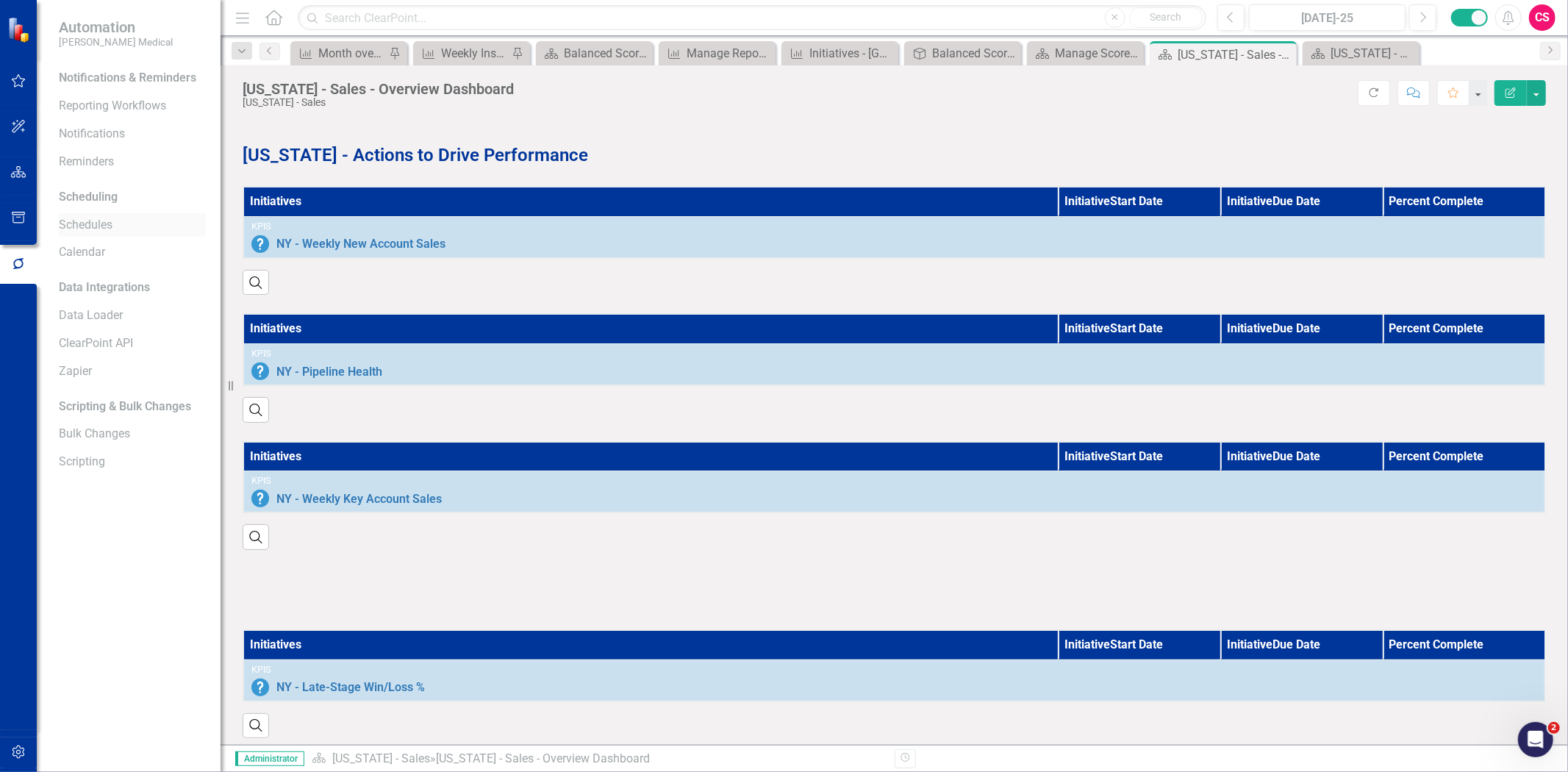
click at [105, 221] on link "Schedules" at bounding box center [132, 224] width 147 height 17
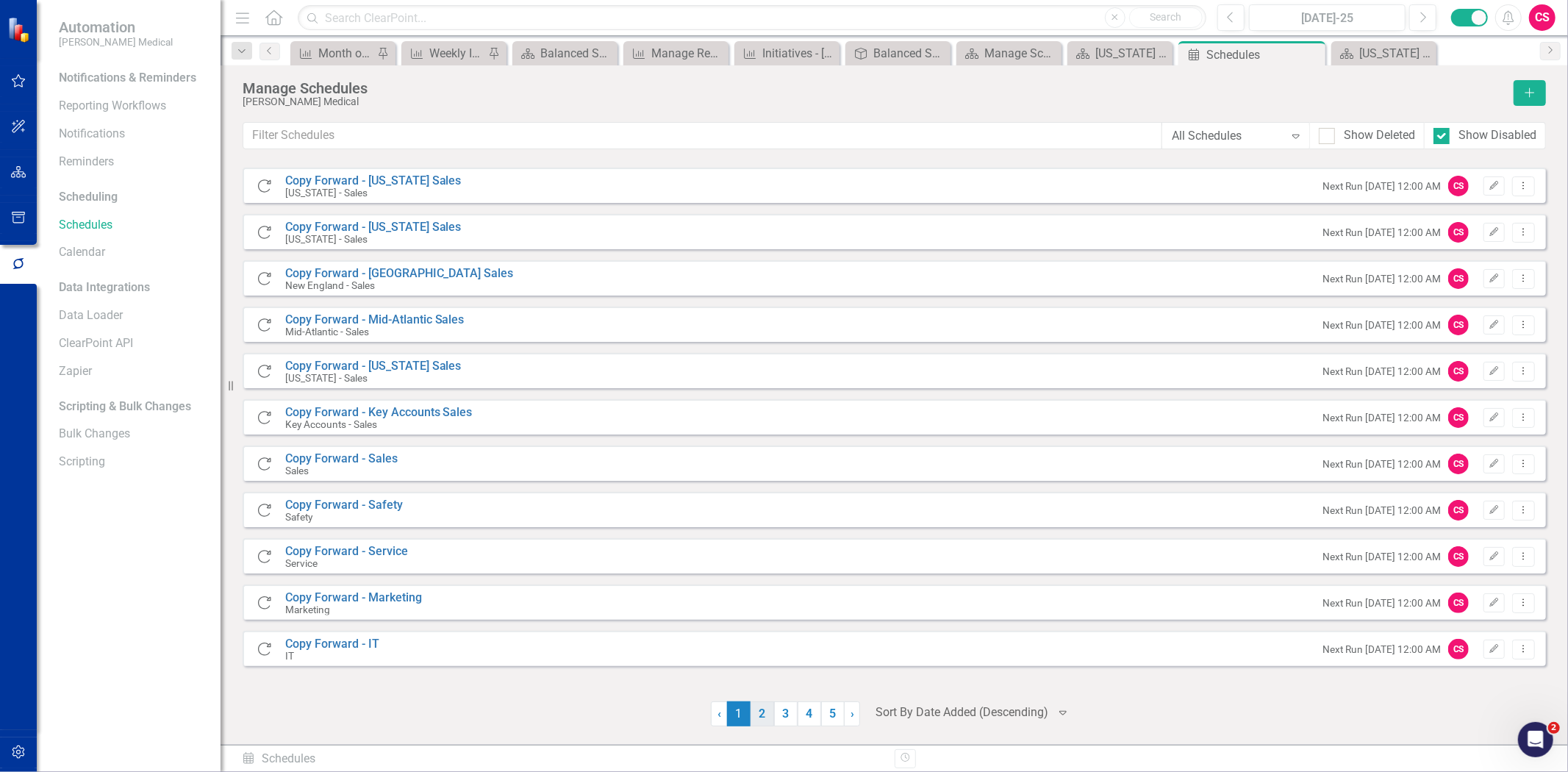
click at [767, 717] on link "2" at bounding box center [762, 713] width 24 height 25
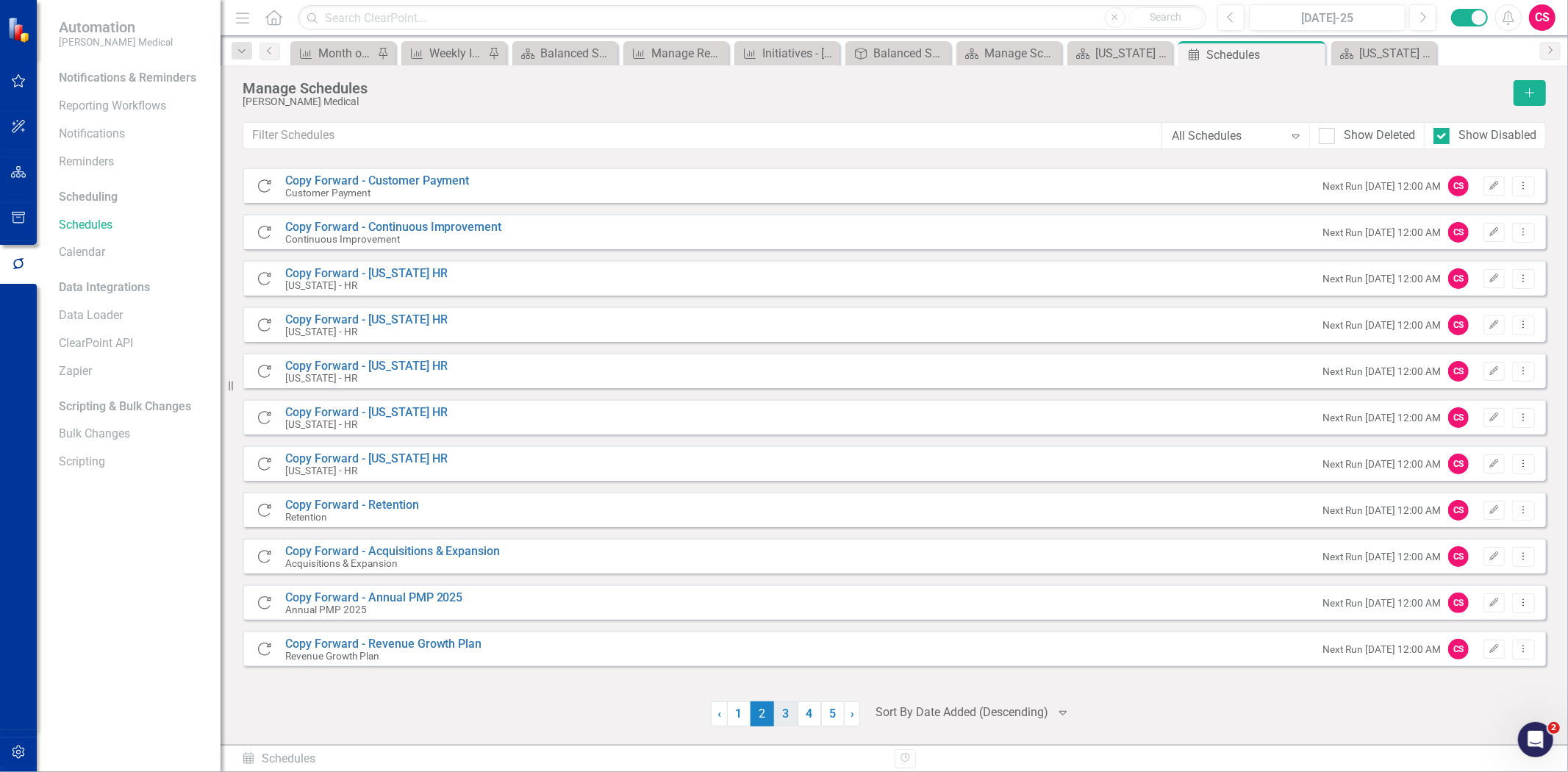
click at [781, 716] on link "3" at bounding box center [786, 713] width 24 height 25
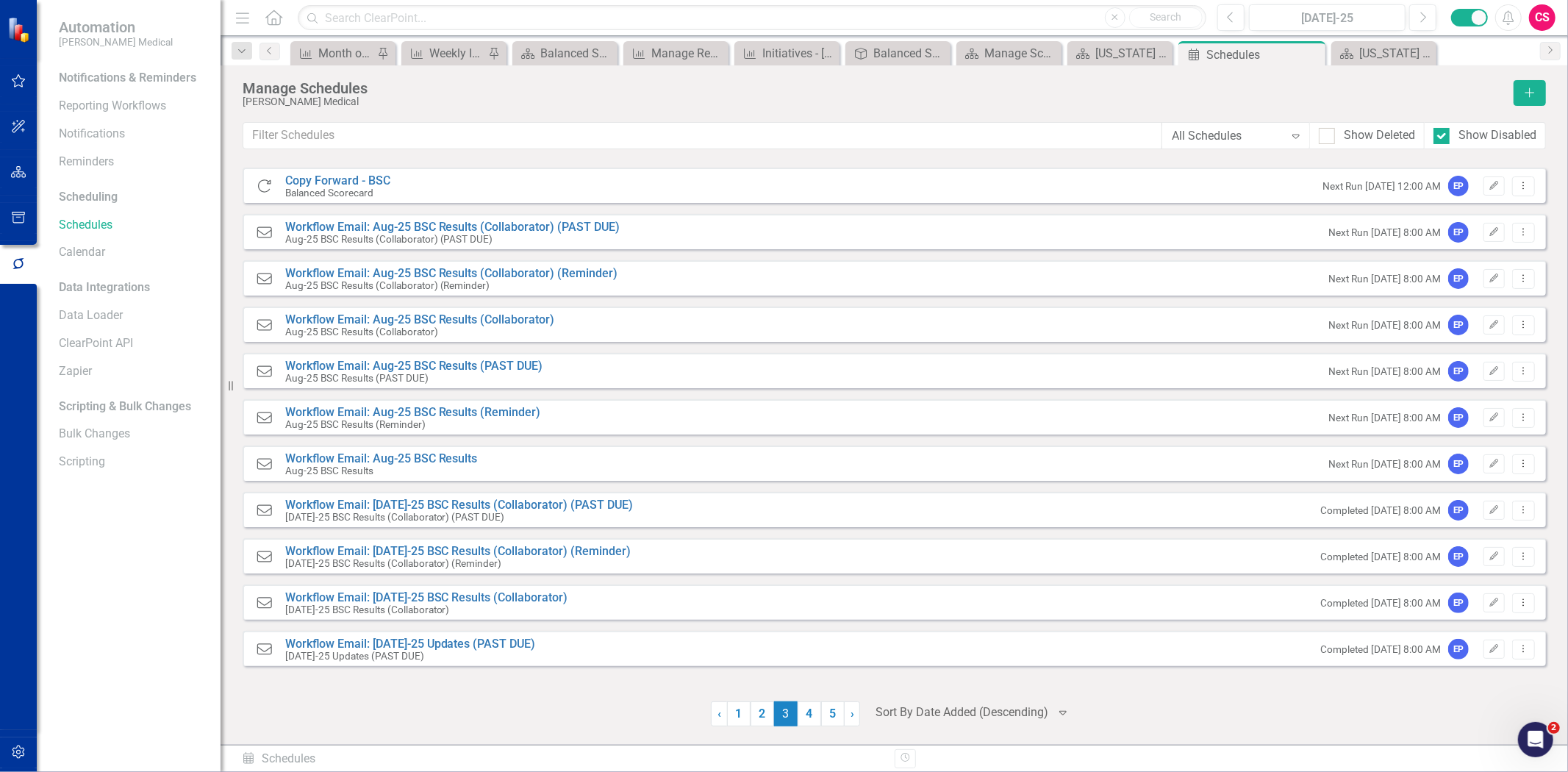
click at [775, 700] on div "Copy Forward Copy Forward - BSC Balanced Scorecard Next Run [DATE] 12:00 AM EP …" at bounding box center [894, 447] width 1303 height 559
click at [768, 708] on link "2" at bounding box center [762, 713] width 24 height 25
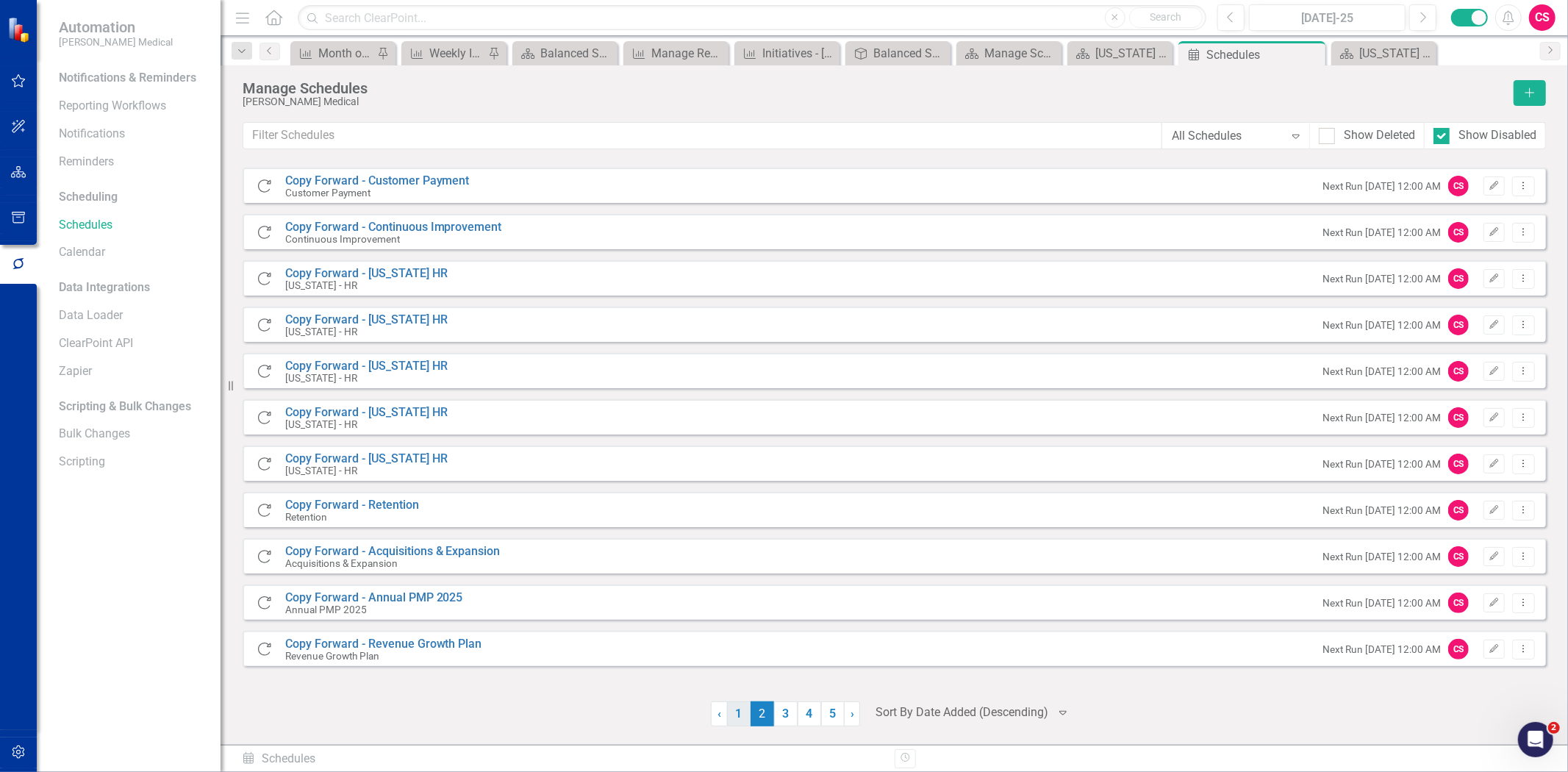
click at [742, 720] on link "1" at bounding box center [739, 713] width 24 height 25
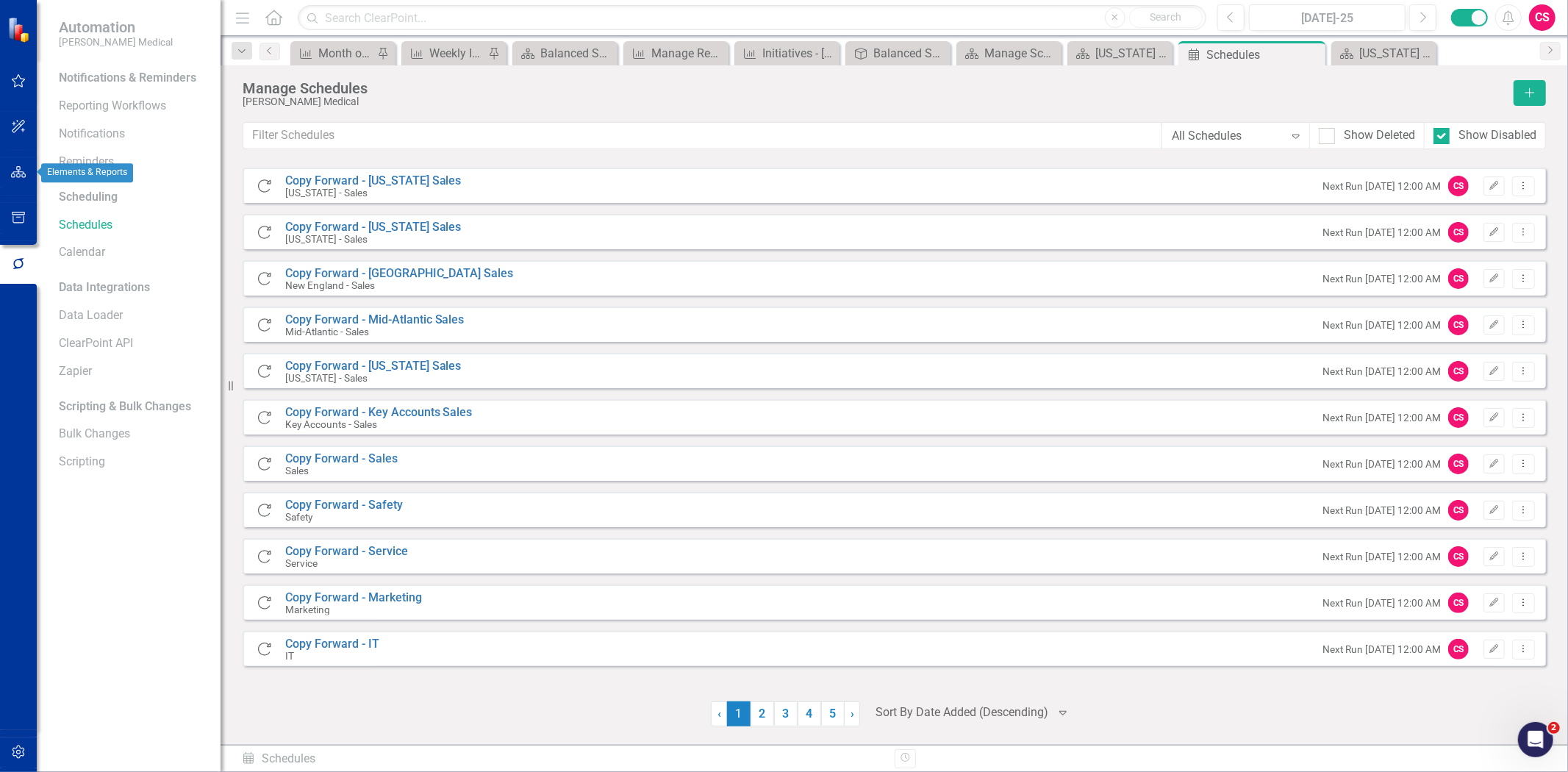
click at [24, 173] on icon "button" at bounding box center [19, 171] width 16 height 11
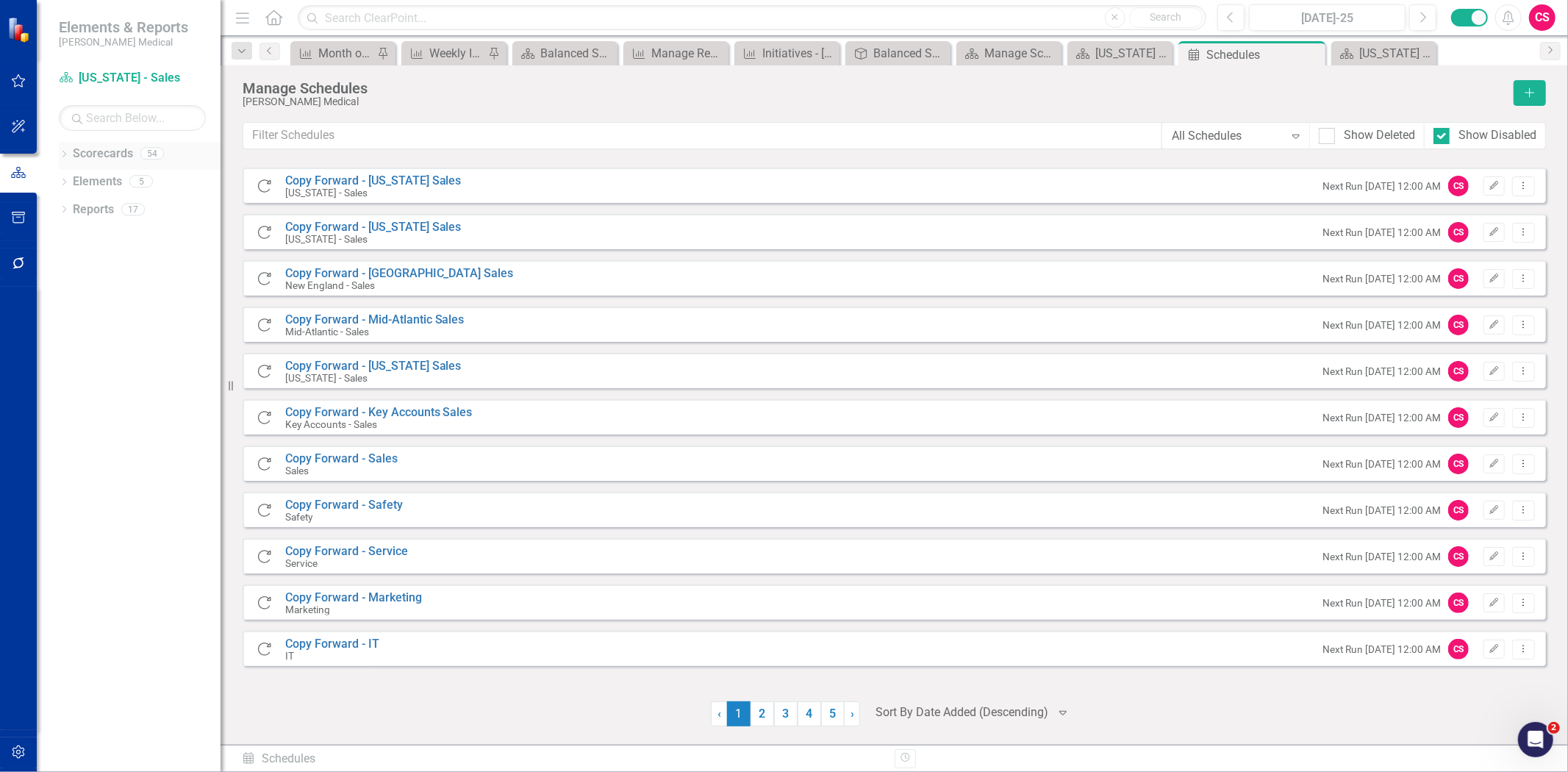
click at [100, 146] on link "Scorecards" at bounding box center [102, 154] width 60 height 17
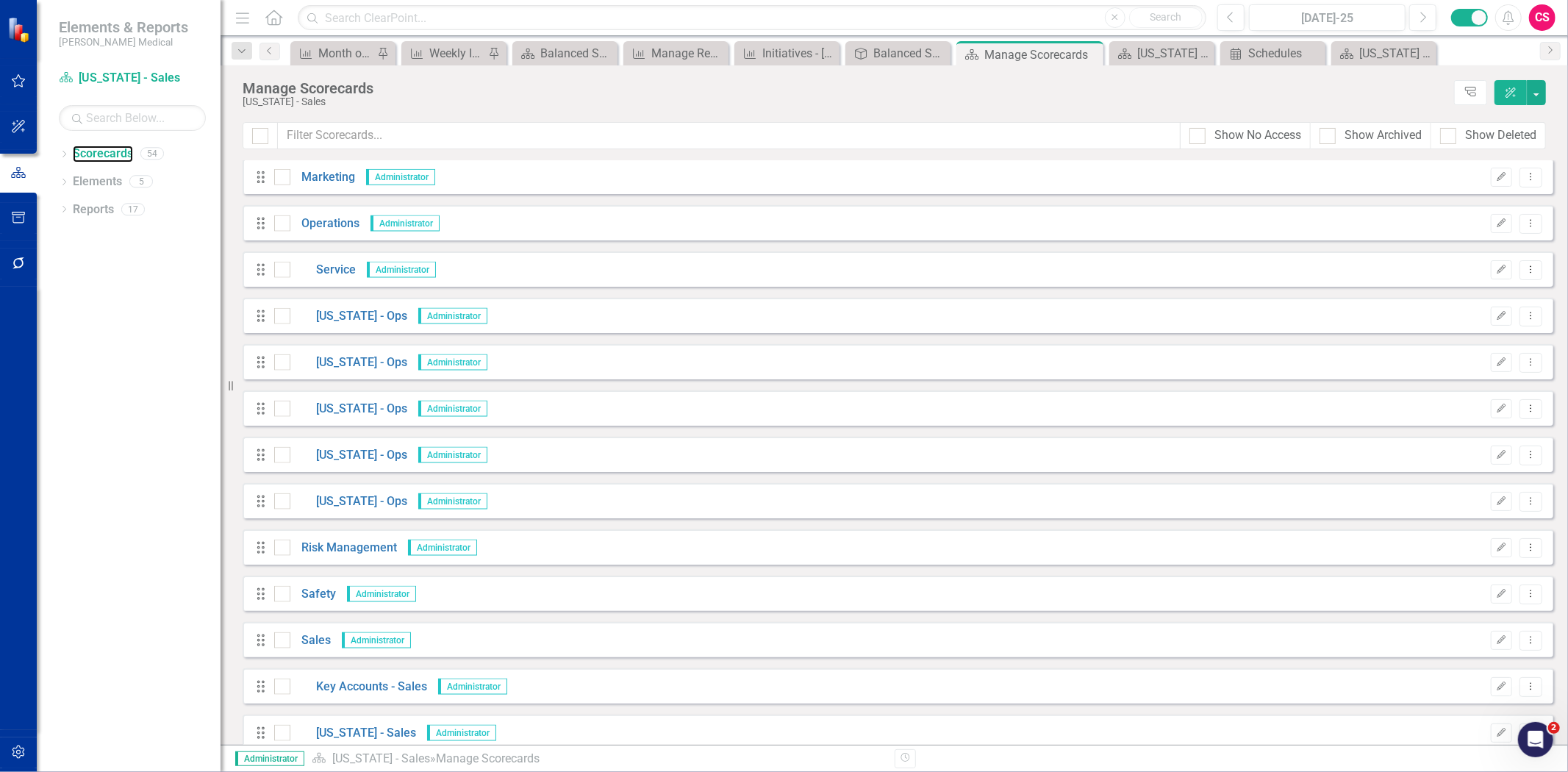
scroll to position [1916, 0]
